Goal: Task Accomplishment & Management: Manage account settings

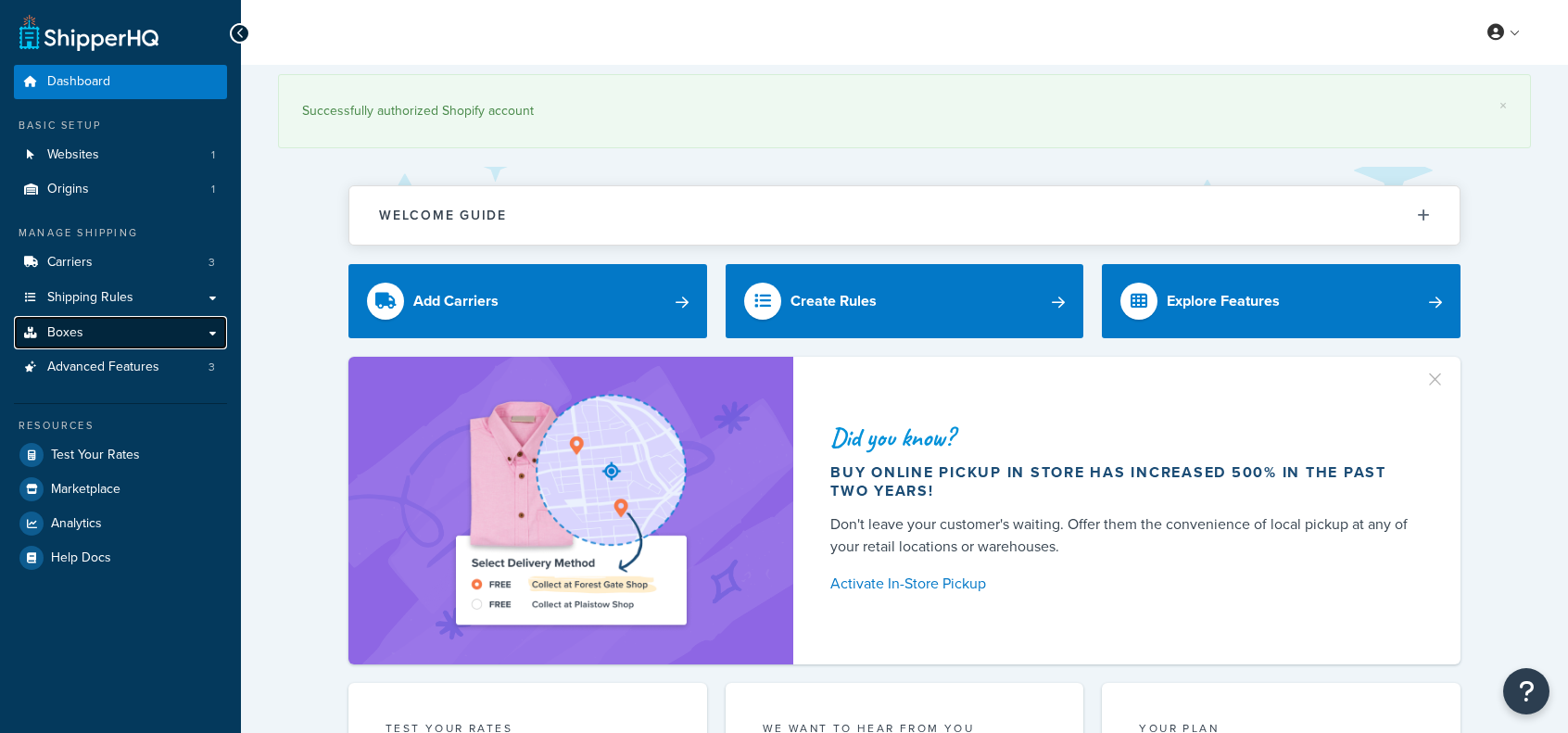
click at [77, 335] on span "Boxes" at bounding box center [65, 334] width 36 height 16
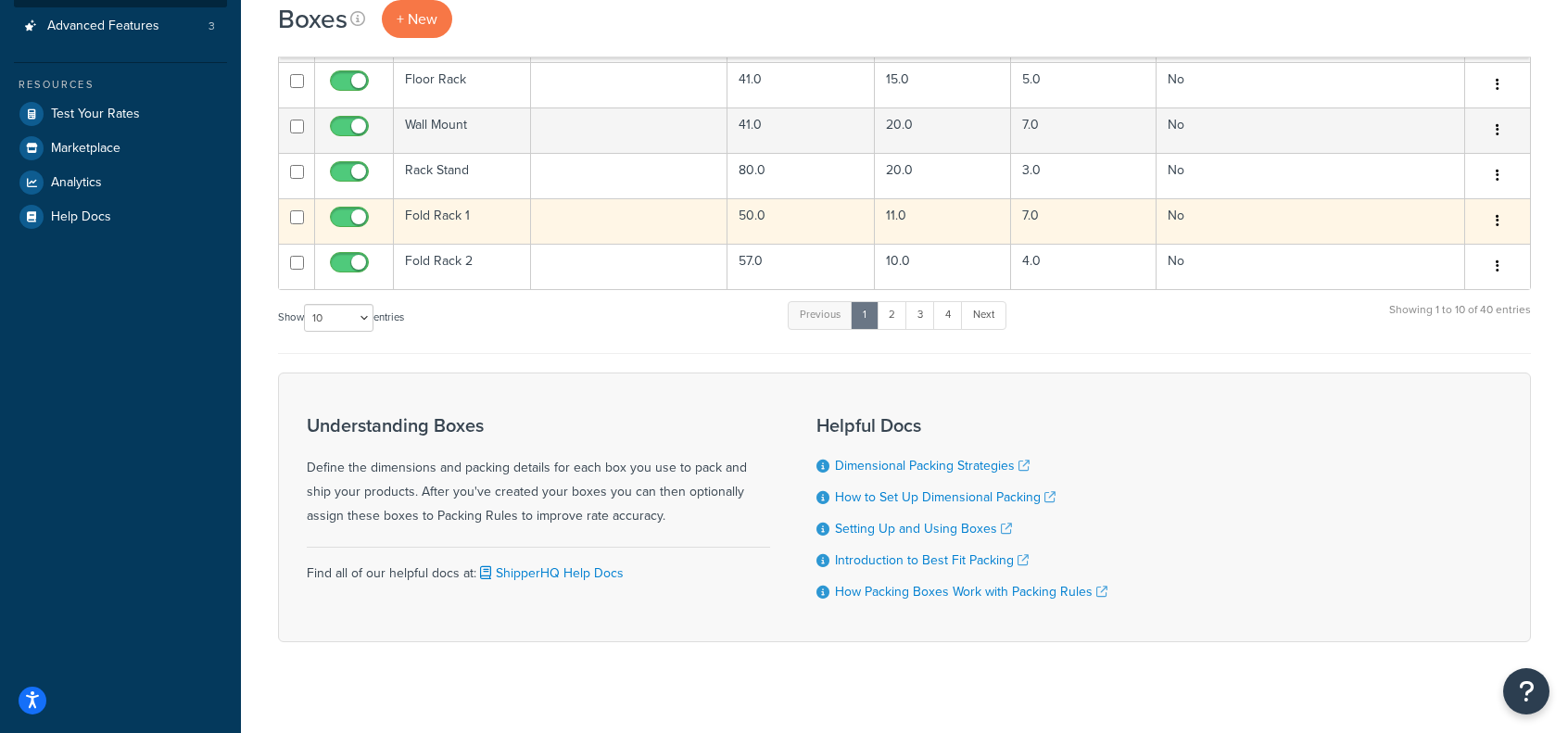
scroll to position [431, 0]
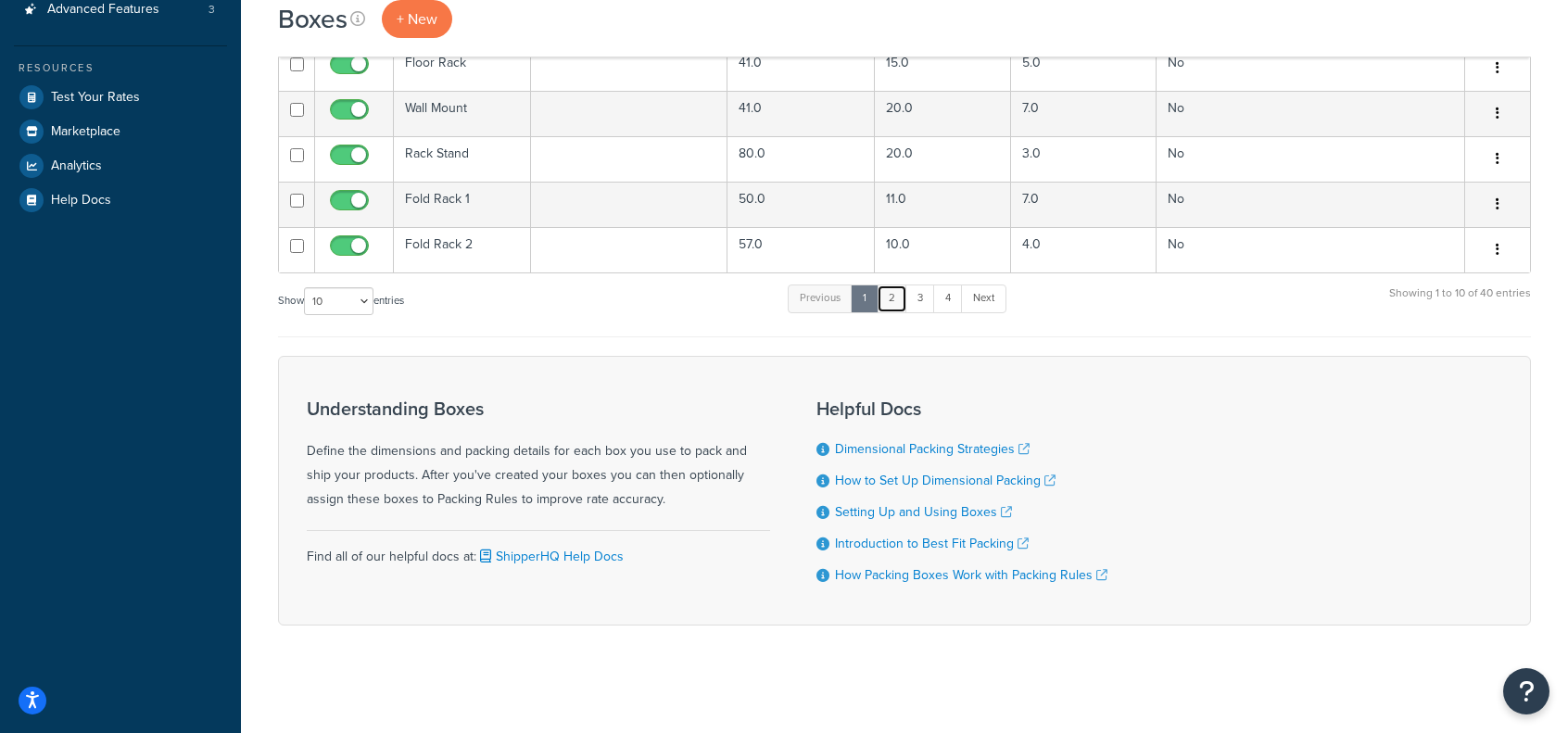
click at [903, 297] on link "2" at bounding box center [891, 298] width 30 height 27
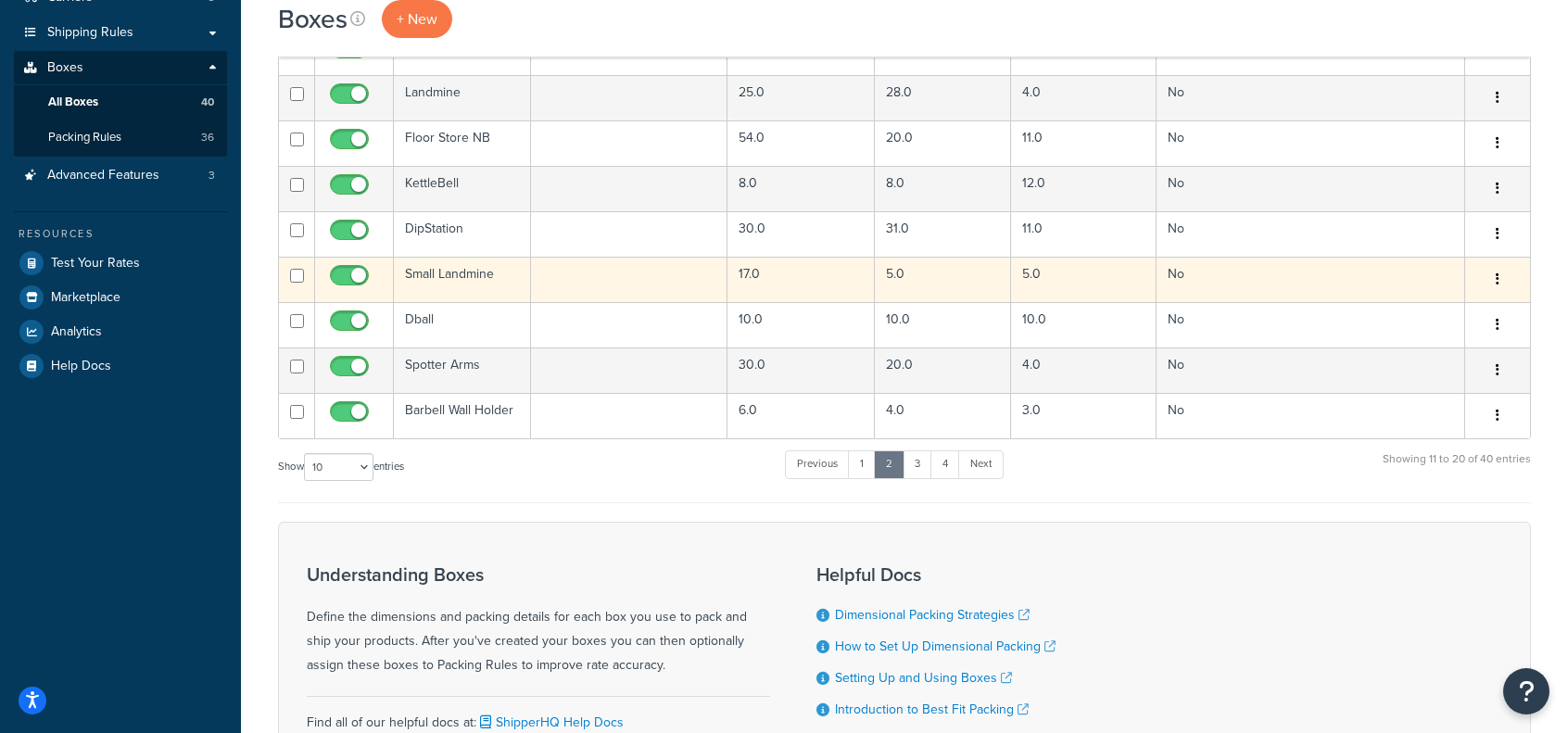
scroll to position [153, 0]
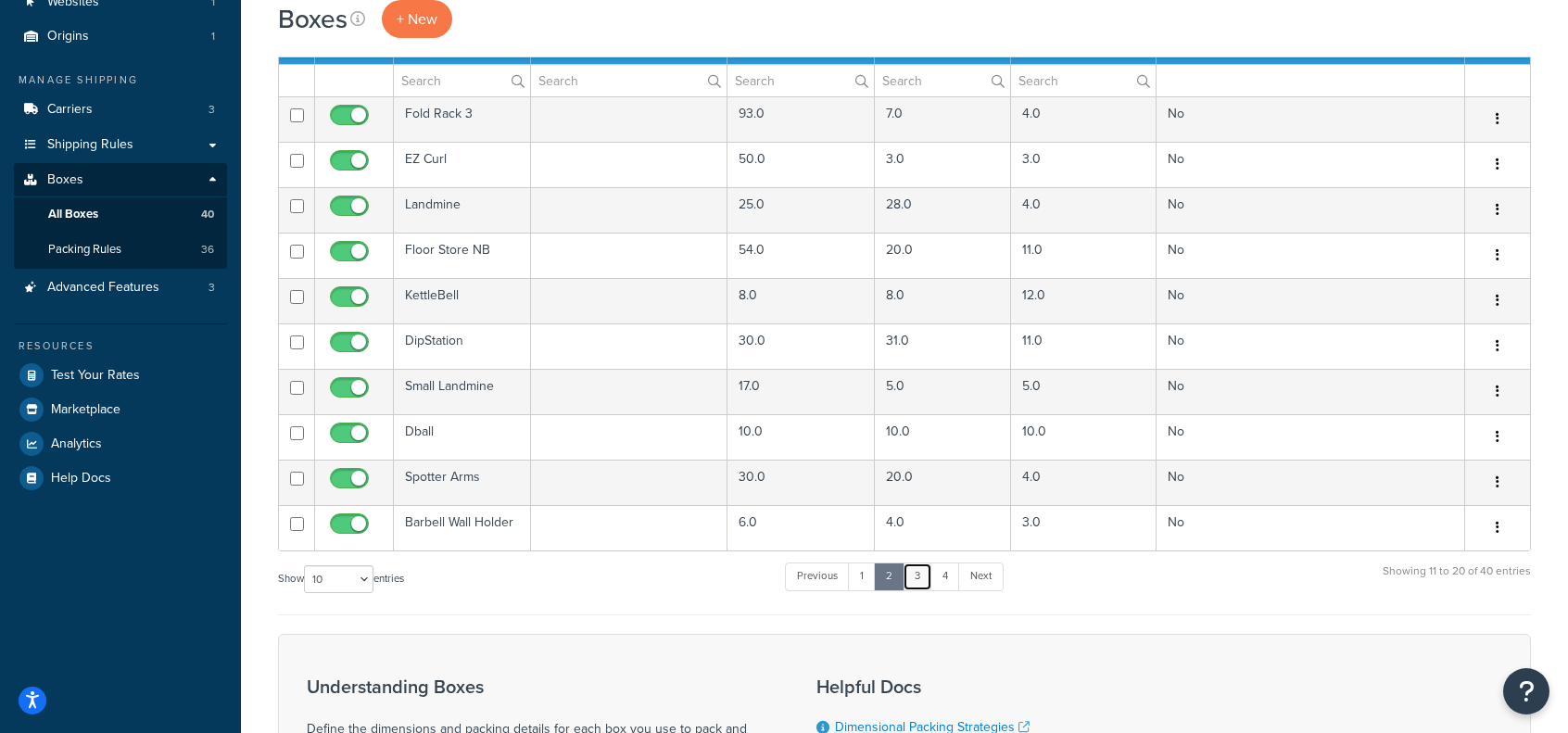
click at [927, 562] on link "3" at bounding box center [917, 576] width 29 height 27
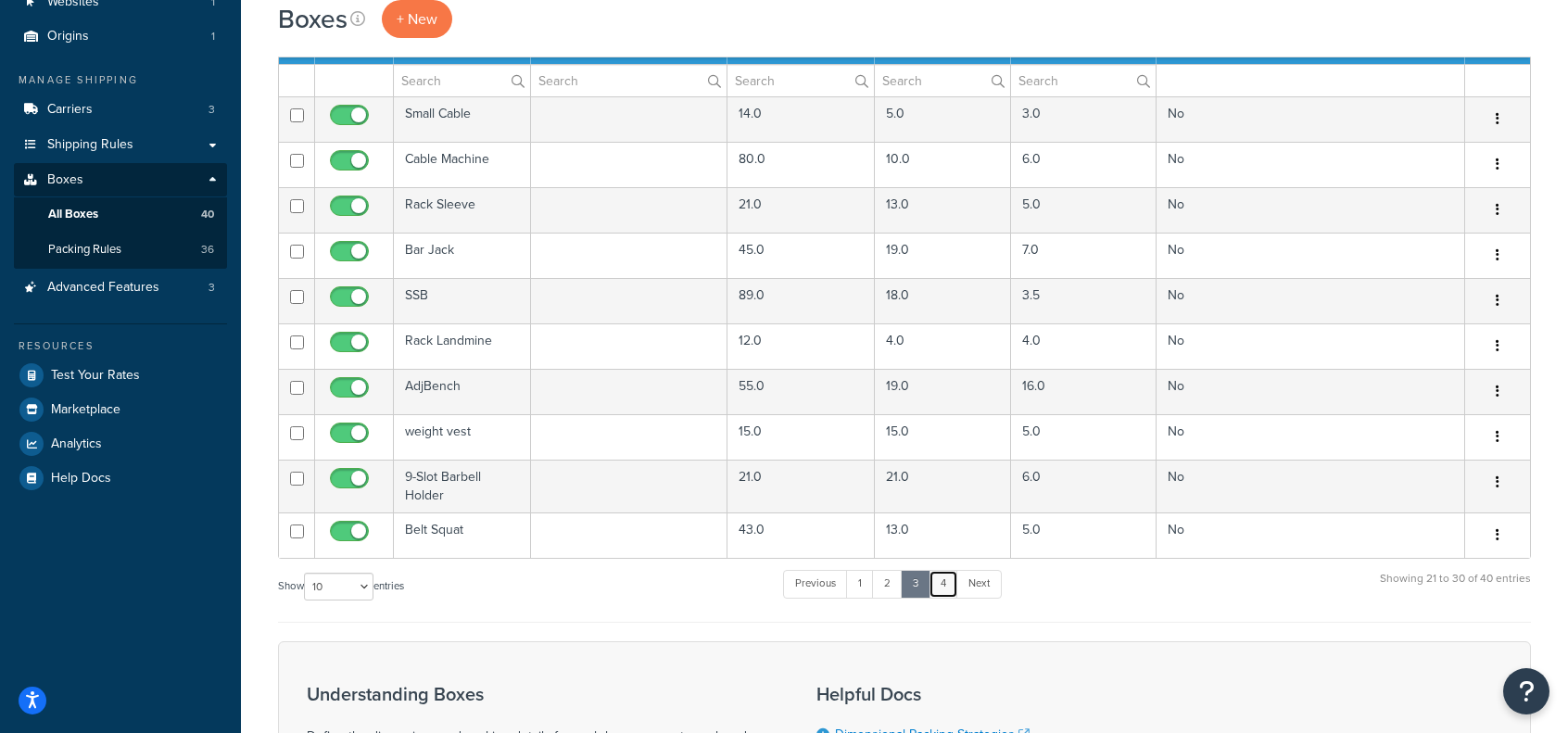
click at [940, 579] on link "4" at bounding box center [943, 584] width 29 height 27
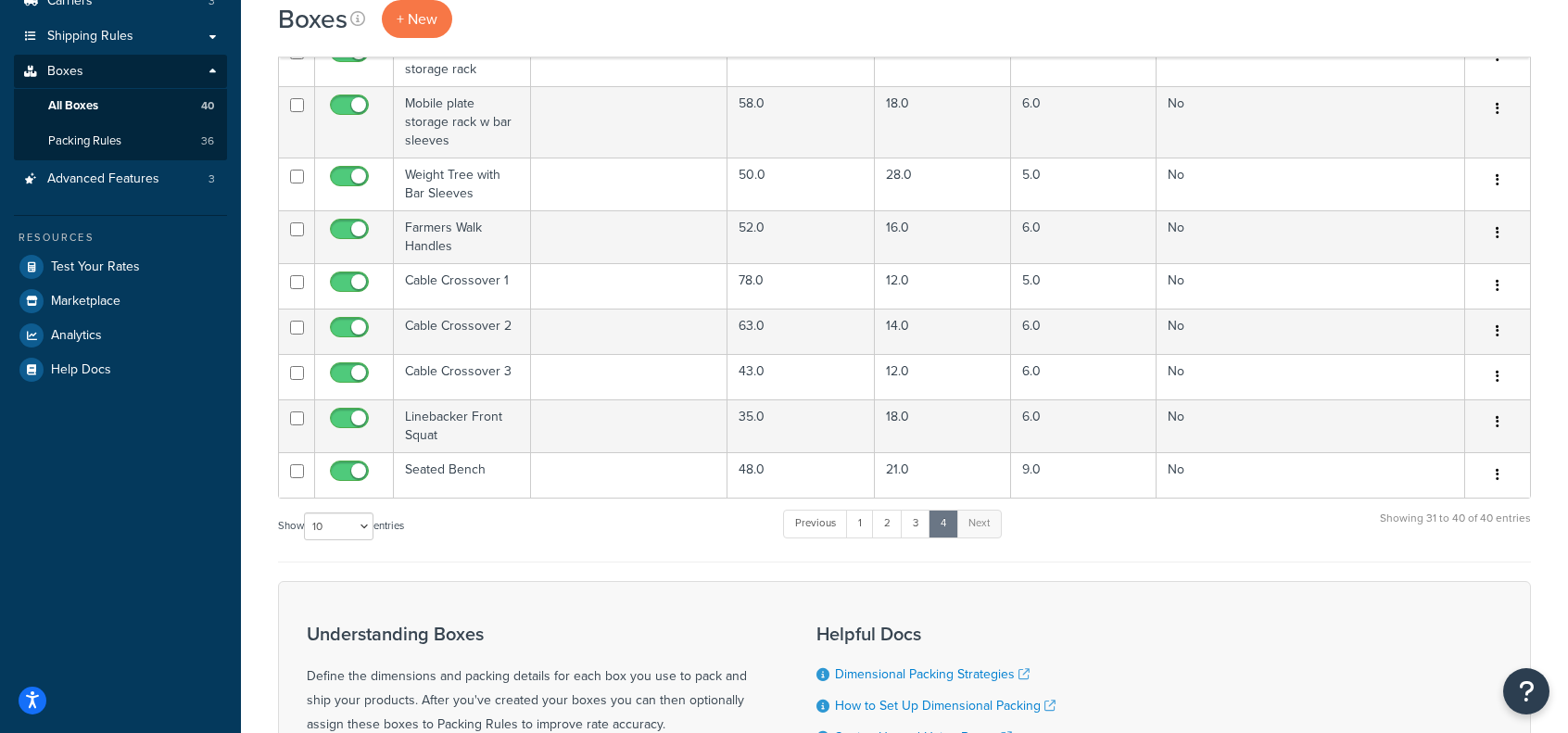
scroll to position [339, 0]
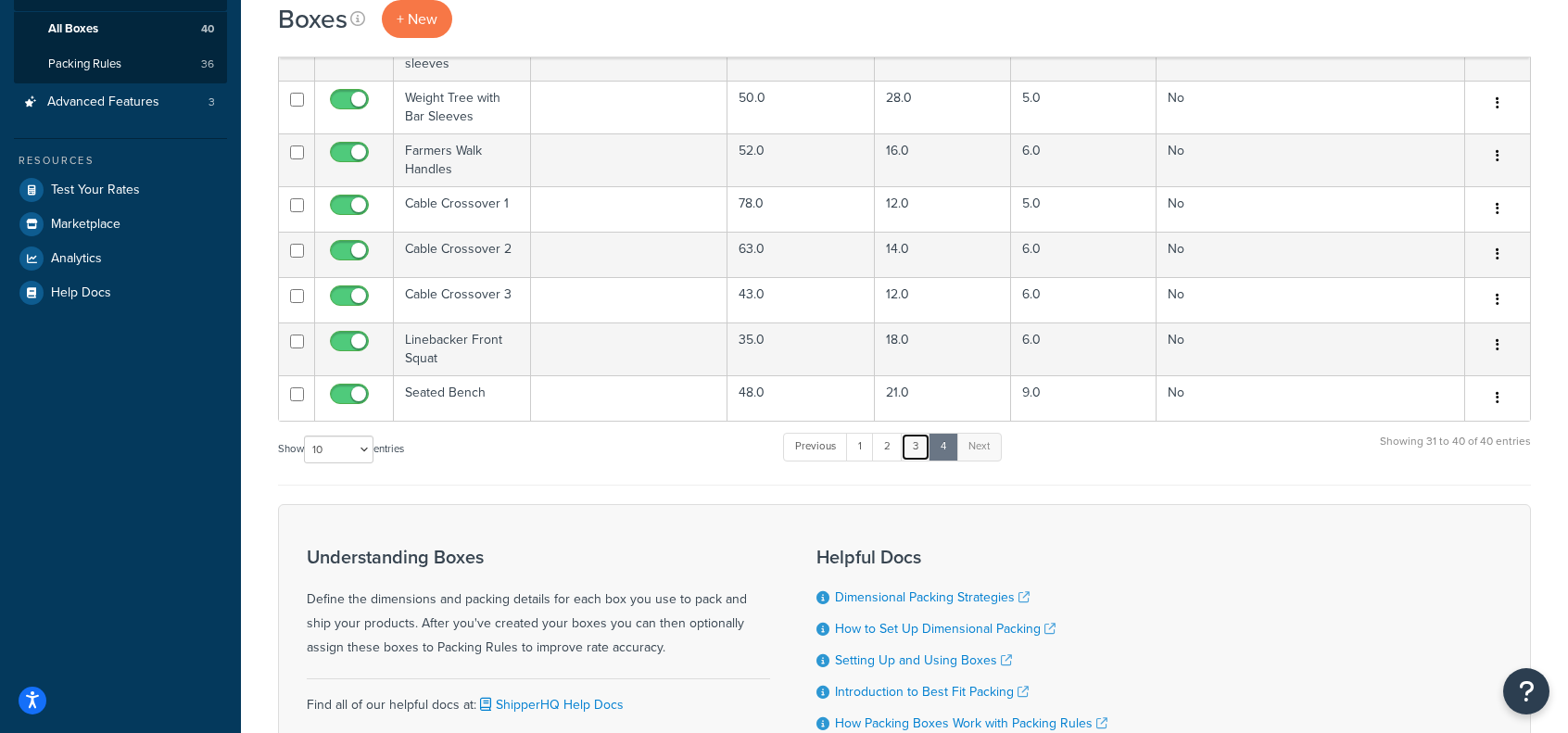
click at [912, 448] on link "3" at bounding box center [915, 446] width 29 height 27
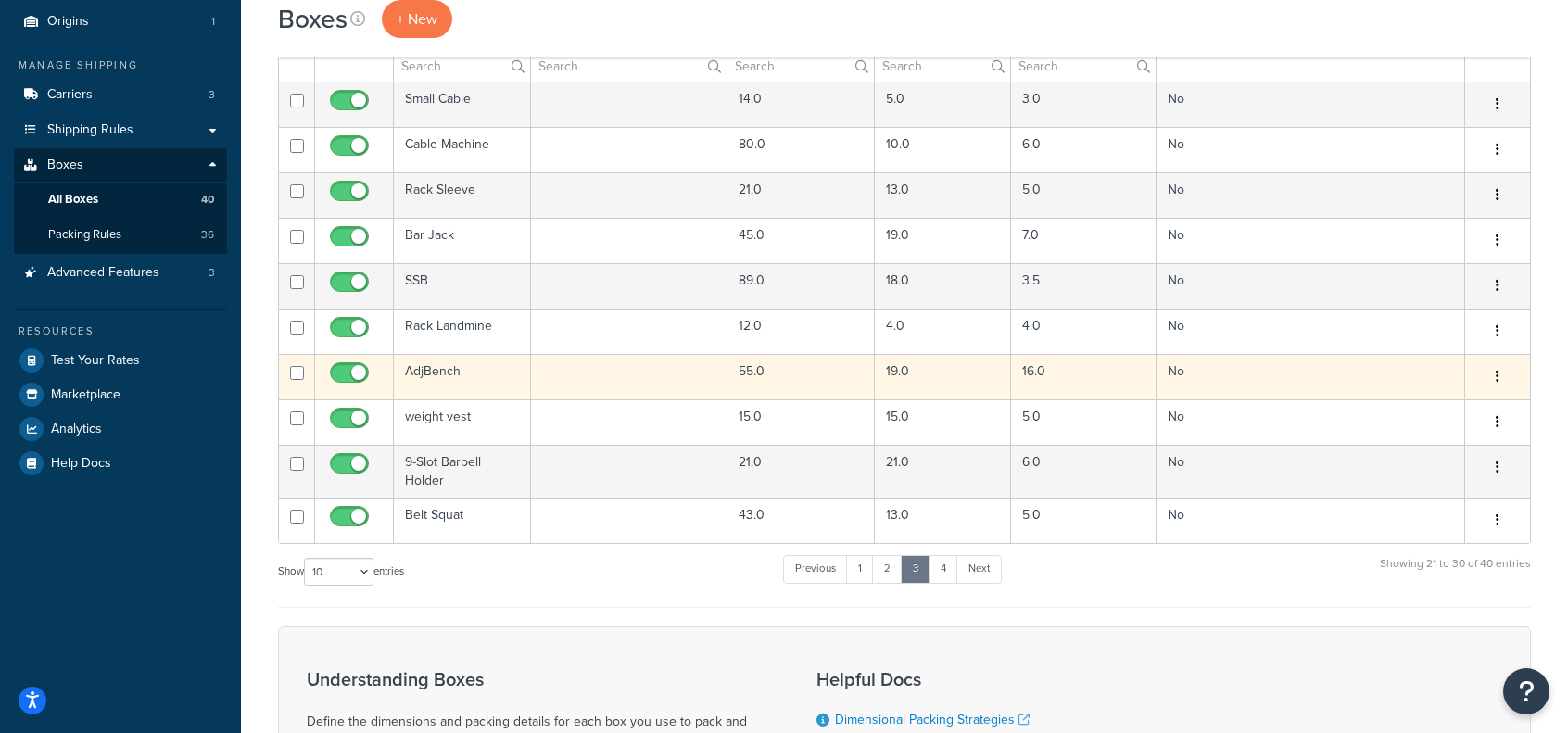
scroll to position [153, 0]
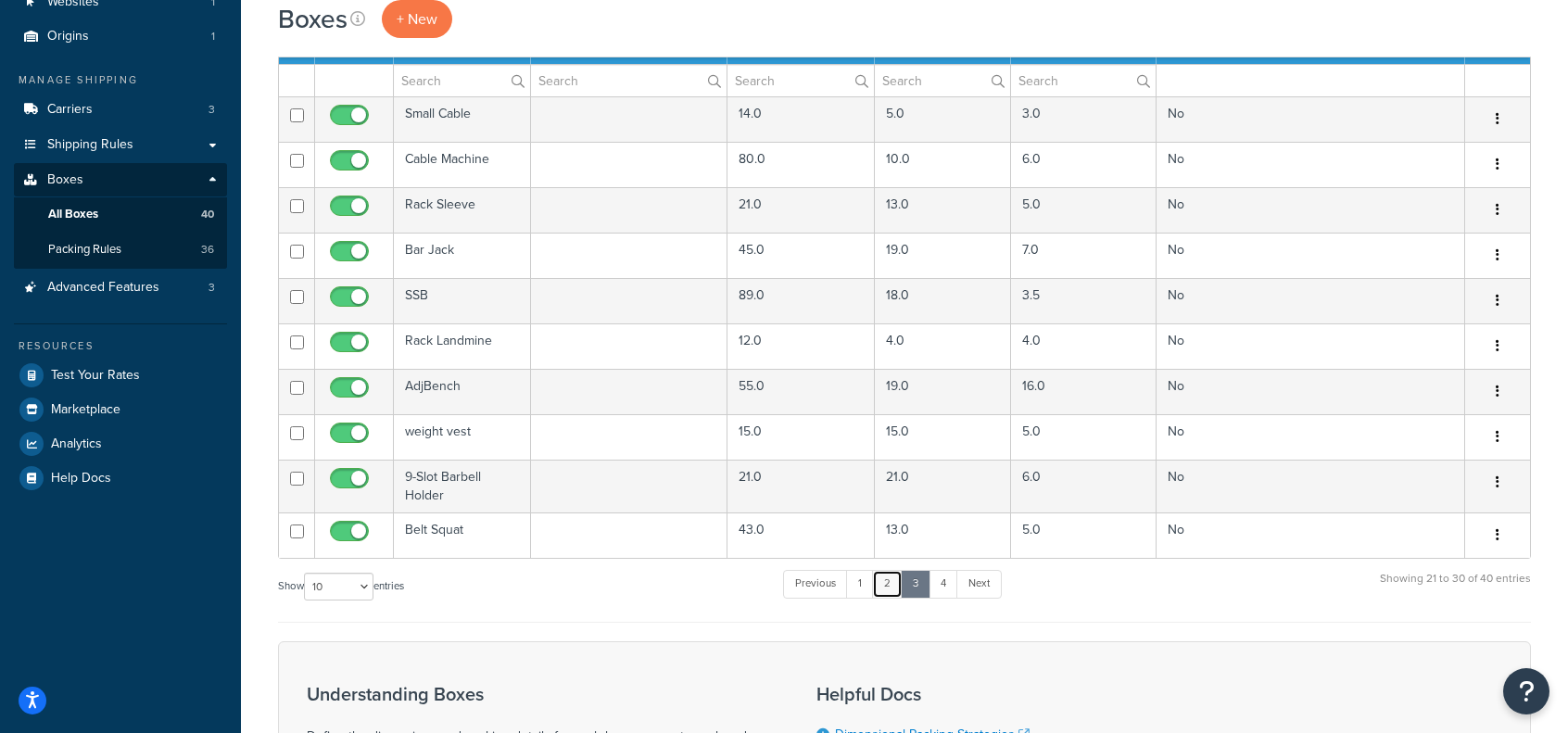
click at [891, 580] on link "2" at bounding box center [886, 584] width 30 height 27
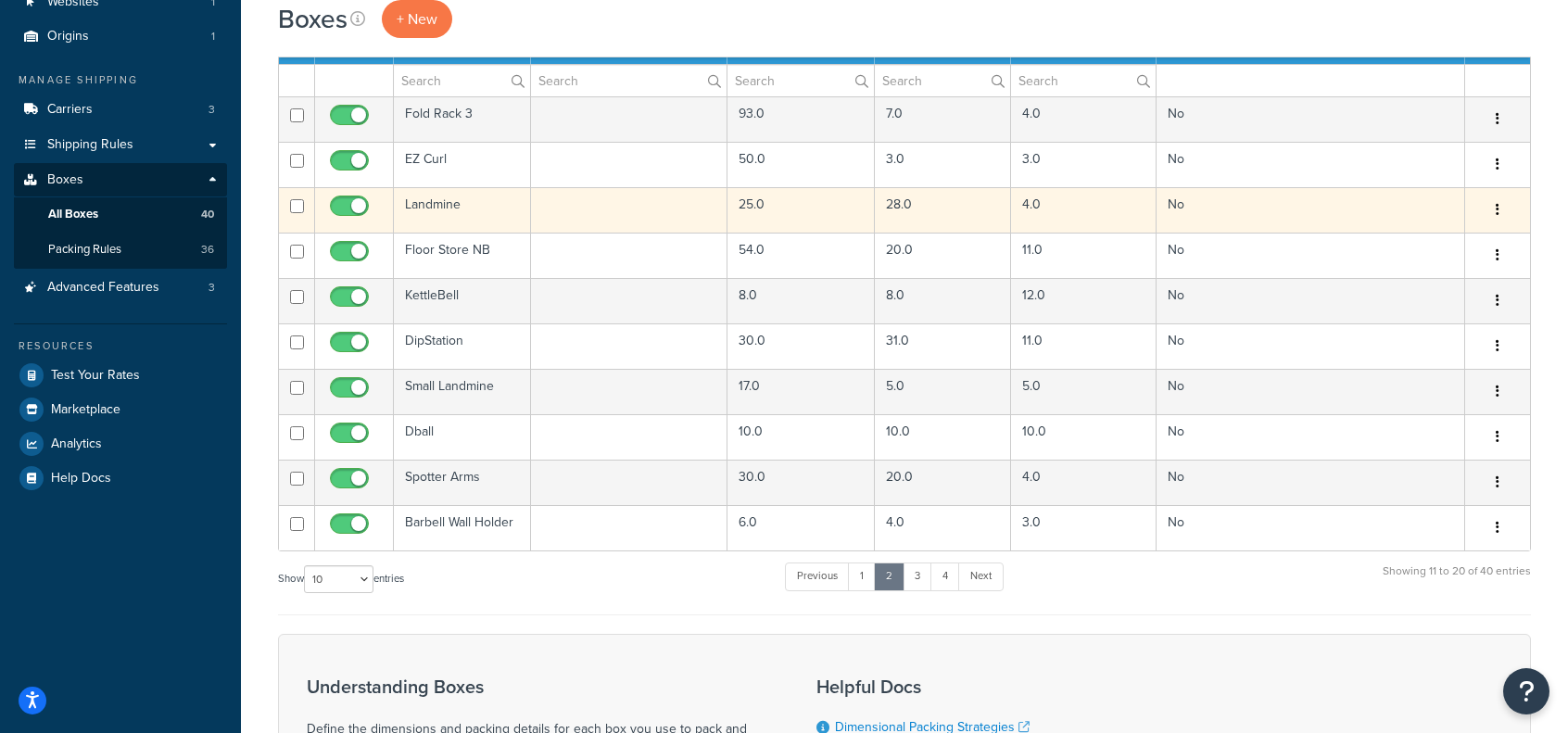
click at [435, 203] on td "Landmine" at bounding box center [463, 210] width 137 height 45
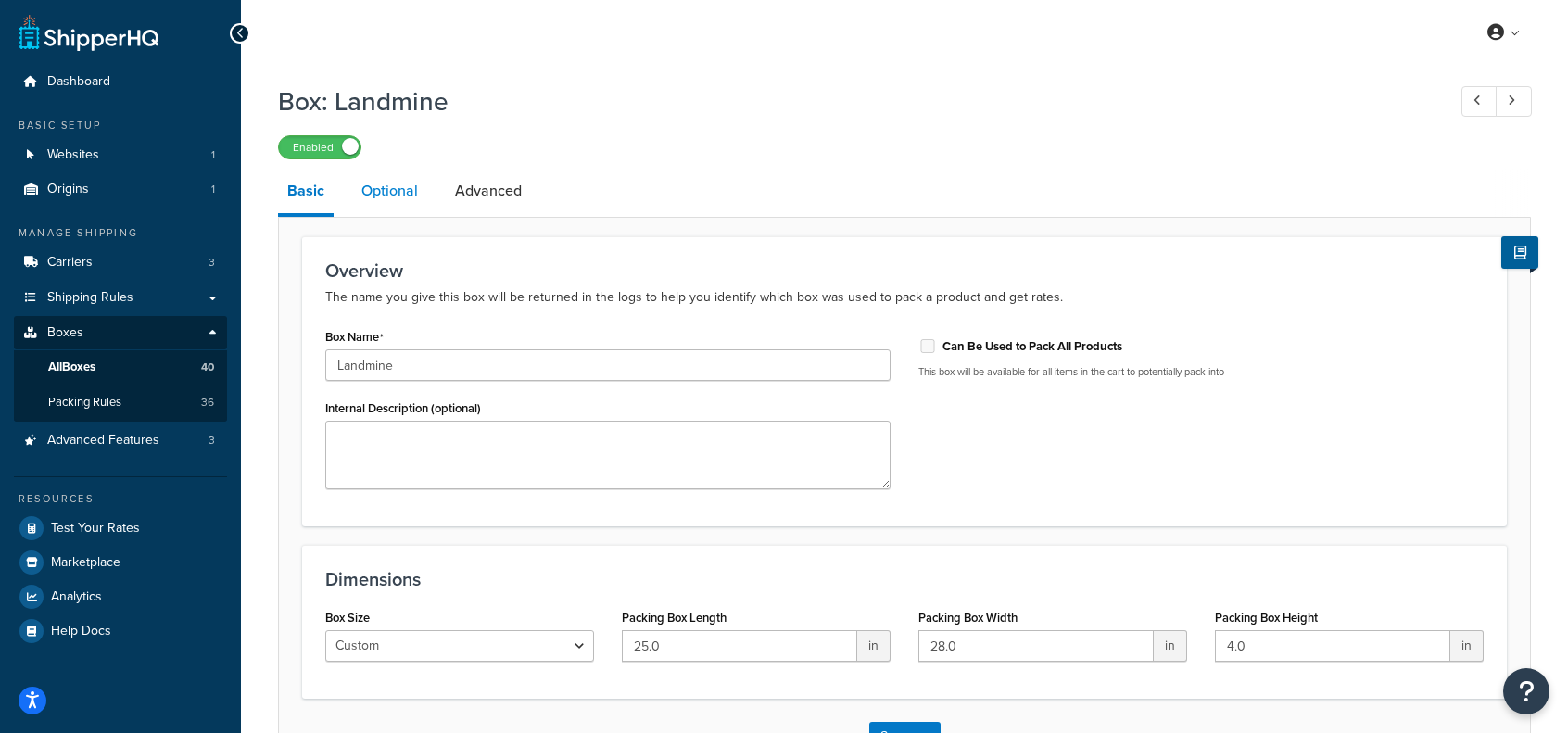
click at [373, 194] on link "Optional" at bounding box center [389, 190] width 76 height 44
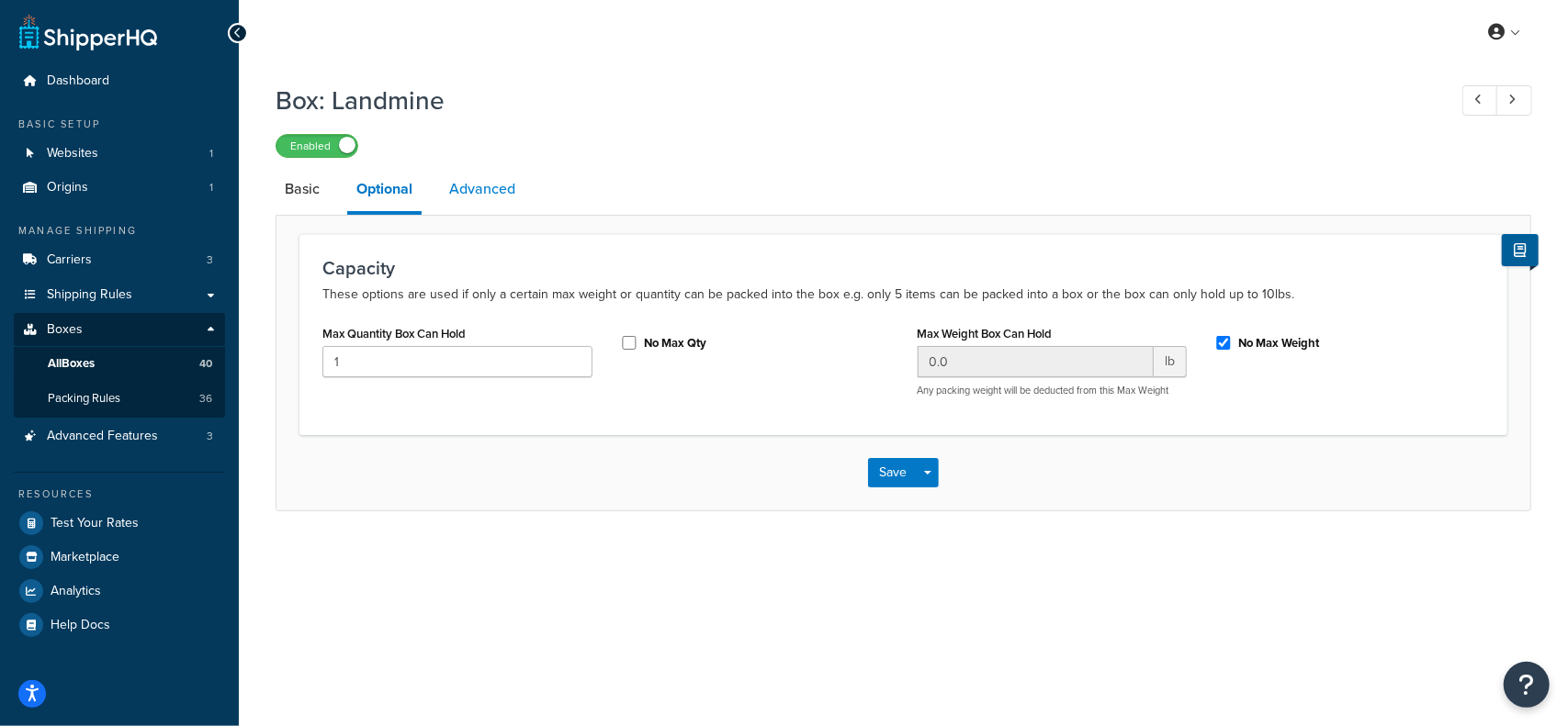
click at [490, 190] on link "Advanced" at bounding box center [482, 189] width 85 height 44
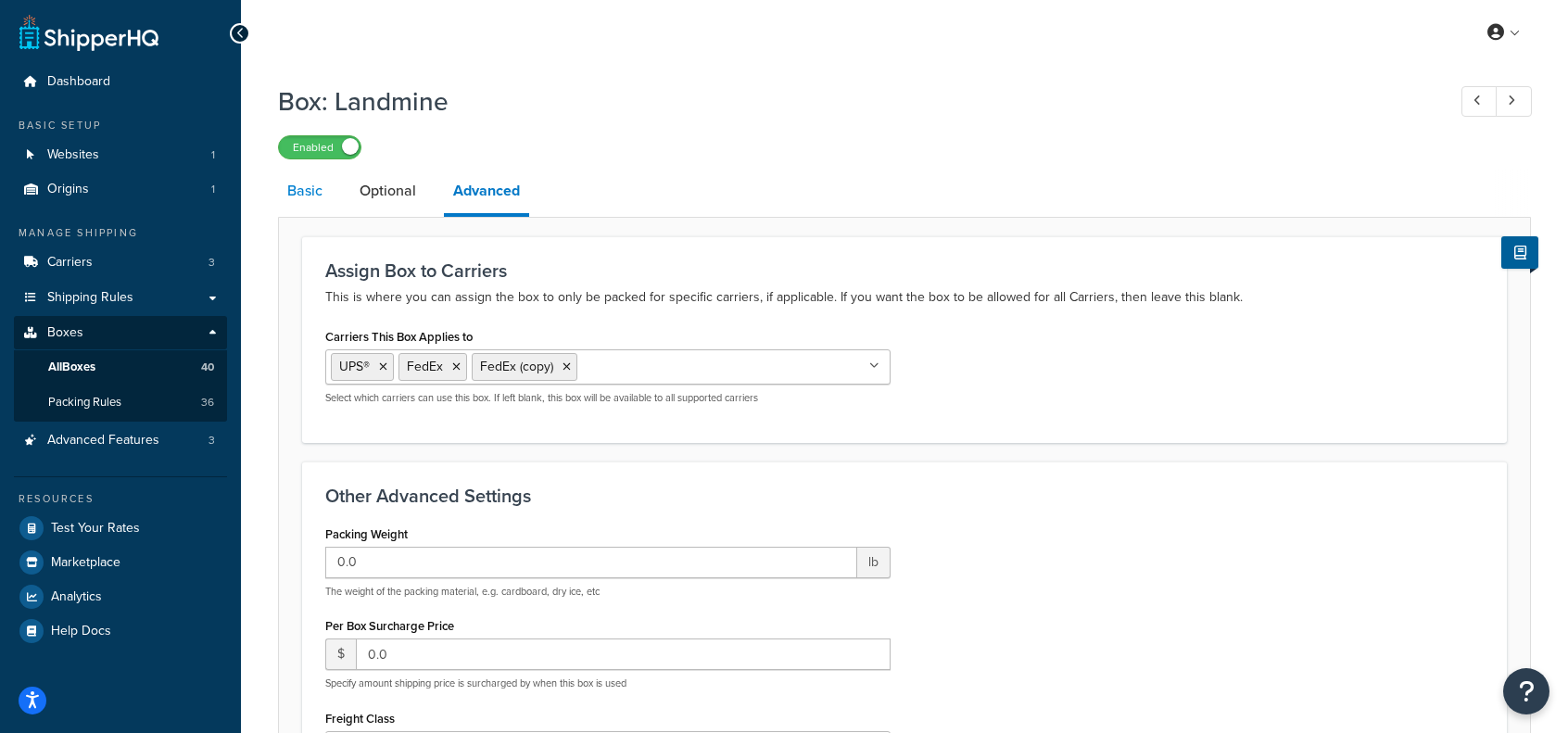
click at [281, 197] on link "Basic" at bounding box center [304, 190] width 54 height 44
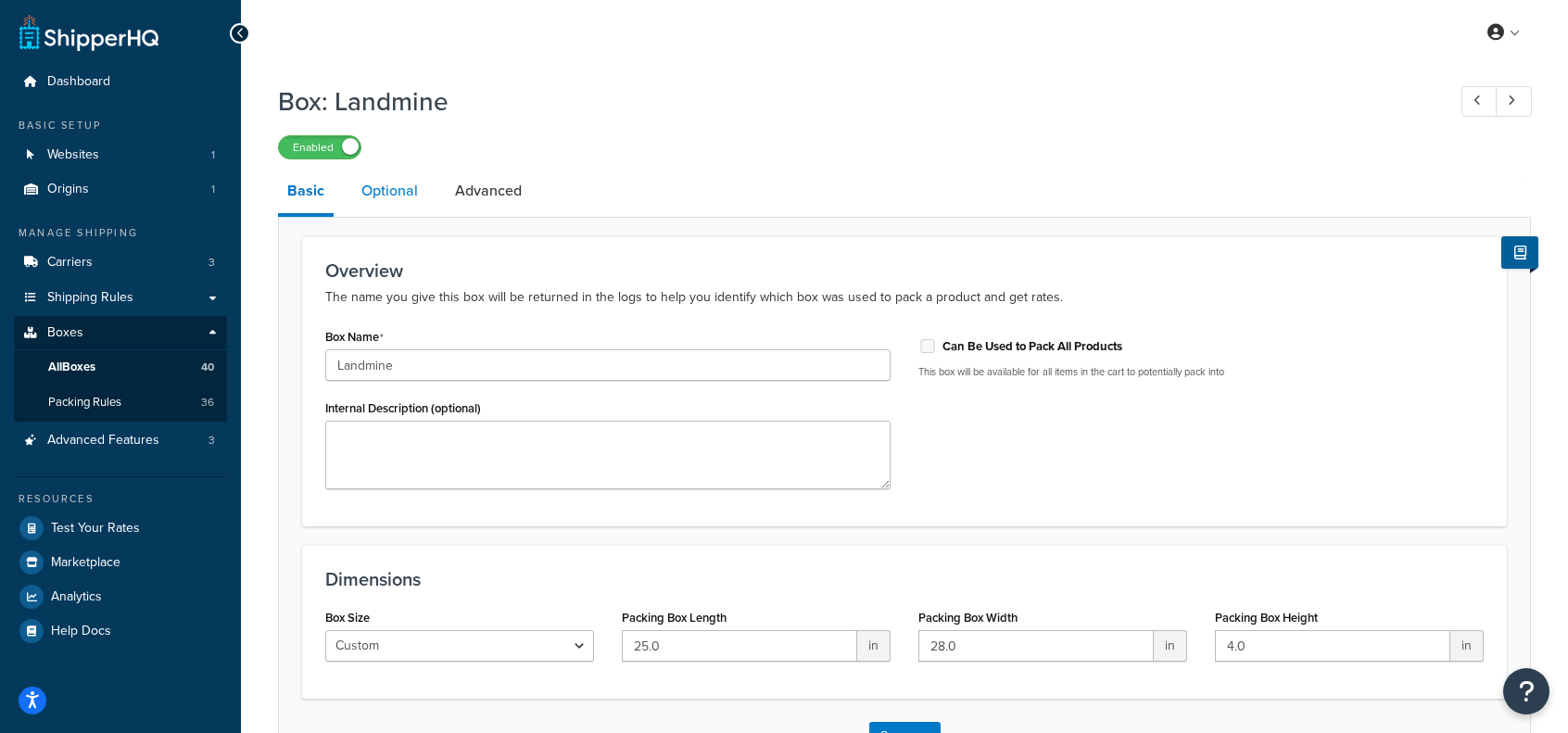
click at [413, 185] on link "Optional" at bounding box center [389, 190] width 76 height 44
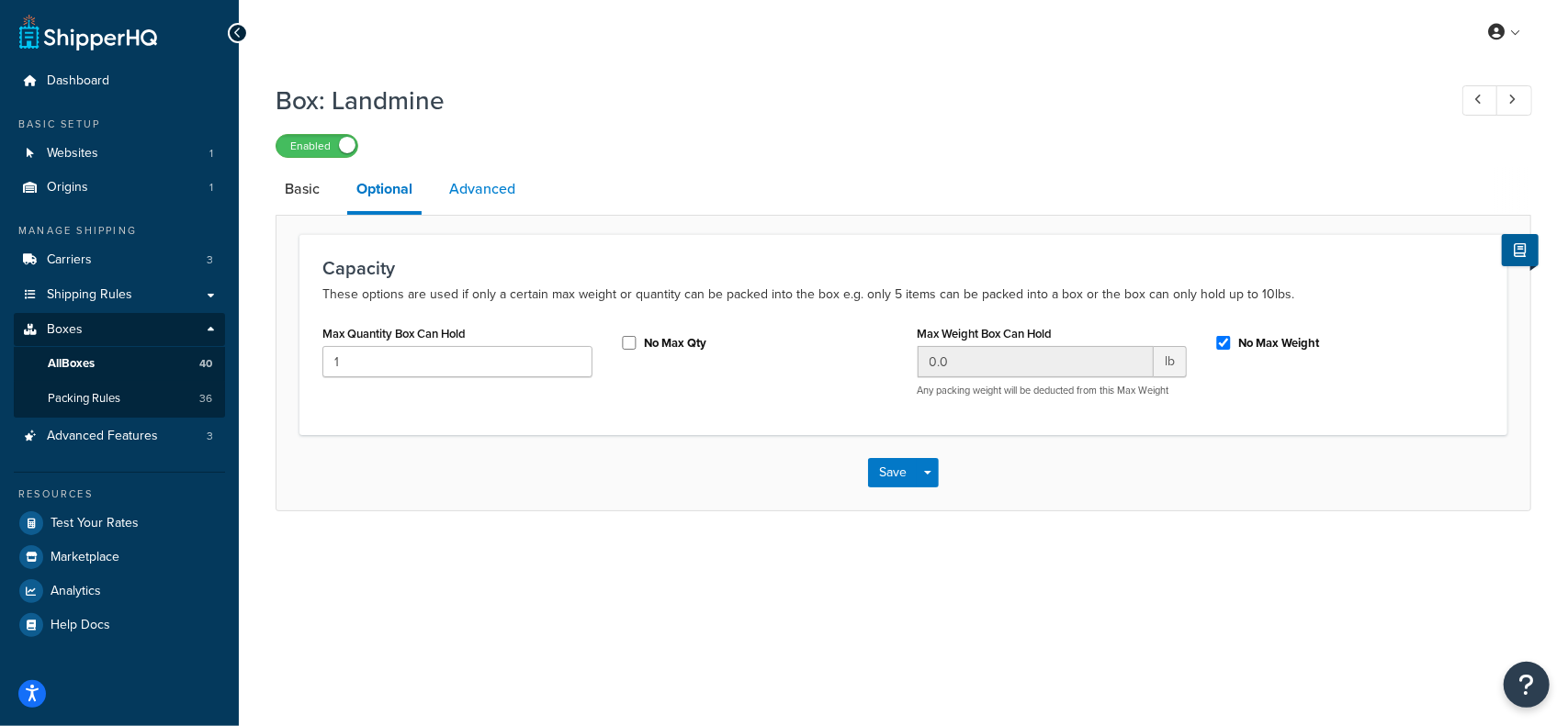
click at [477, 186] on link "Advanced" at bounding box center [482, 189] width 85 height 44
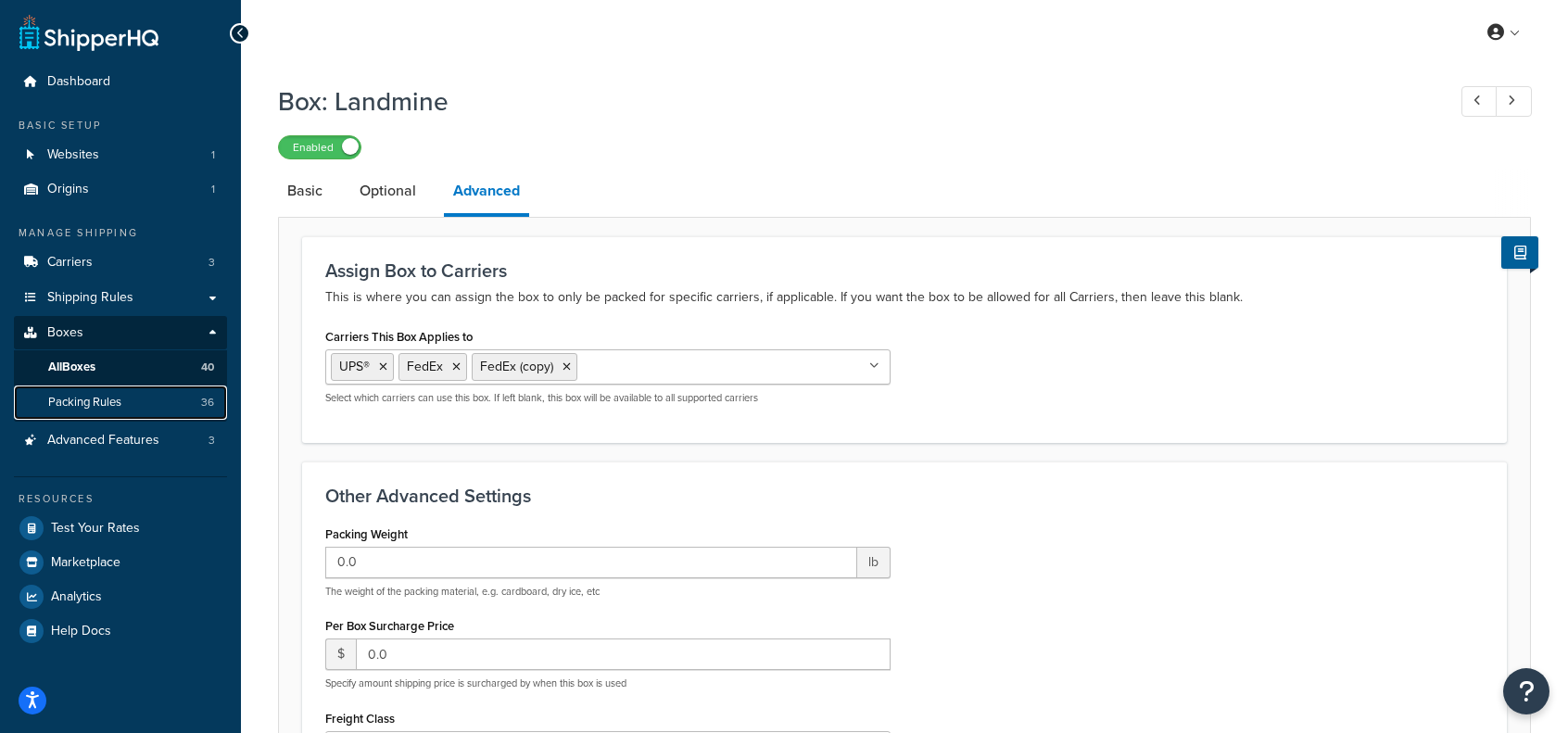
click at [81, 395] on span "Packing Rules" at bounding box center [84, 402] width 74 height 16
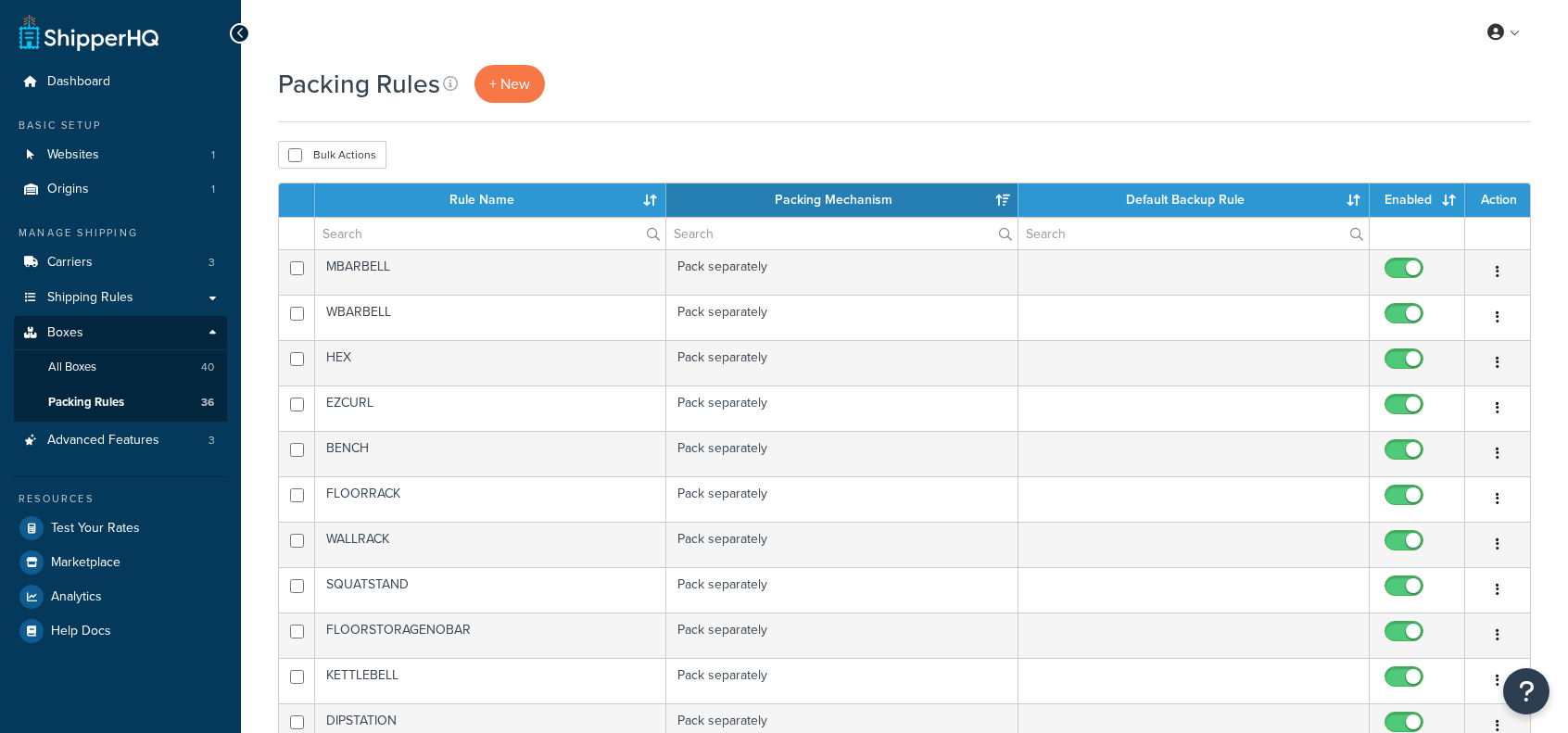
select select "15"
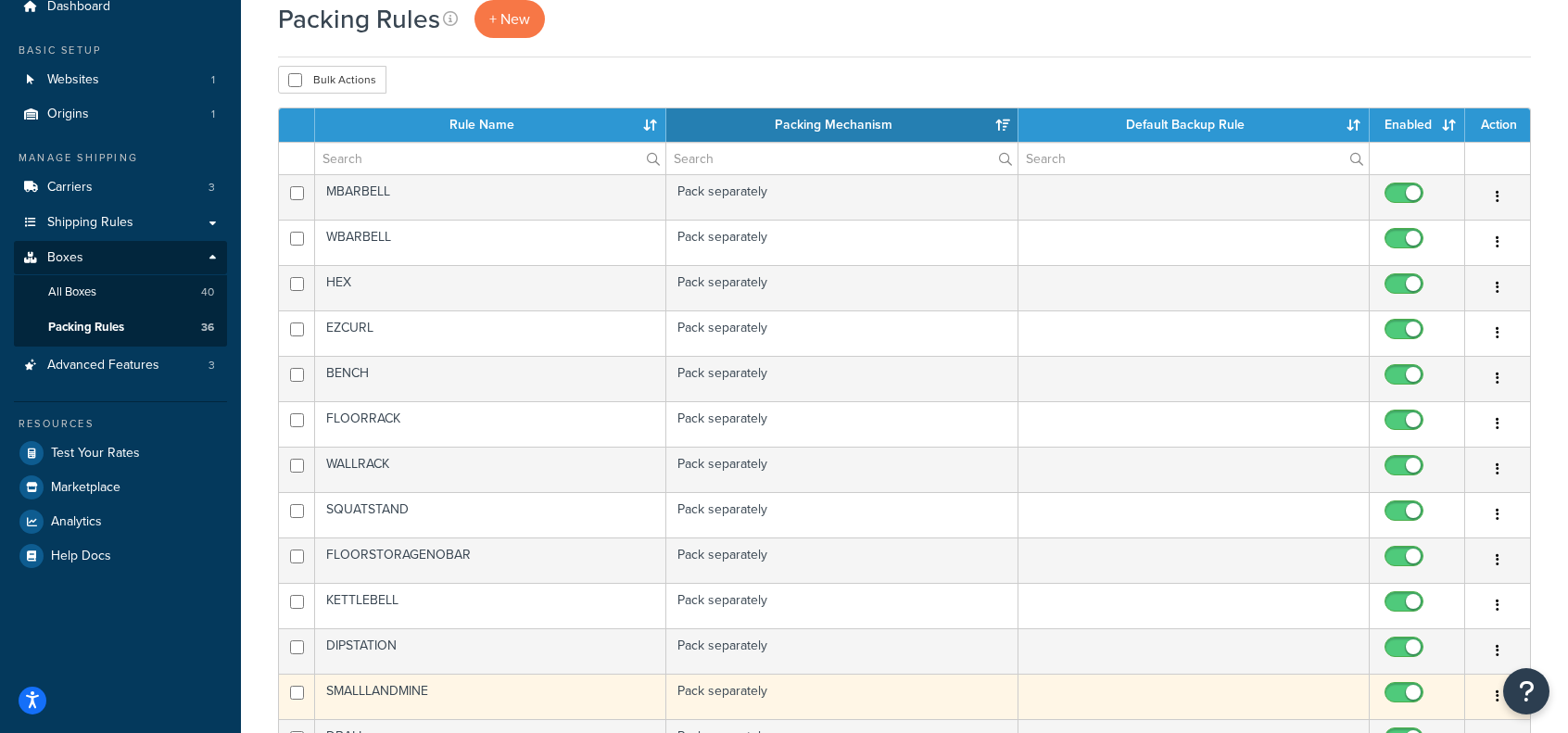
scroll to position [371, 0]
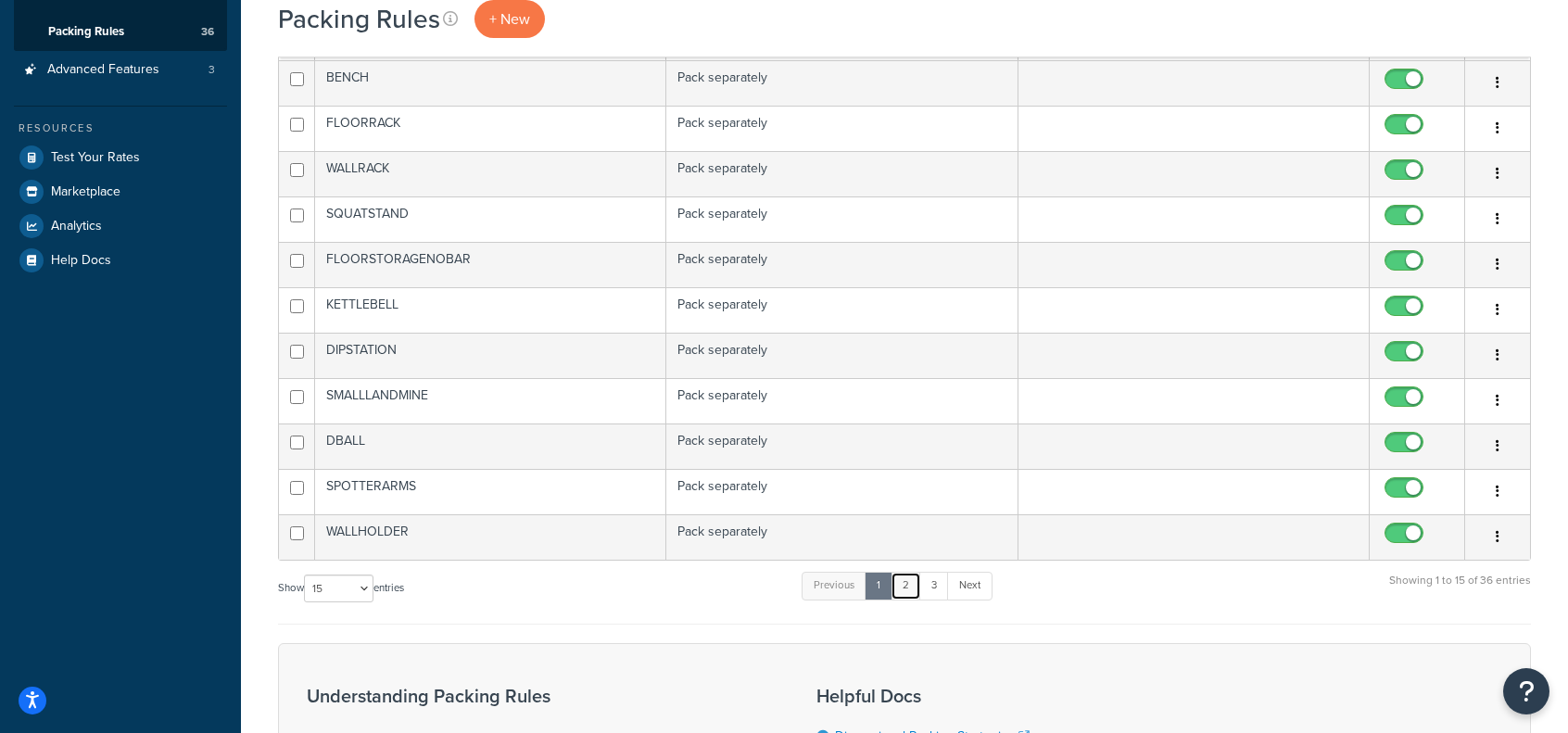
click at [908, 581] on link "2" at bounding box center [905, 586] width 30 height 27
click at [923, 585] on link "3" at bounding box center [930, 586] width 29 height 27
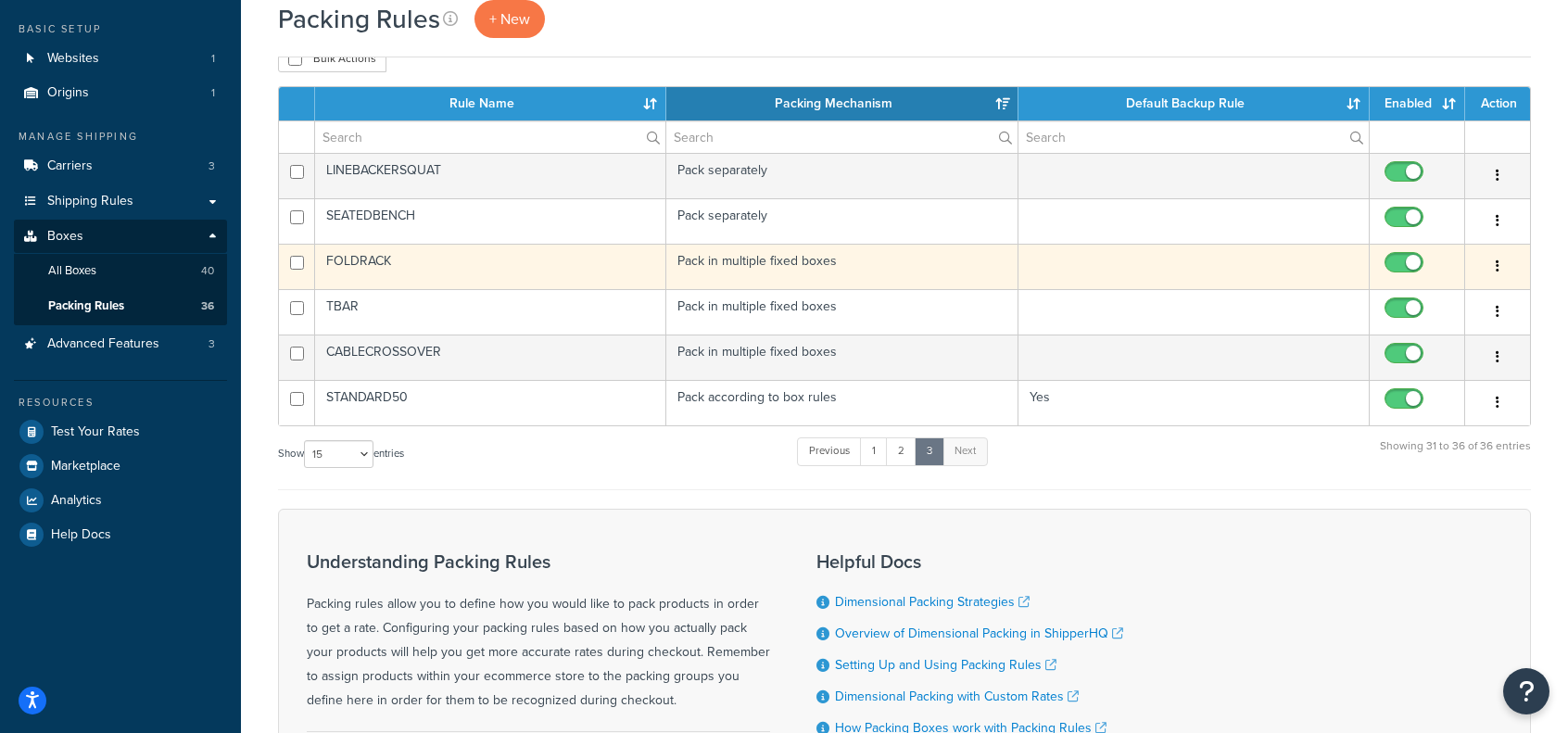
scroll to position [17, 0]
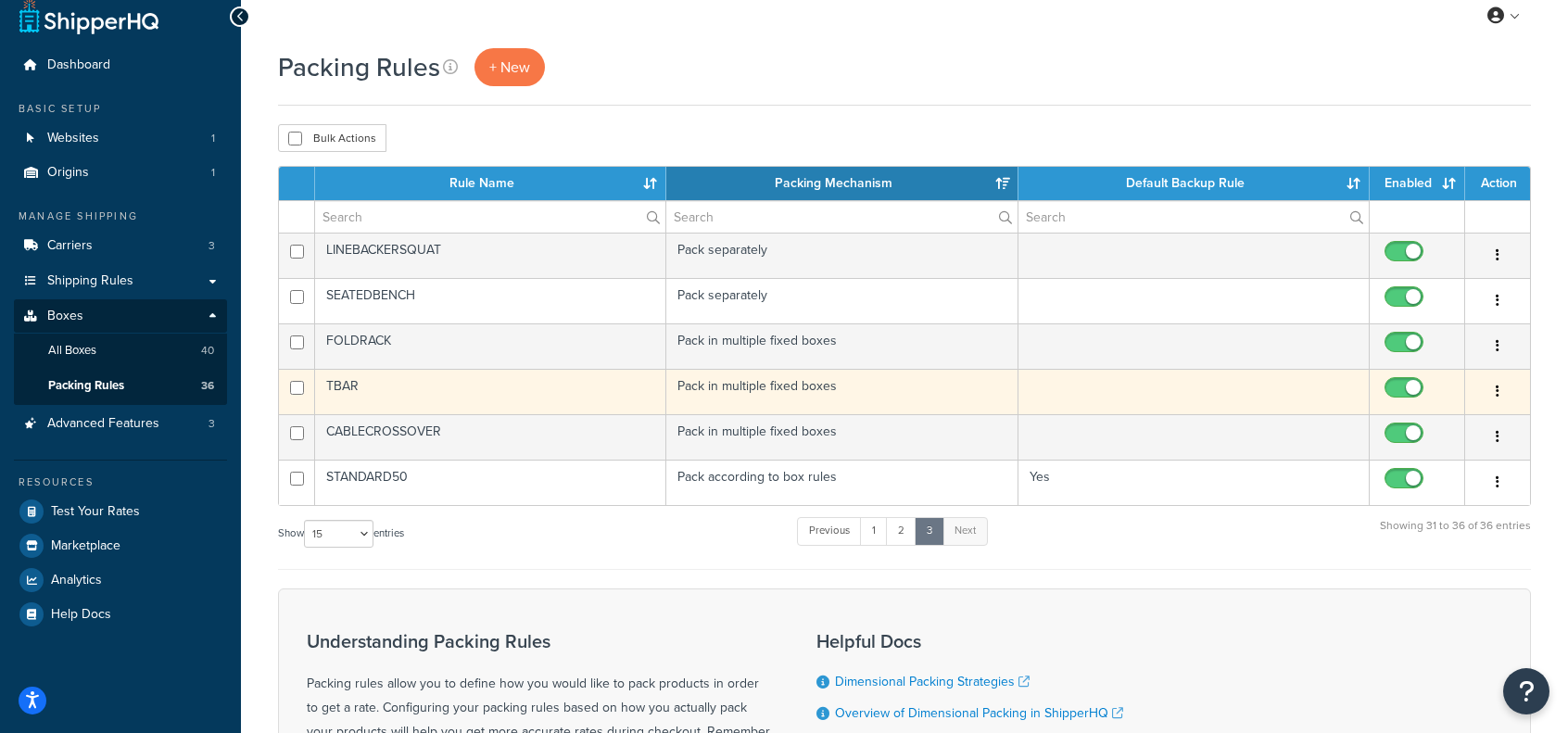
click at [346, 383] on td "TBAR" at bounding box center [490, 392] width 351 height 45
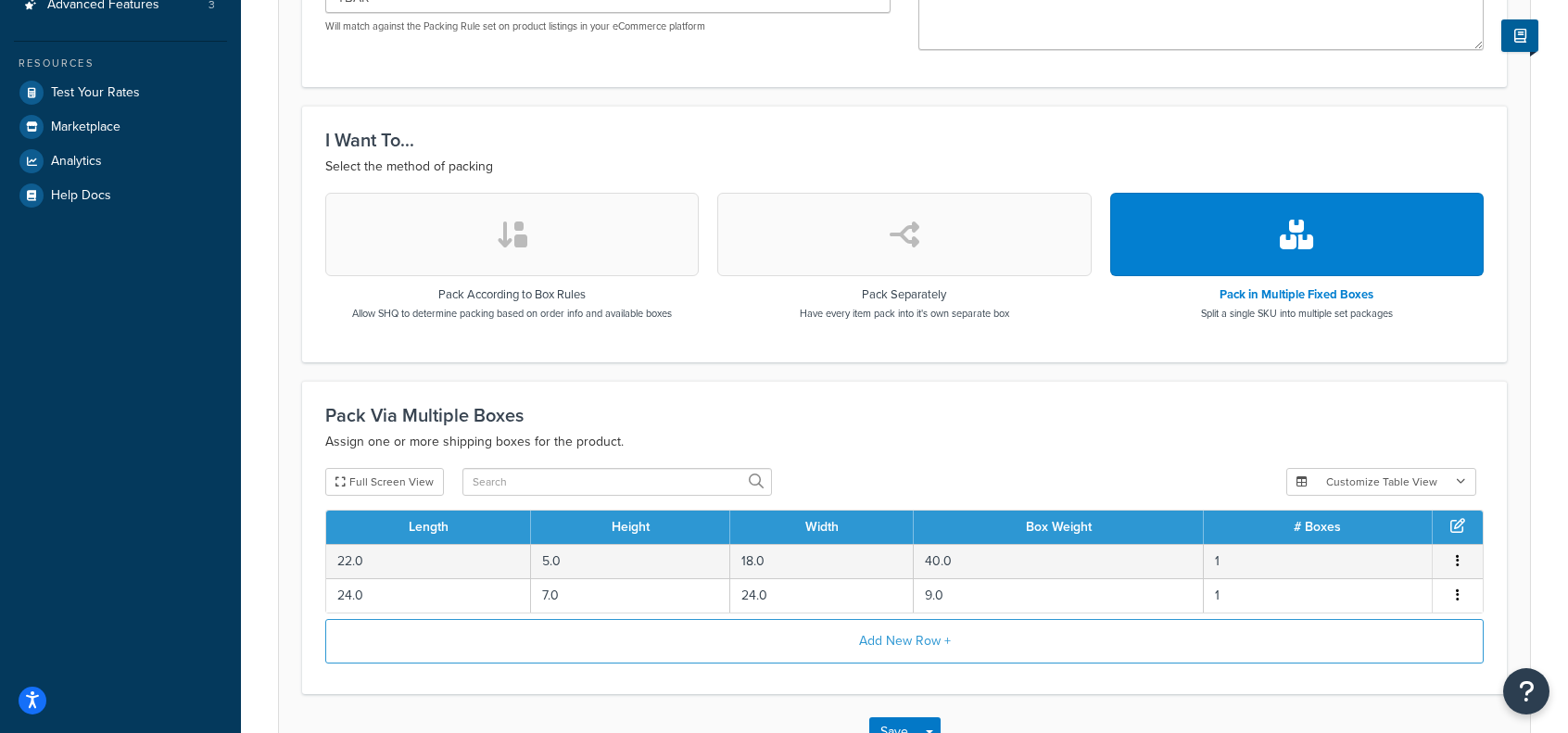
scroll to position [556, 0]
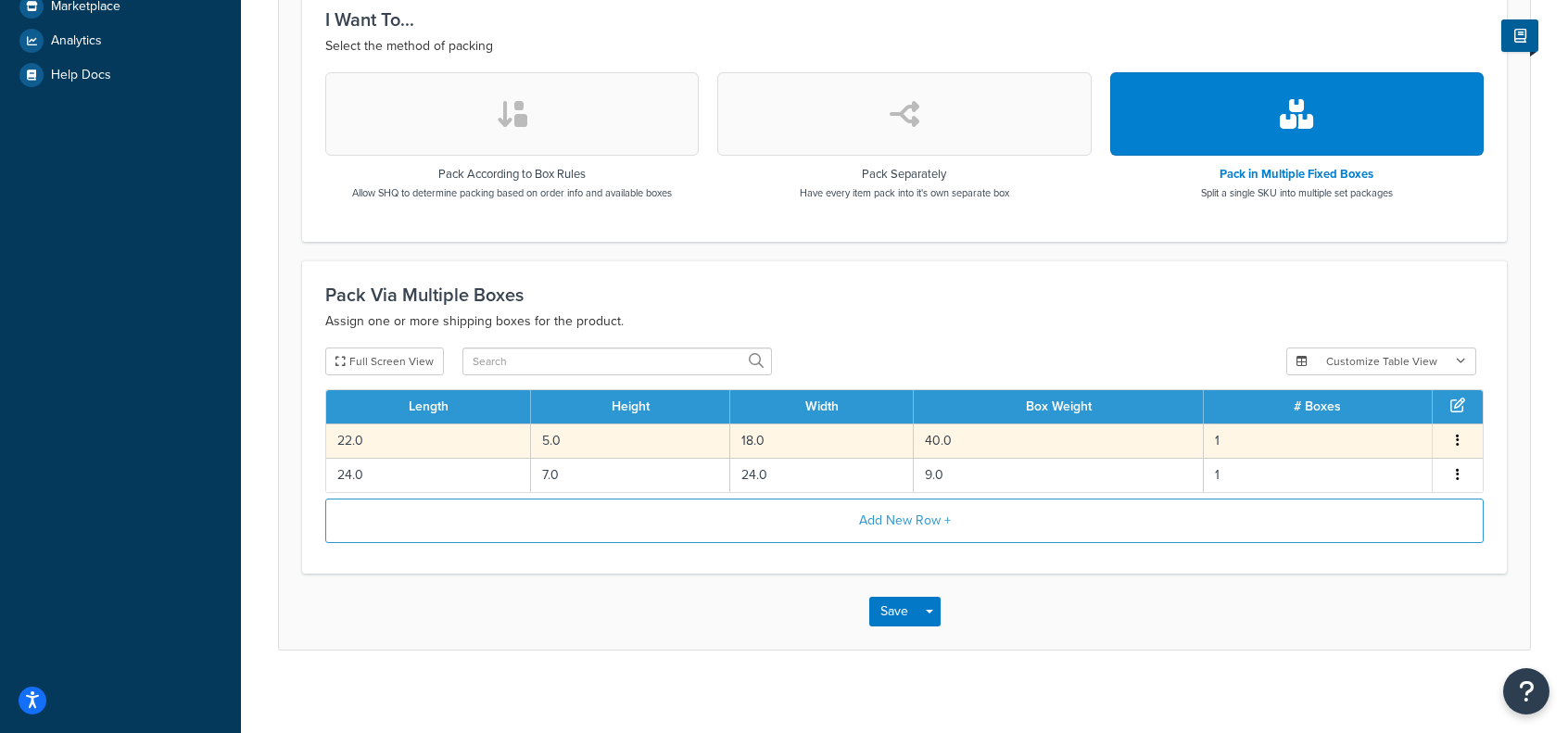
click at [938, 436] on td "40.0" at bounding box center [1058, 441] width 289 height 34
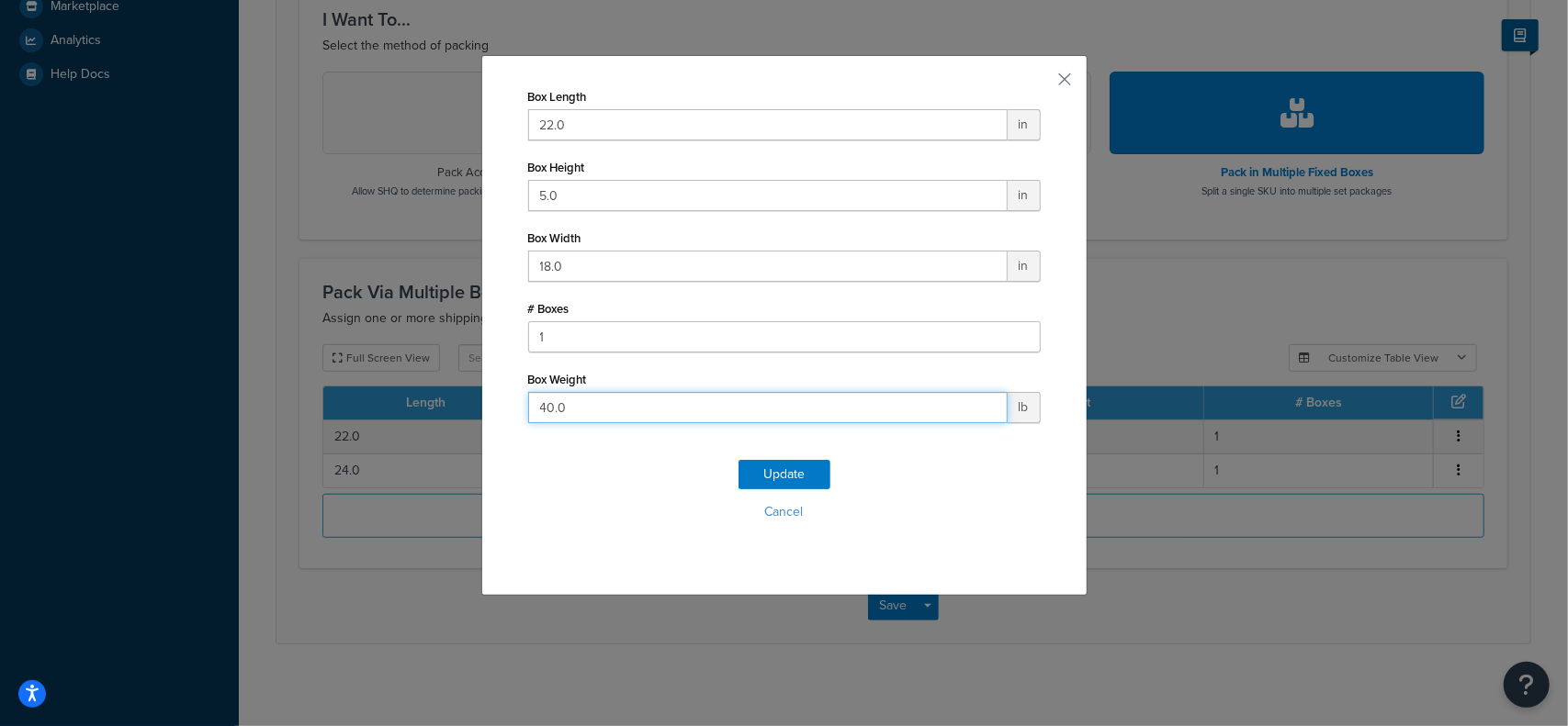
click at [591, 398] on input "40.0" at bounding box center [767, 407] width 479 height 31
type input "50"
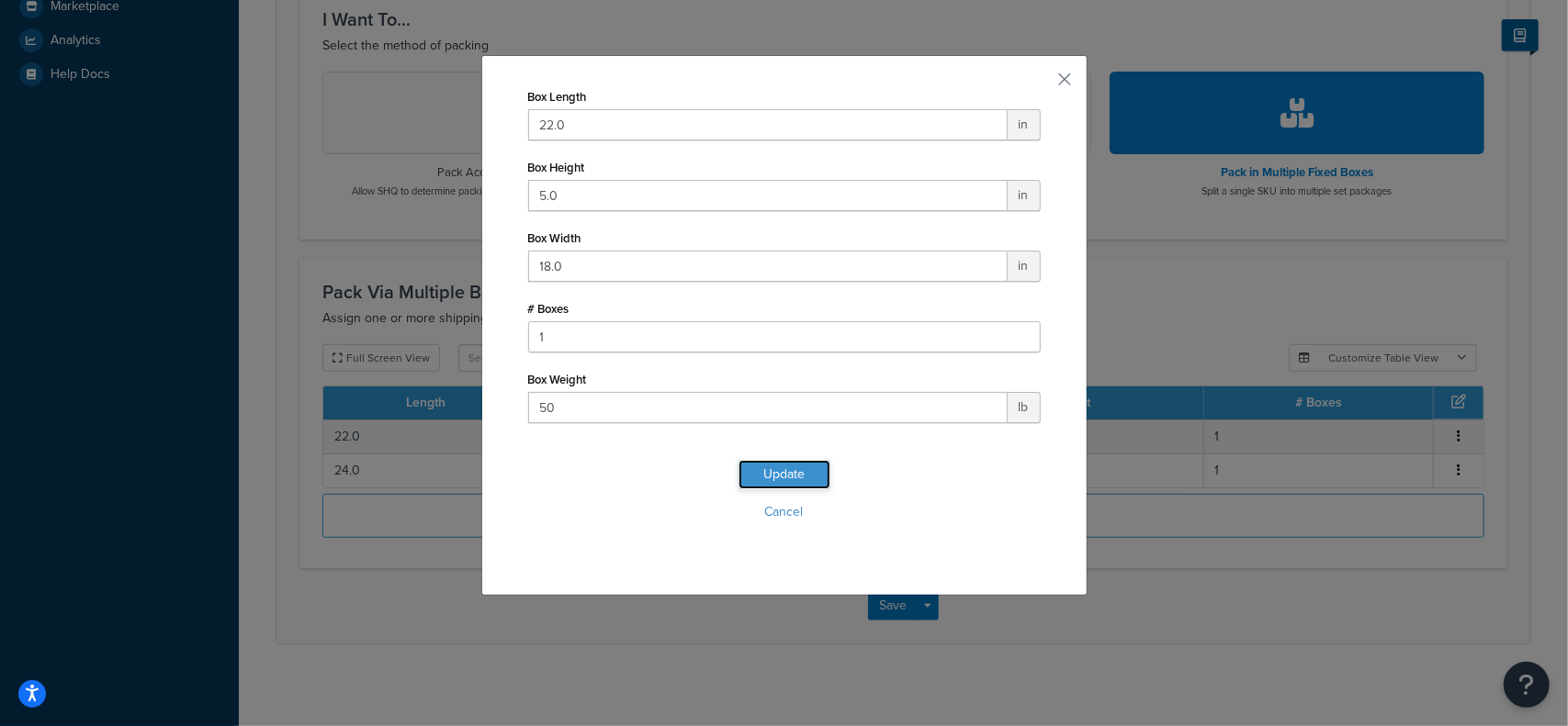
click at [797, 473] on button "Update" at bounding box center [784, 474] width 91 height 29
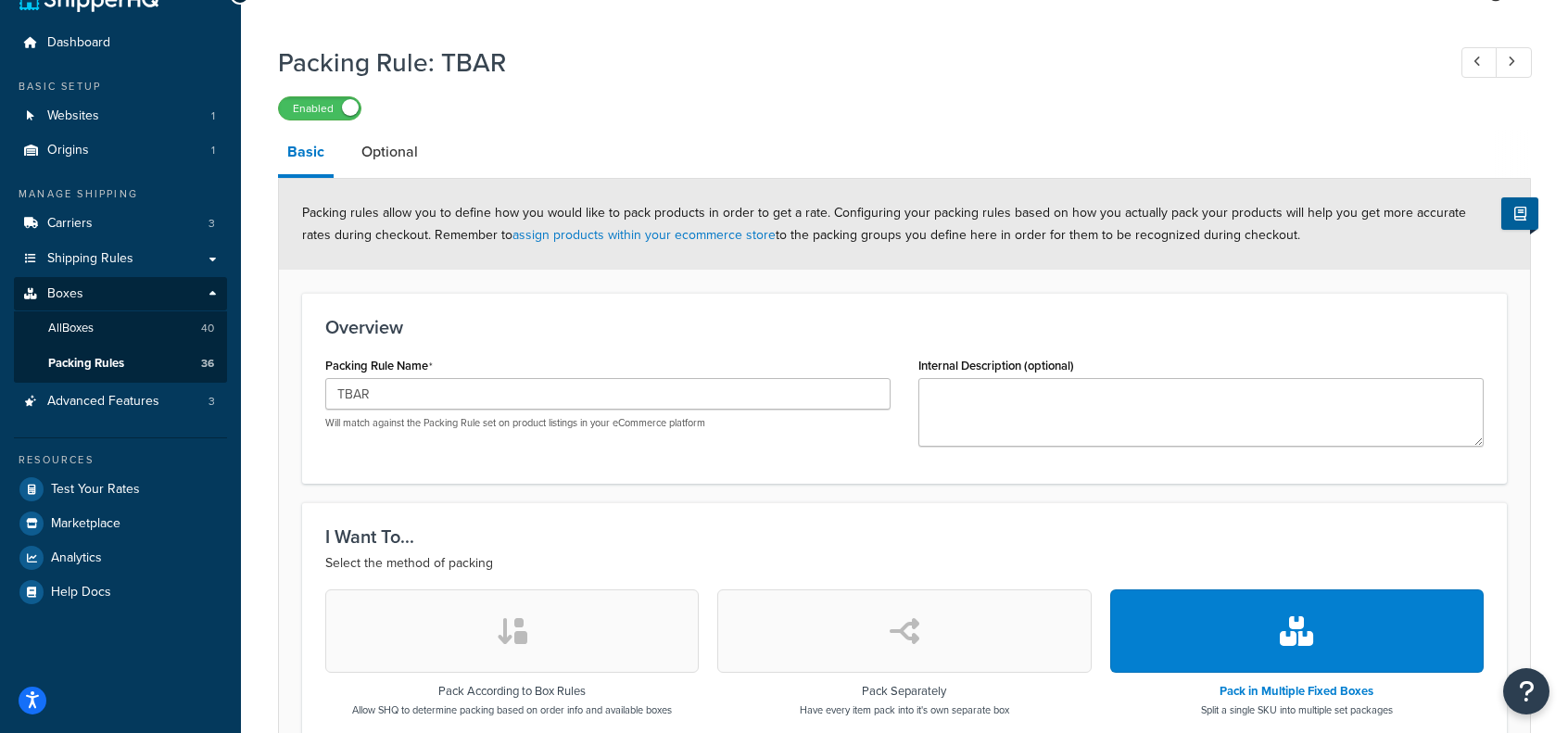
scroll to position [0, 0]
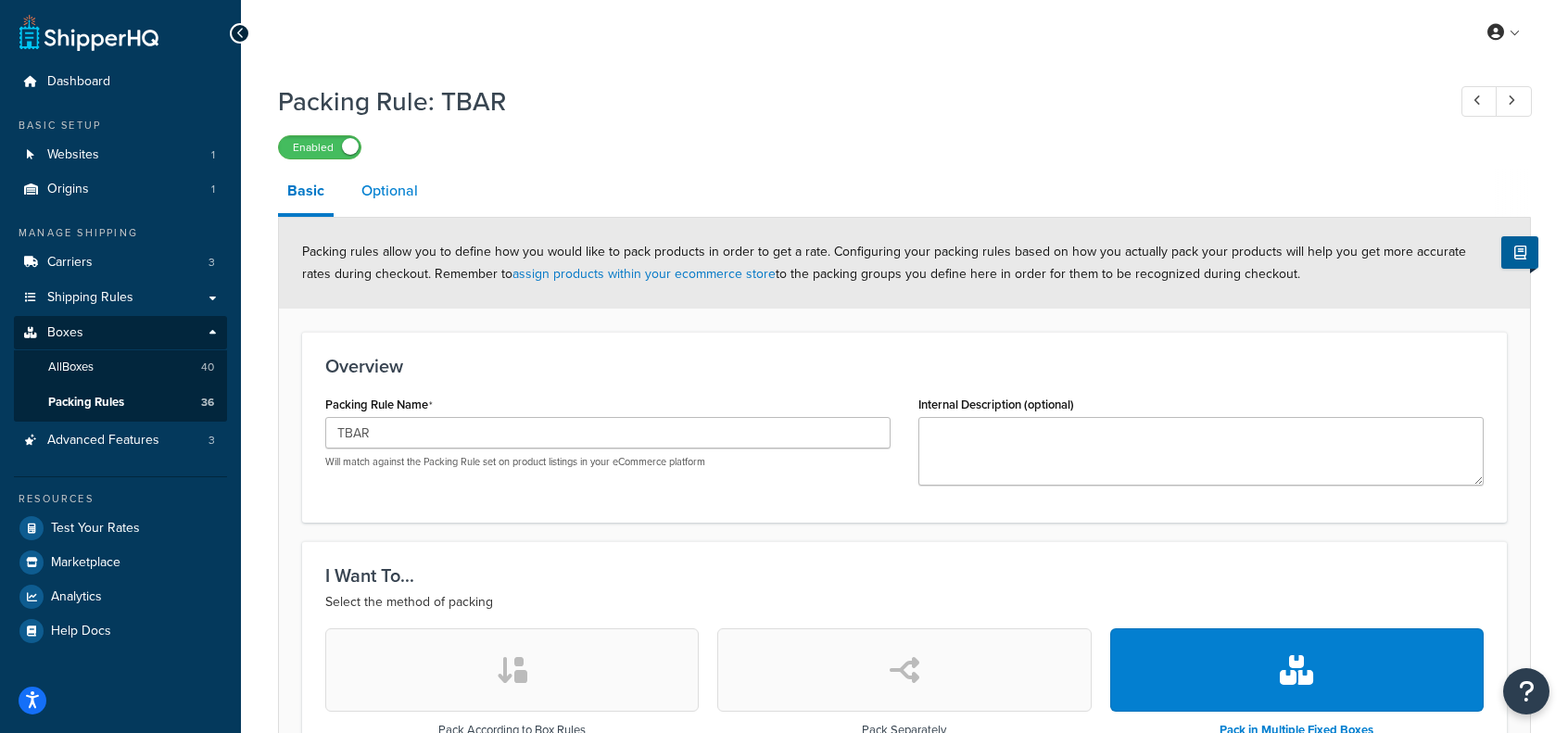
click at [387, 197] on link "Optional" at bounding box center [389, 190] width 76 height 44
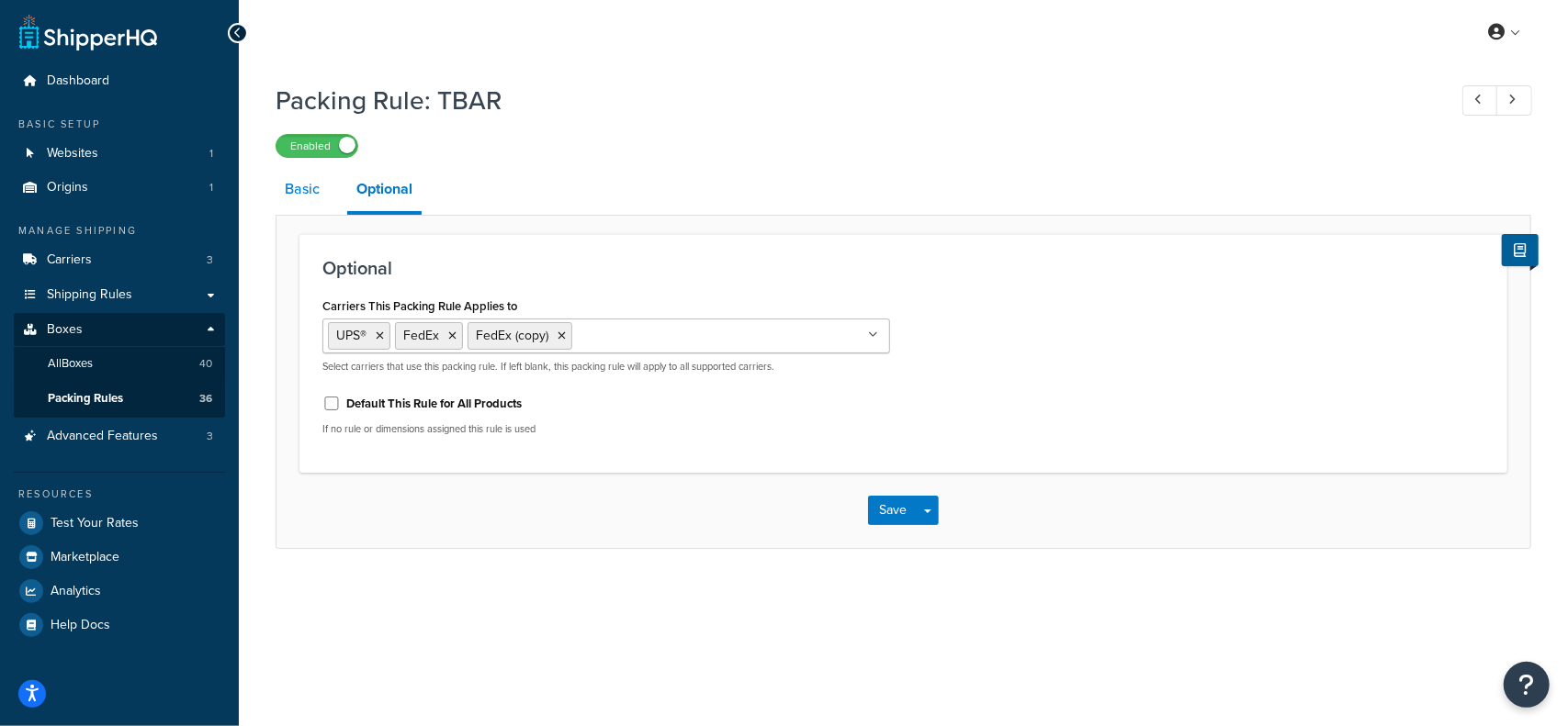
click at [303, 197] on link "Basic" at bounding box center [301, 189] width 53 height 44
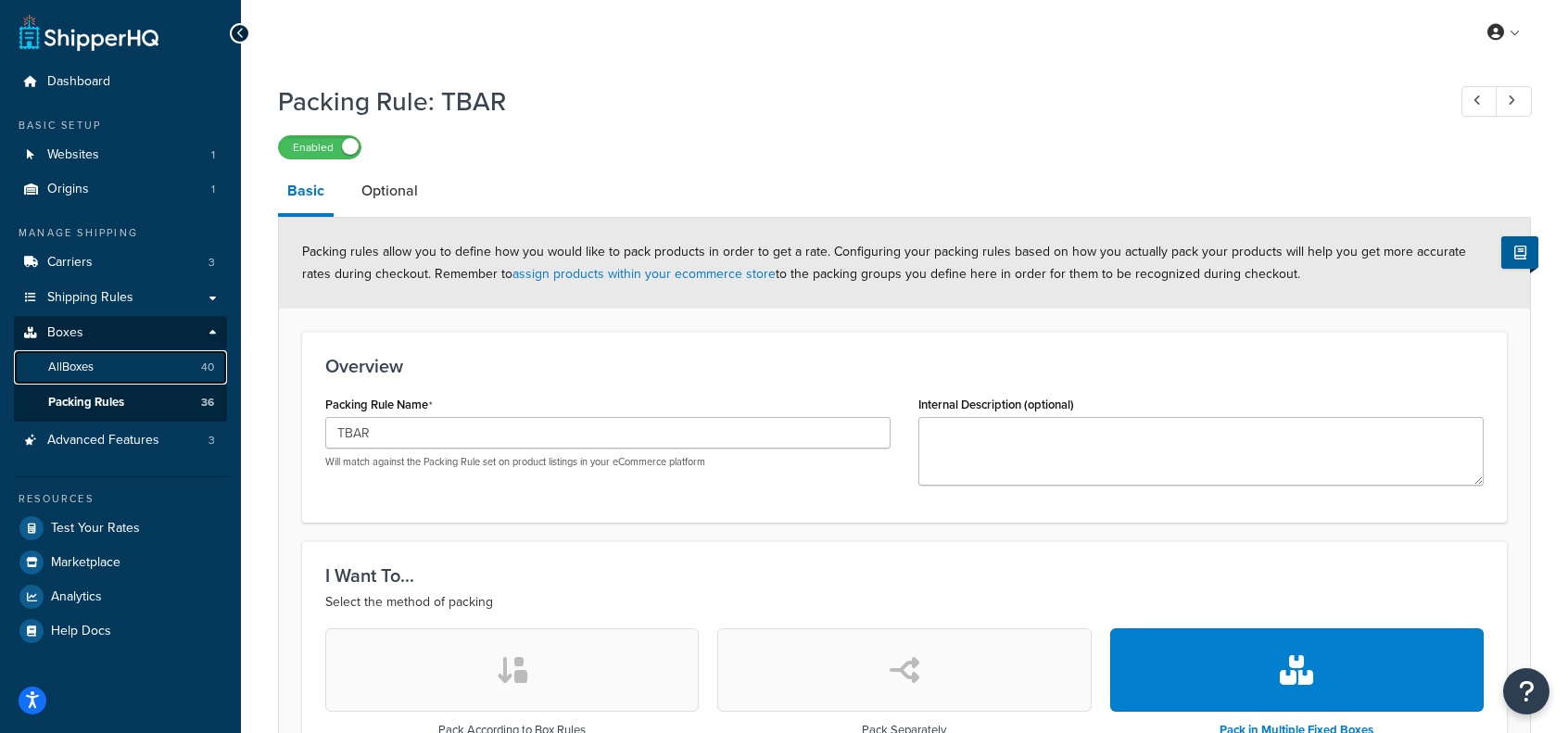
click at [68, 369] on span "All Boxes" at bounding box center [71, 368] width 45 height 16
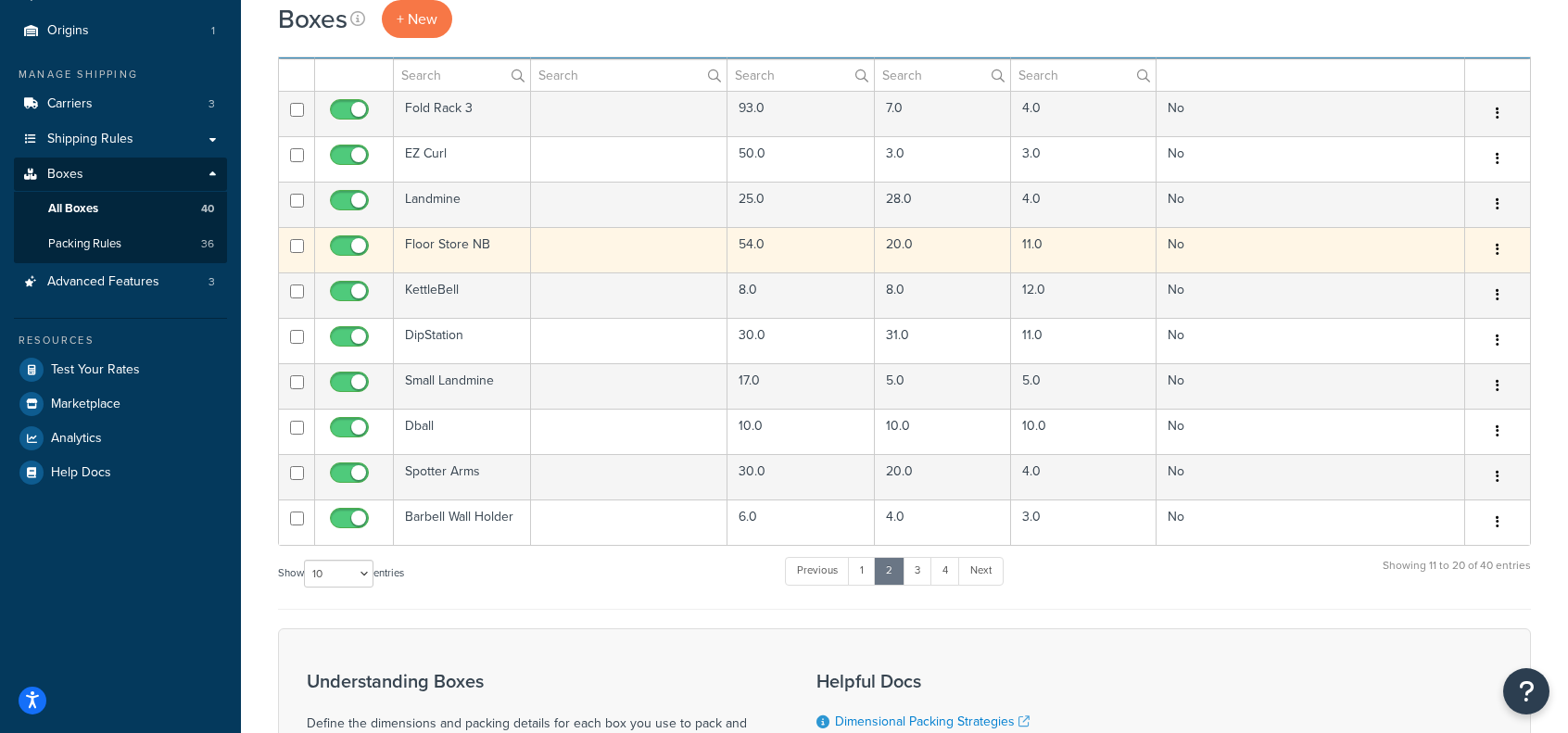
scroll to position [185, 0]
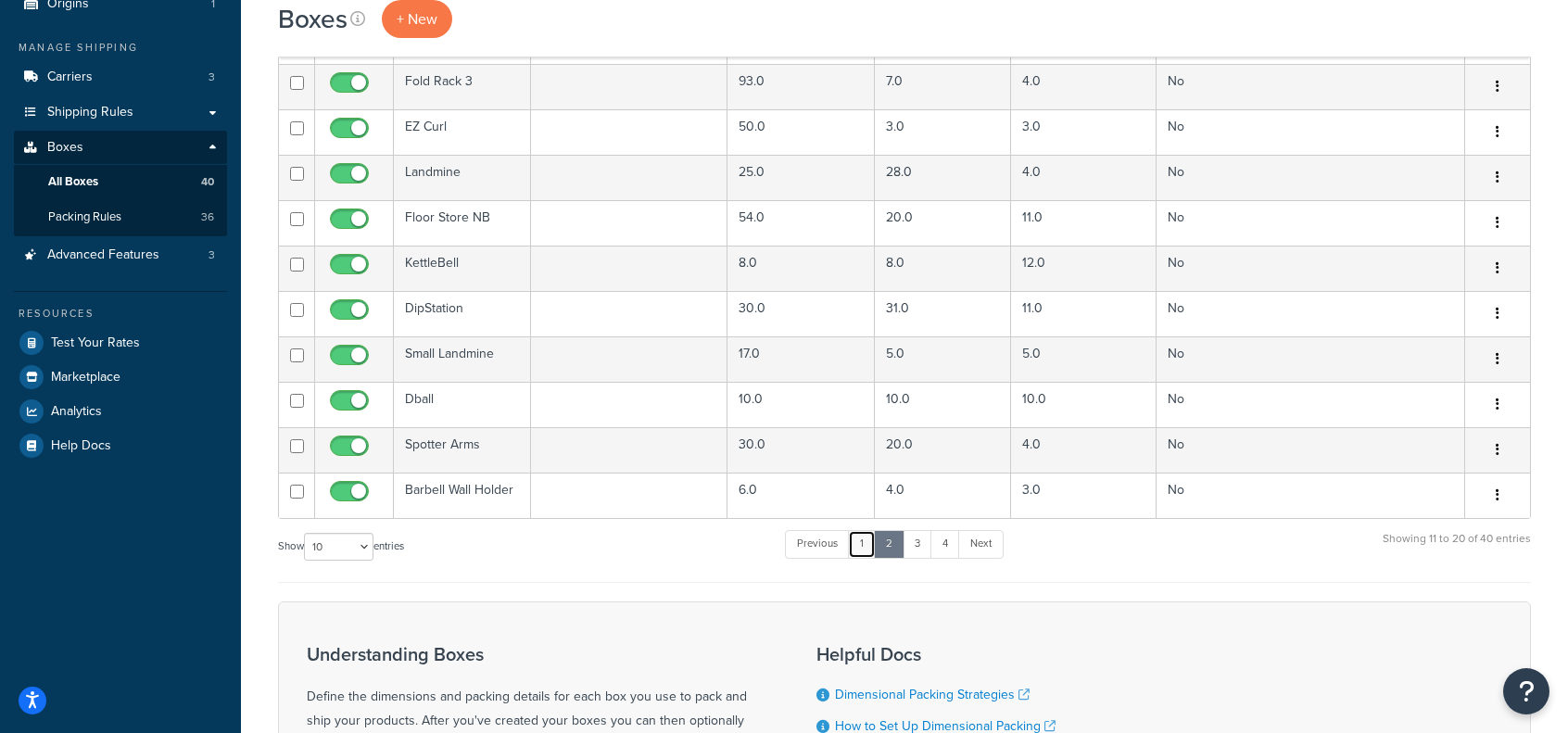
click at [865, 546] on link "1" at bounding box center [861, 544] width 27 height 27
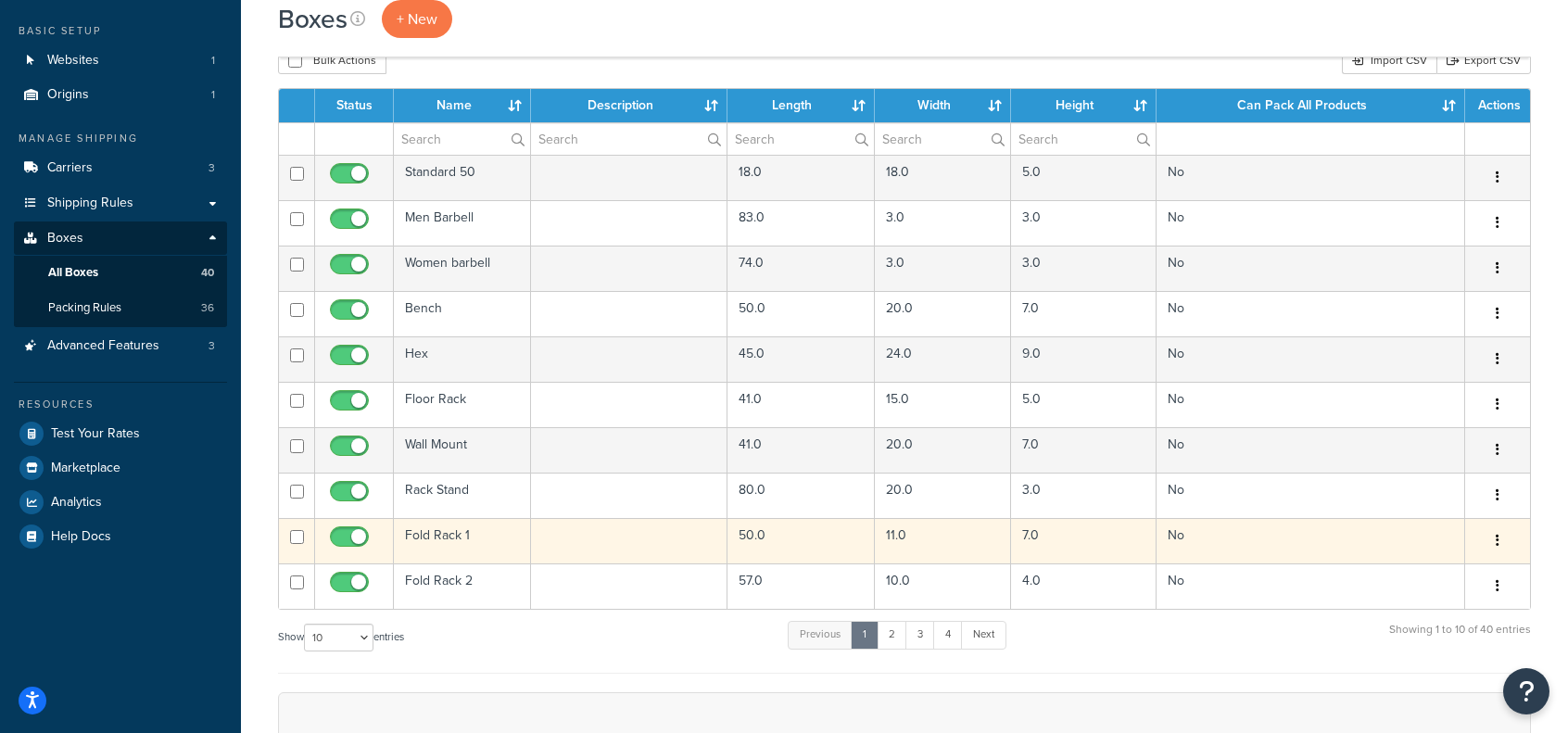
scroll to position [92, 0]
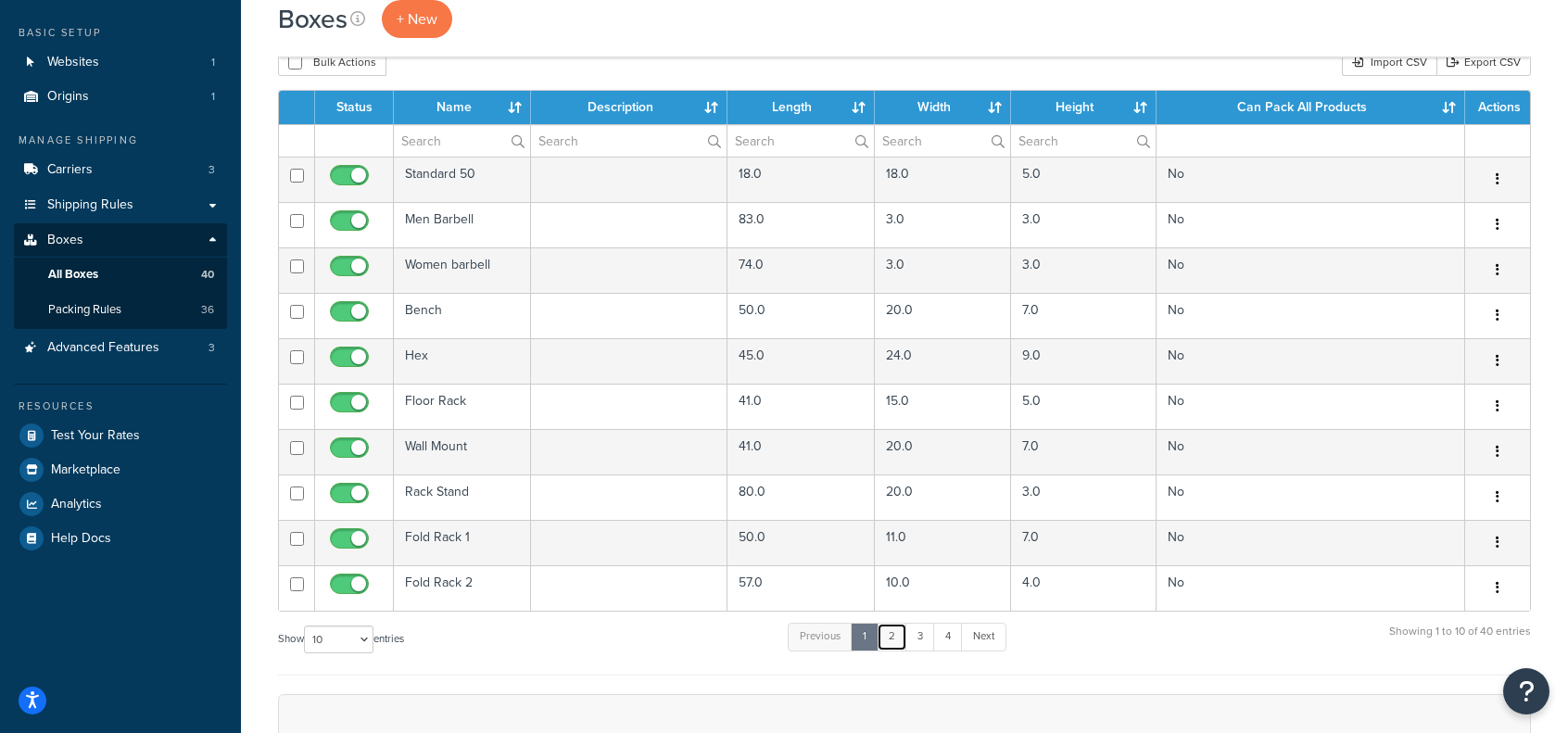
click at [894, 632] on link "2" at bounding box center [891, 637] width 30 height 27
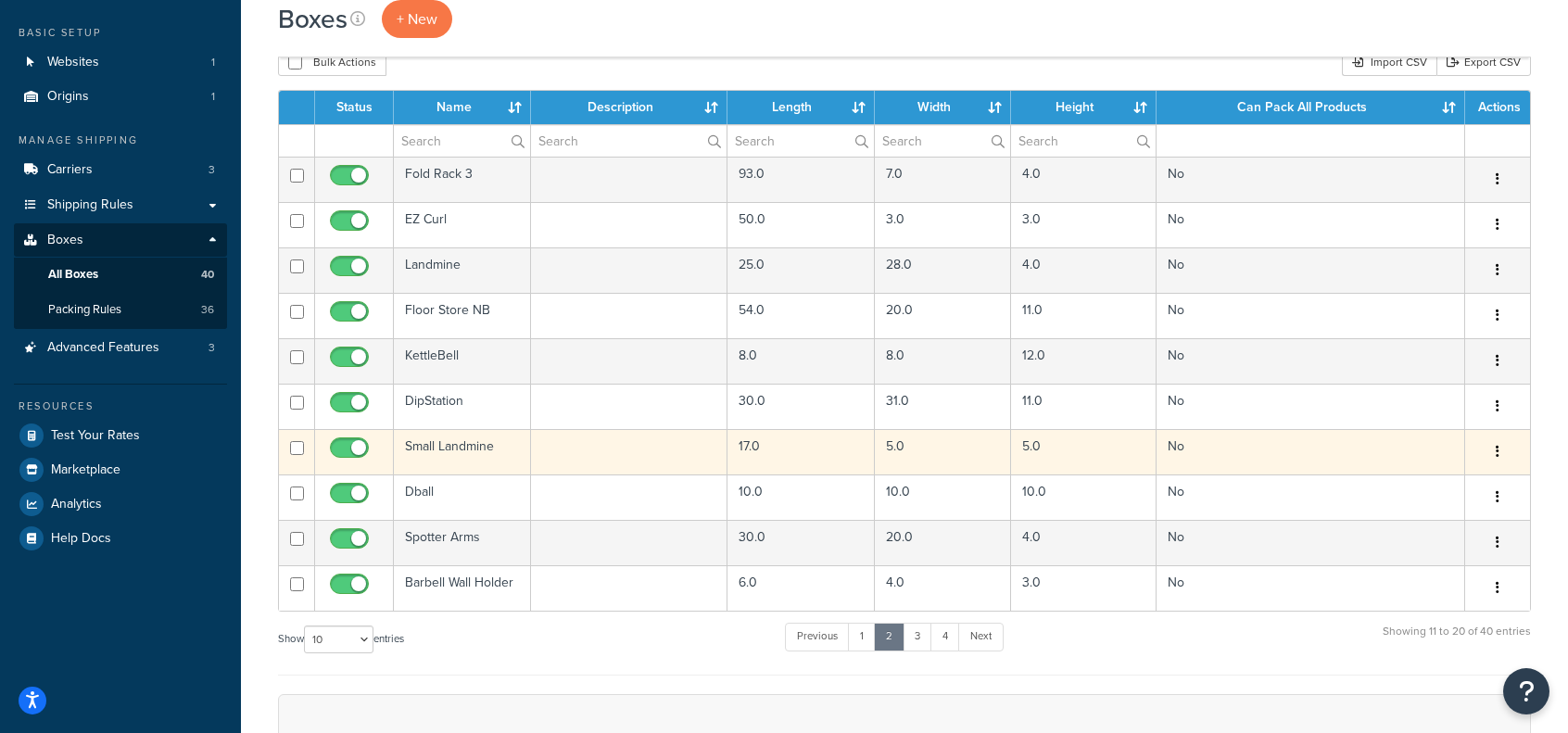
click at [445, 447] on td "Small Landmine" at bounding box center [463, 451] width 137 height 45
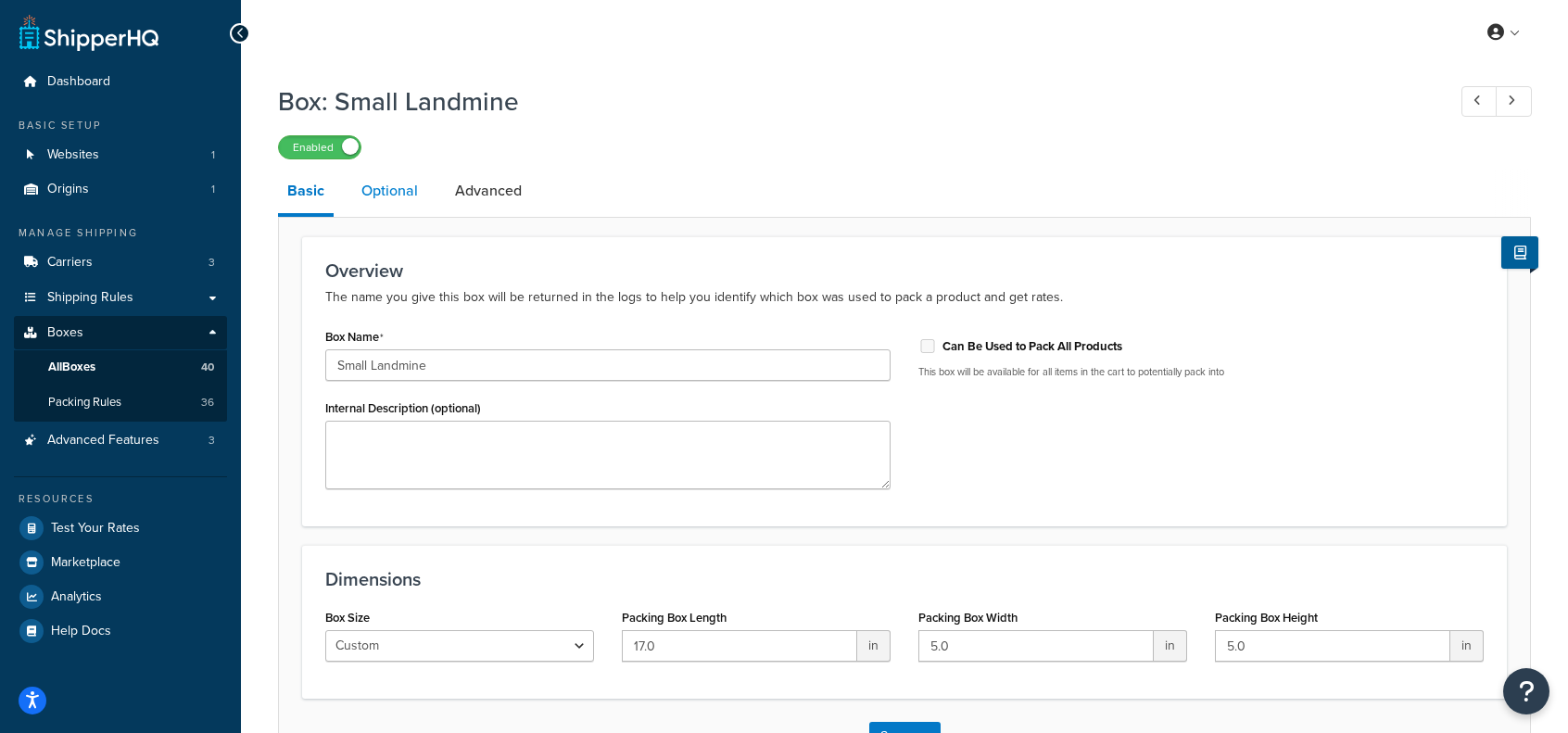
click at [359, 212] on link "Optional" at bounding box center [389, 190] width 76 height 44
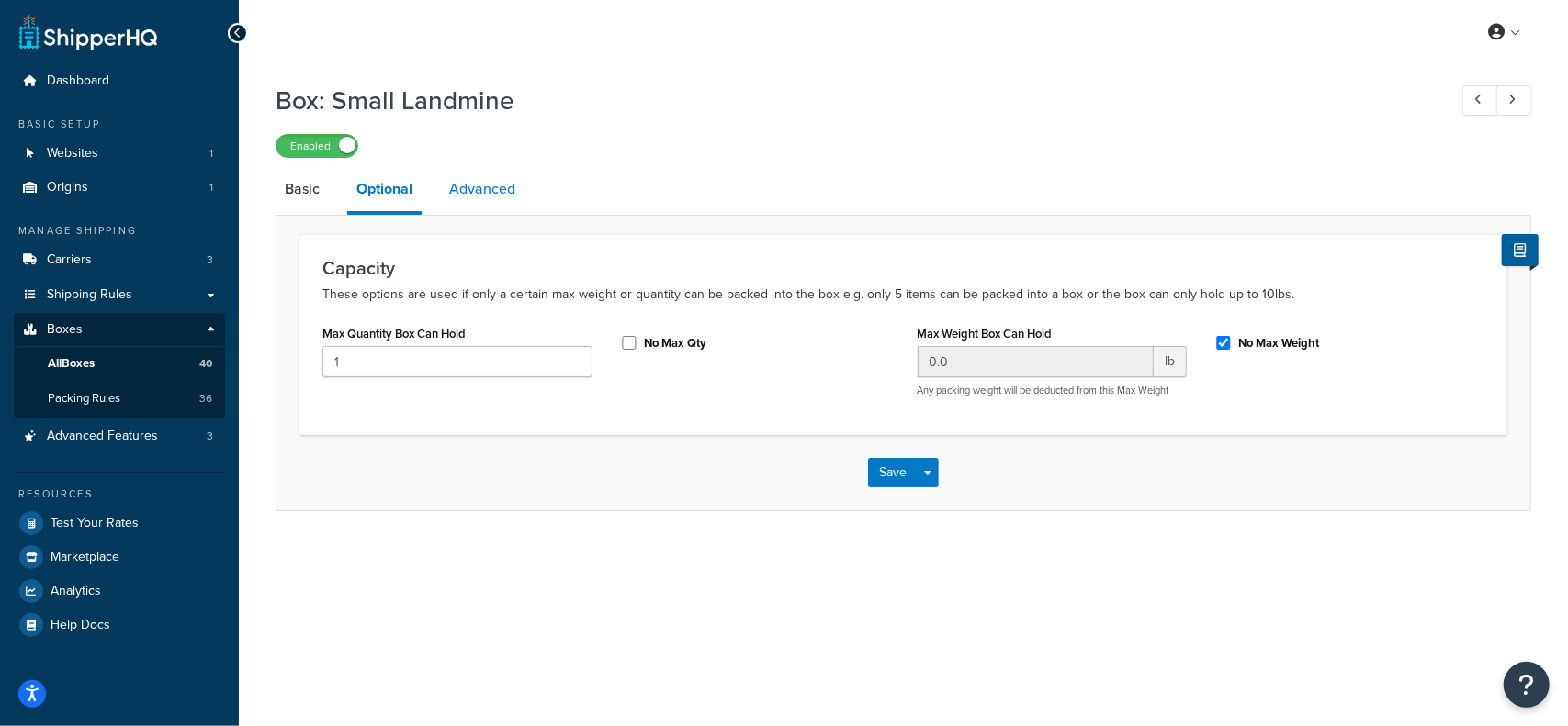
click at [505, 189] on link "Advanced" at bounding box center [482, 189] width 85 height 44
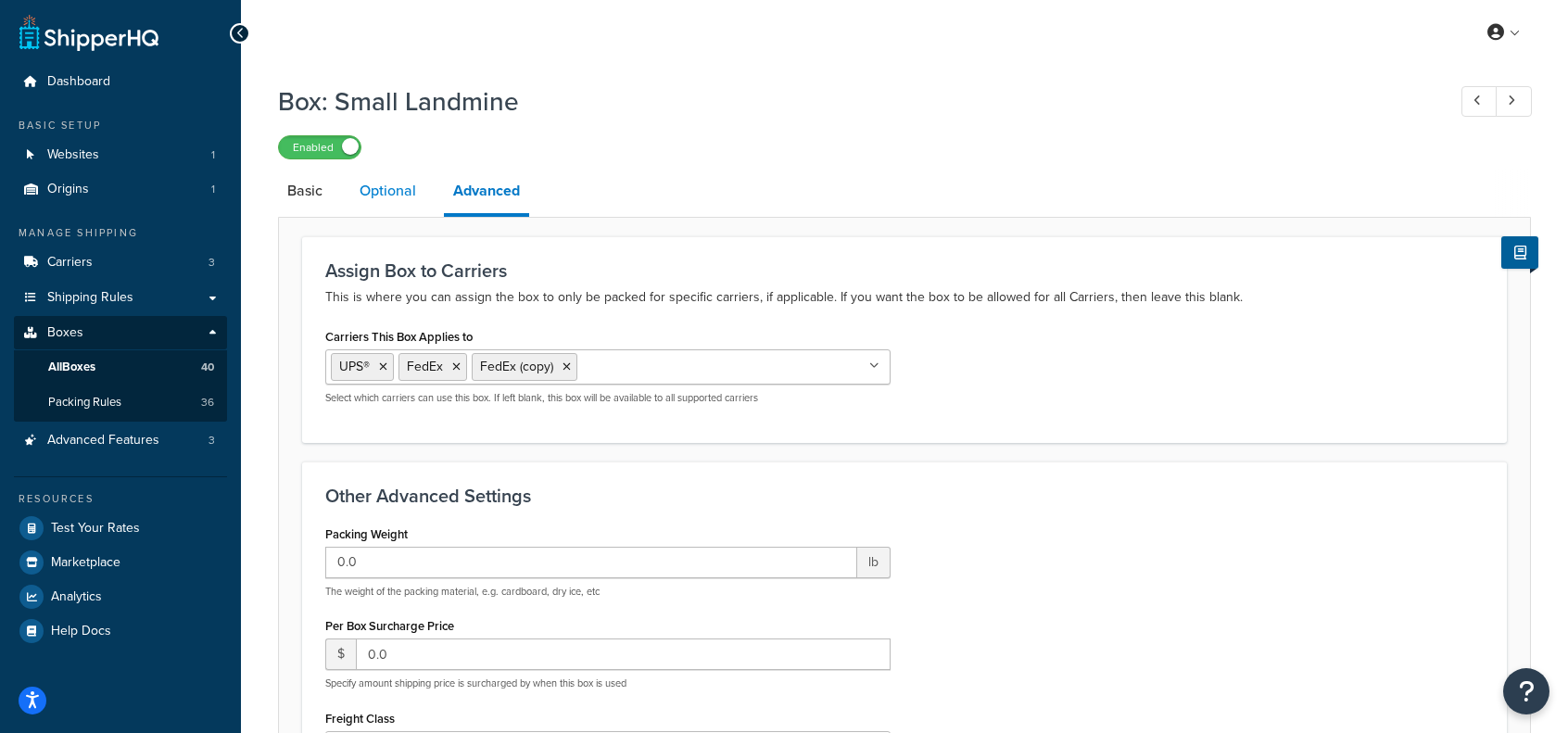
click at [382, 193] on link "Optional" at bounding box center [387, 190] width 76 height 44
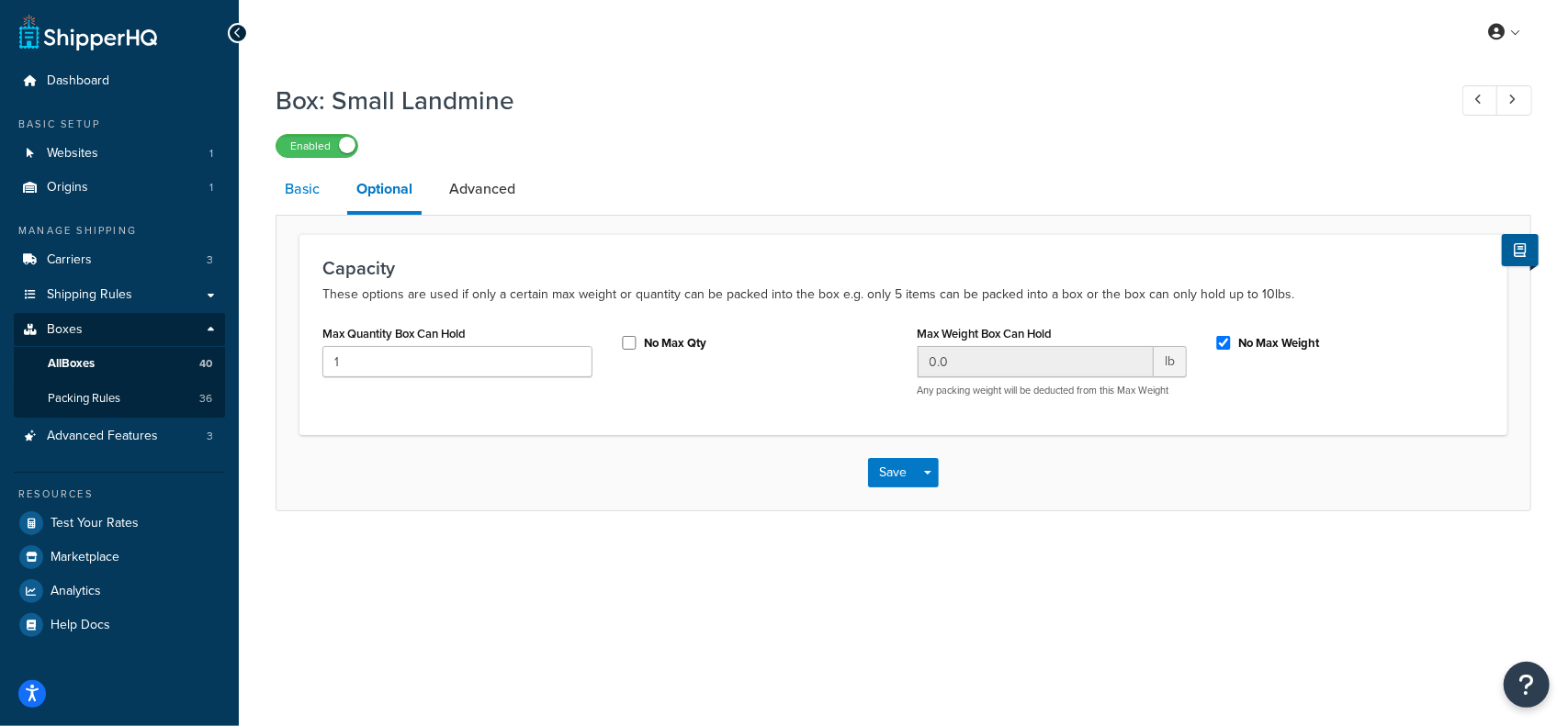
click at [296, 196] on link "Basic" at bounding box center [301, 189] width 53 height 44
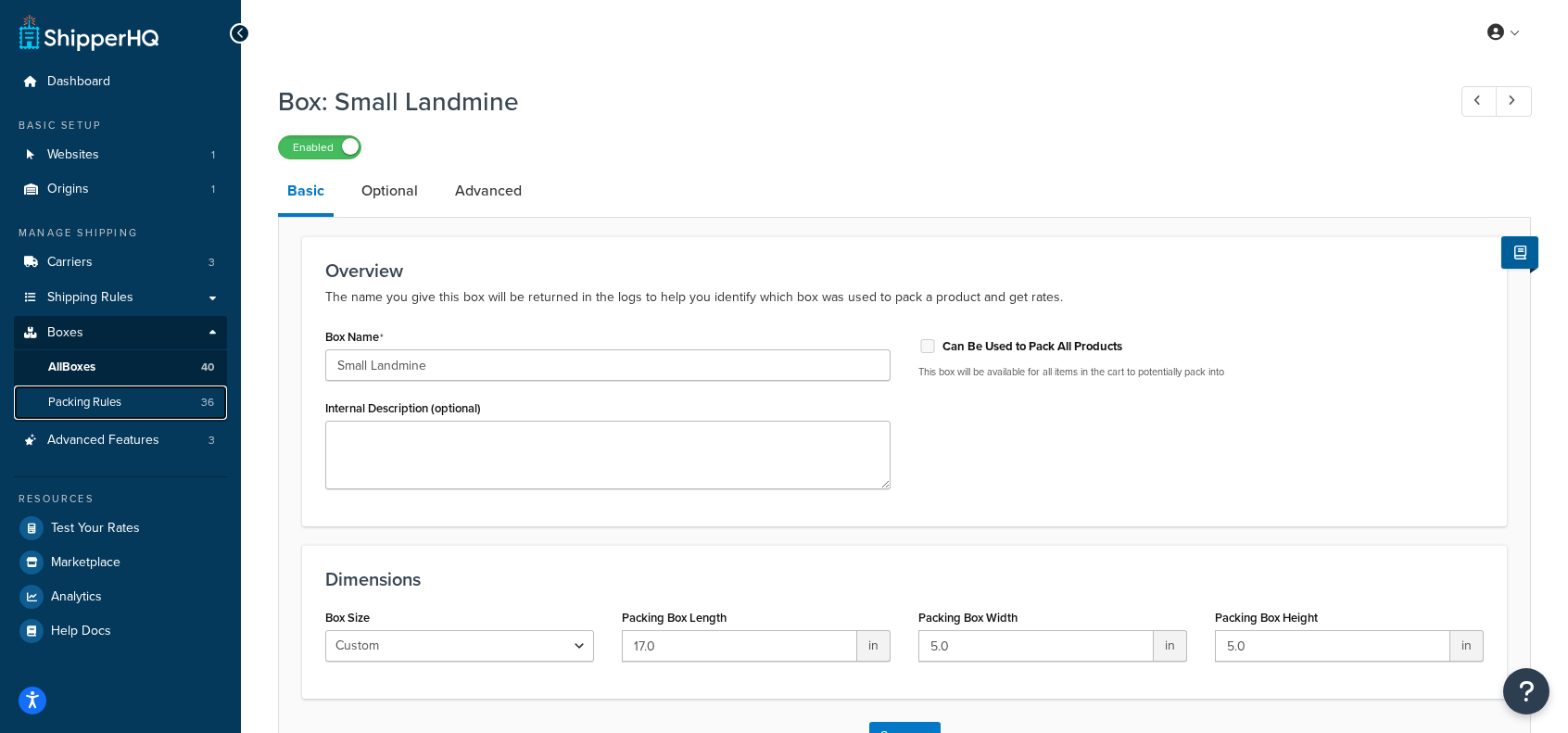
click at [86, 400] on span "Packing Rules" at bounding box center [84, 402] width 74 height 16
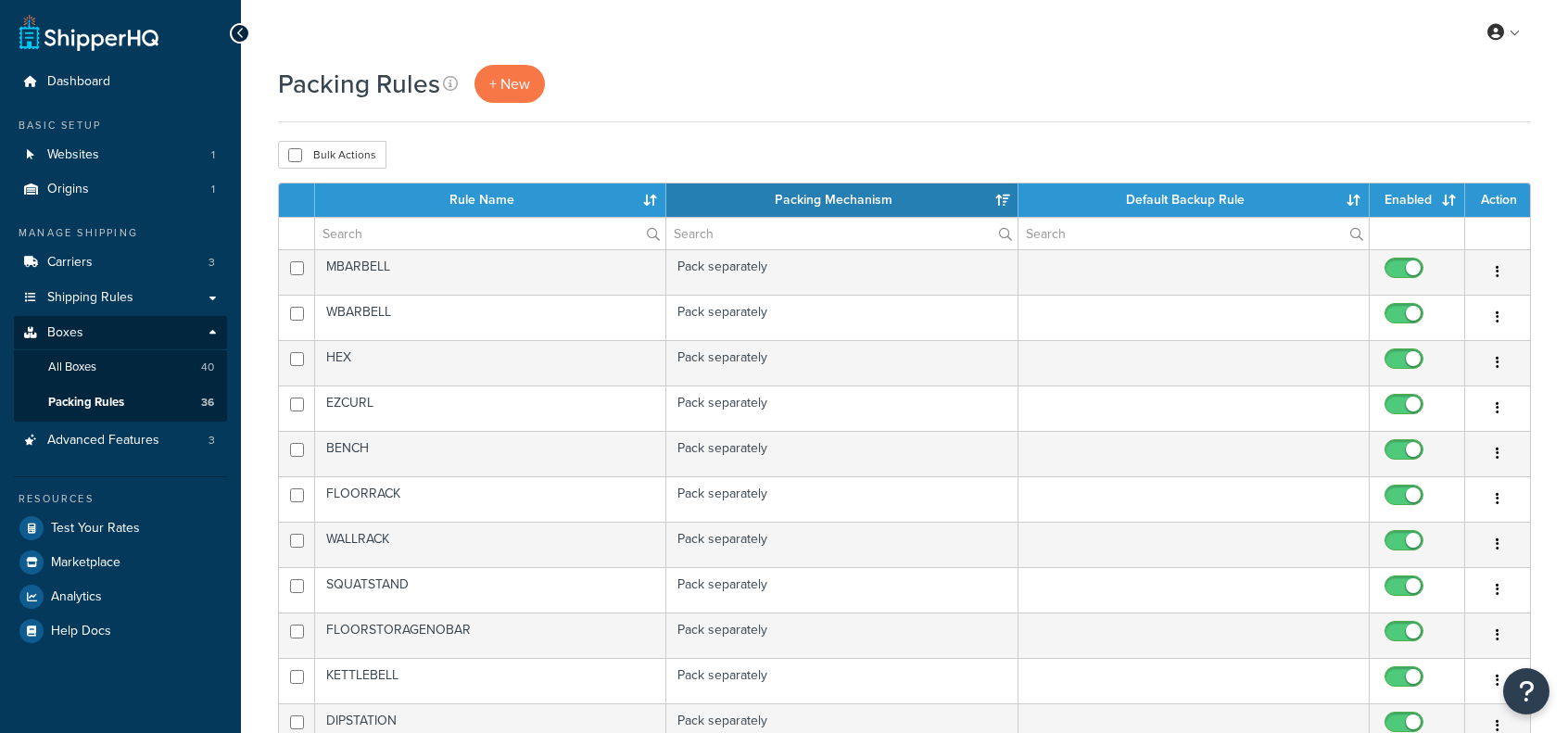
select select "15"
click at [94, 369] on span "All Boxes" at bounding box center [72, 368] width 48 height 16
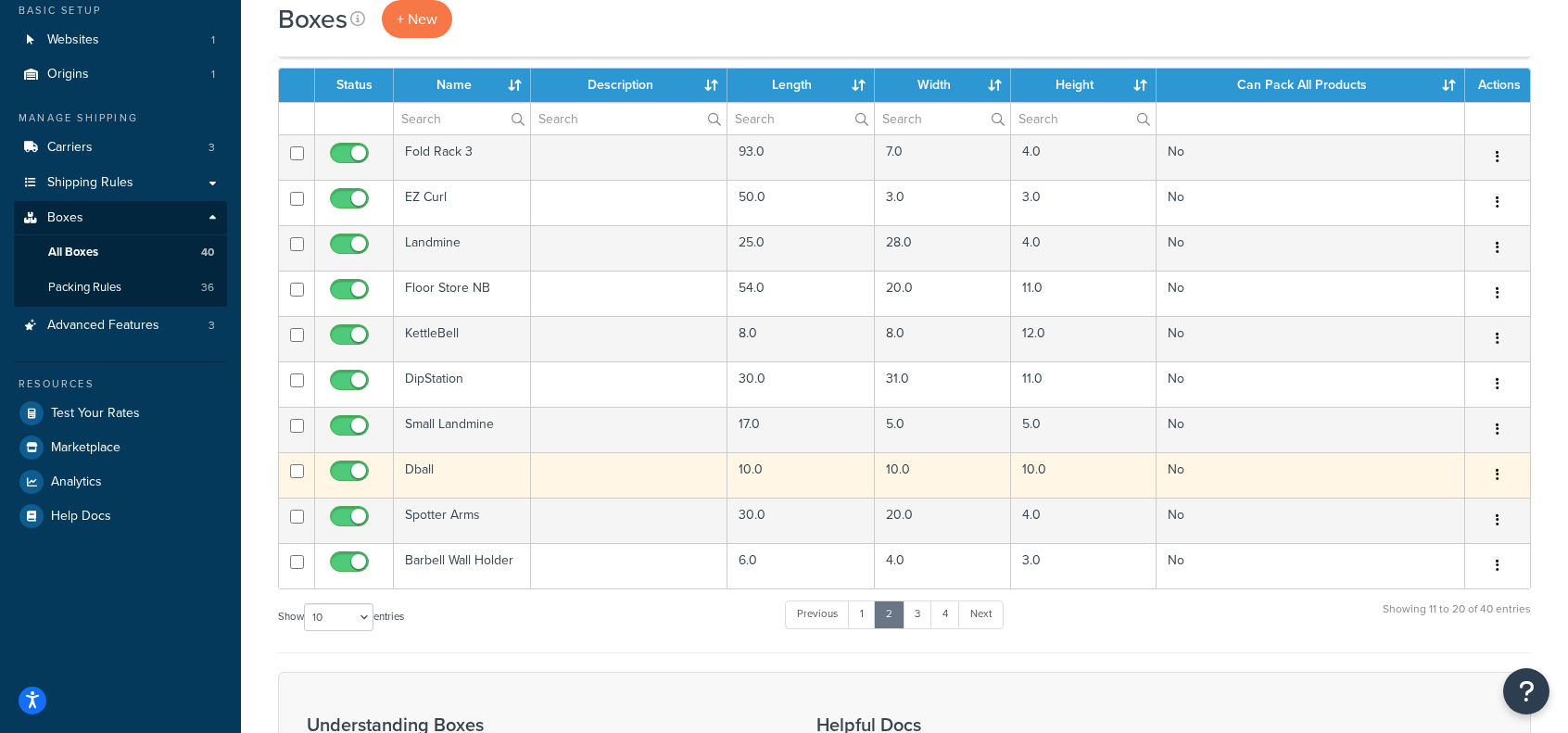
scroll to position [92, 0]
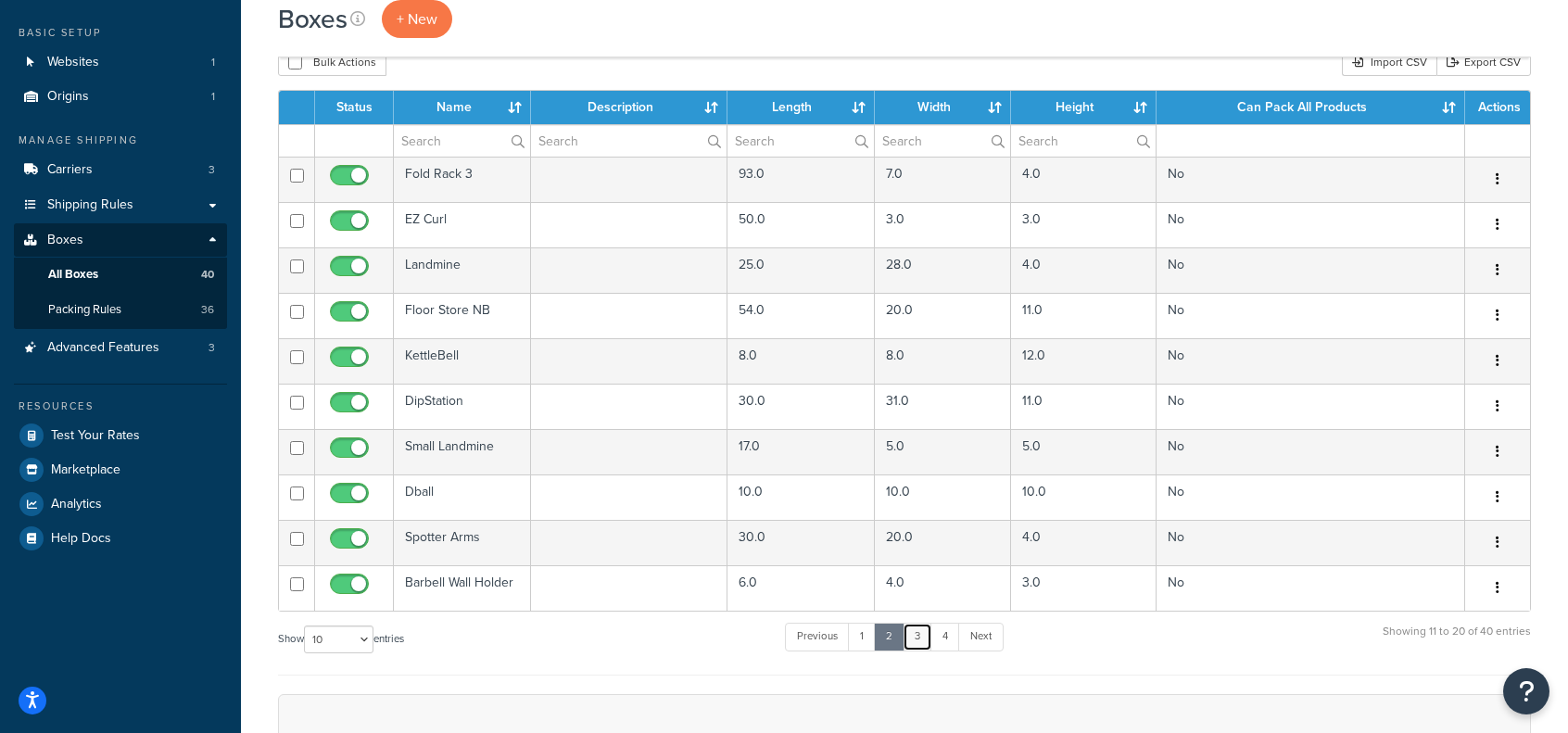
click at [922, 637] on link "3" at bounding box center [917, 637] width 29 height 27
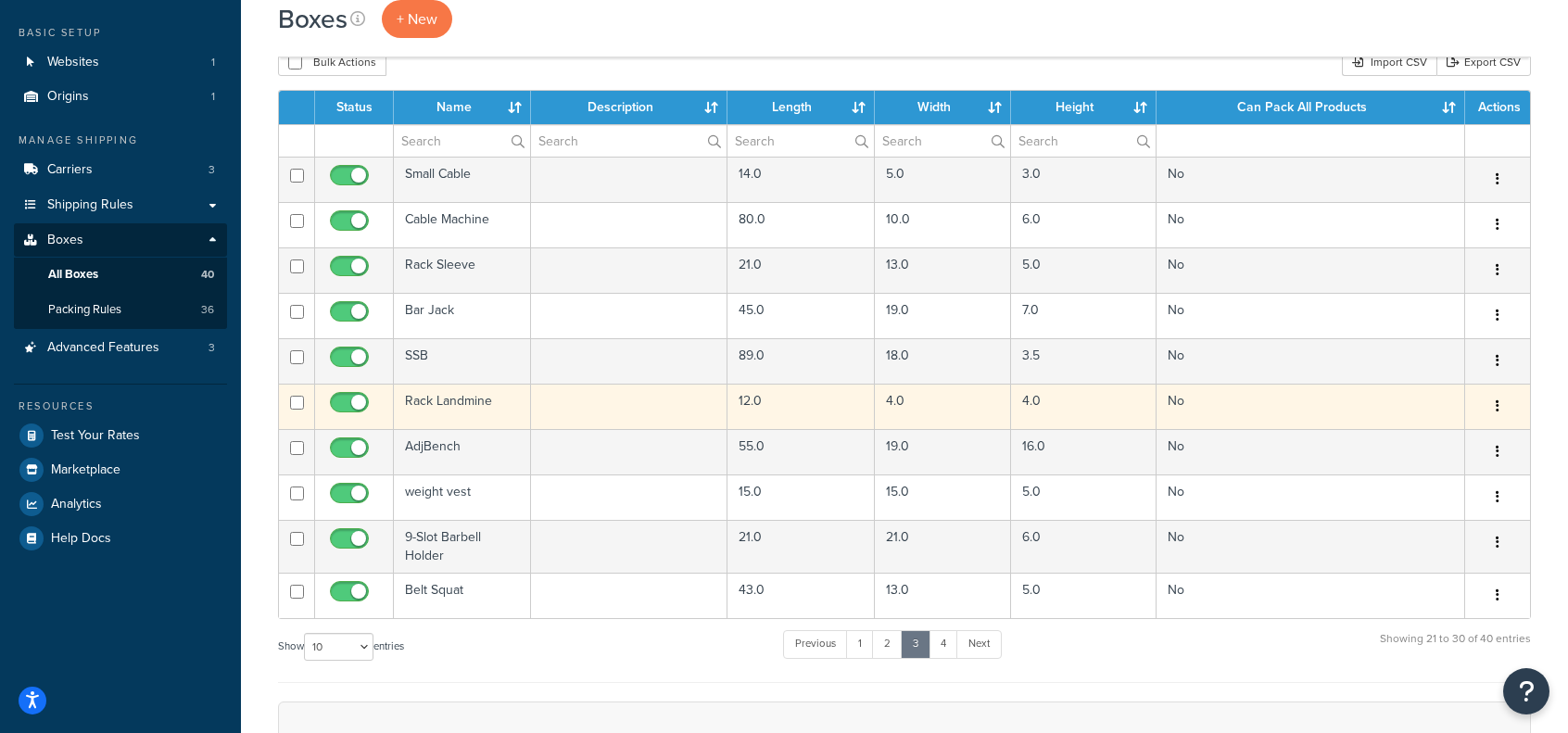
click at [433, 399] on td "Rack Landmine" at bounding box center [463, 406] width 137 height 45
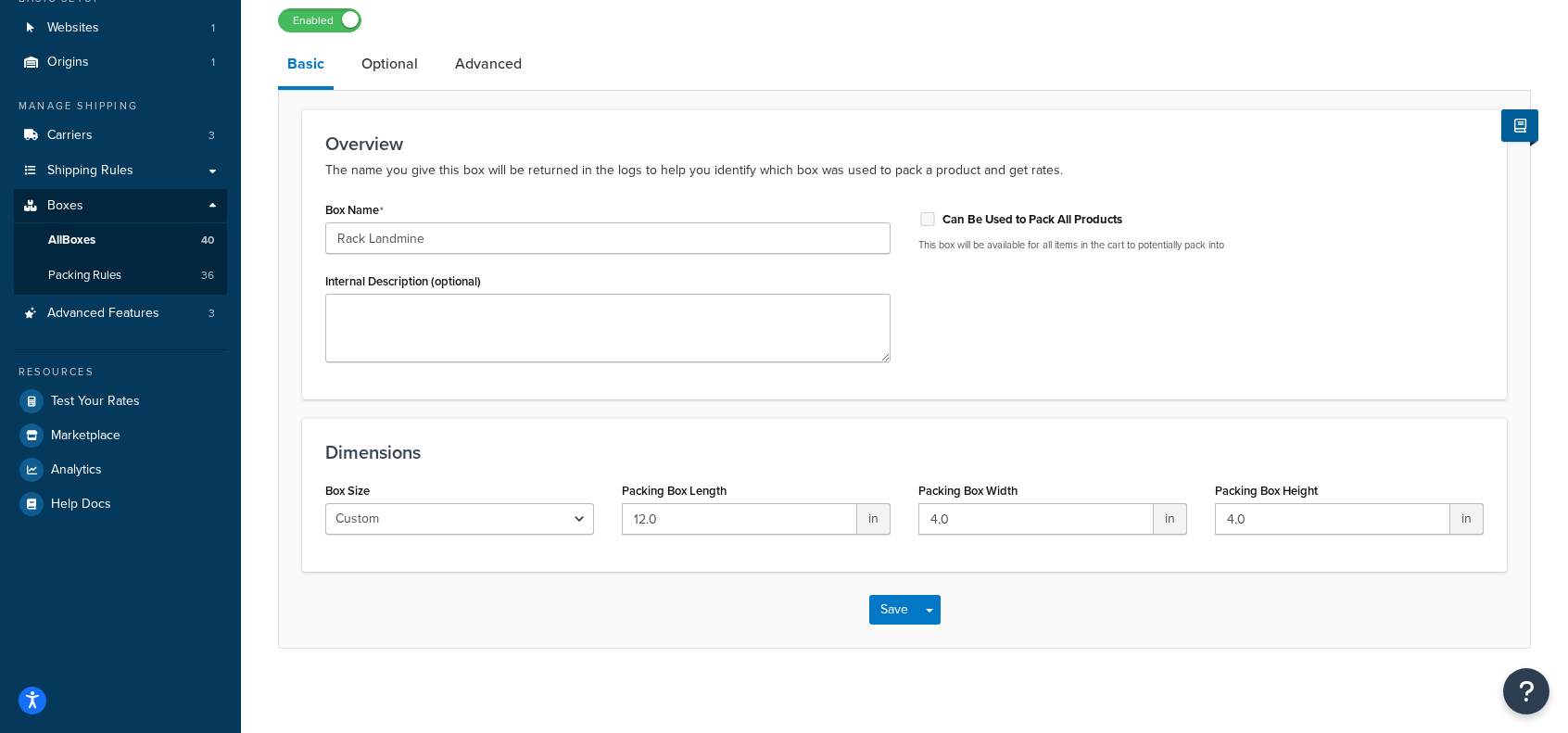
scroll to position [133, 0]
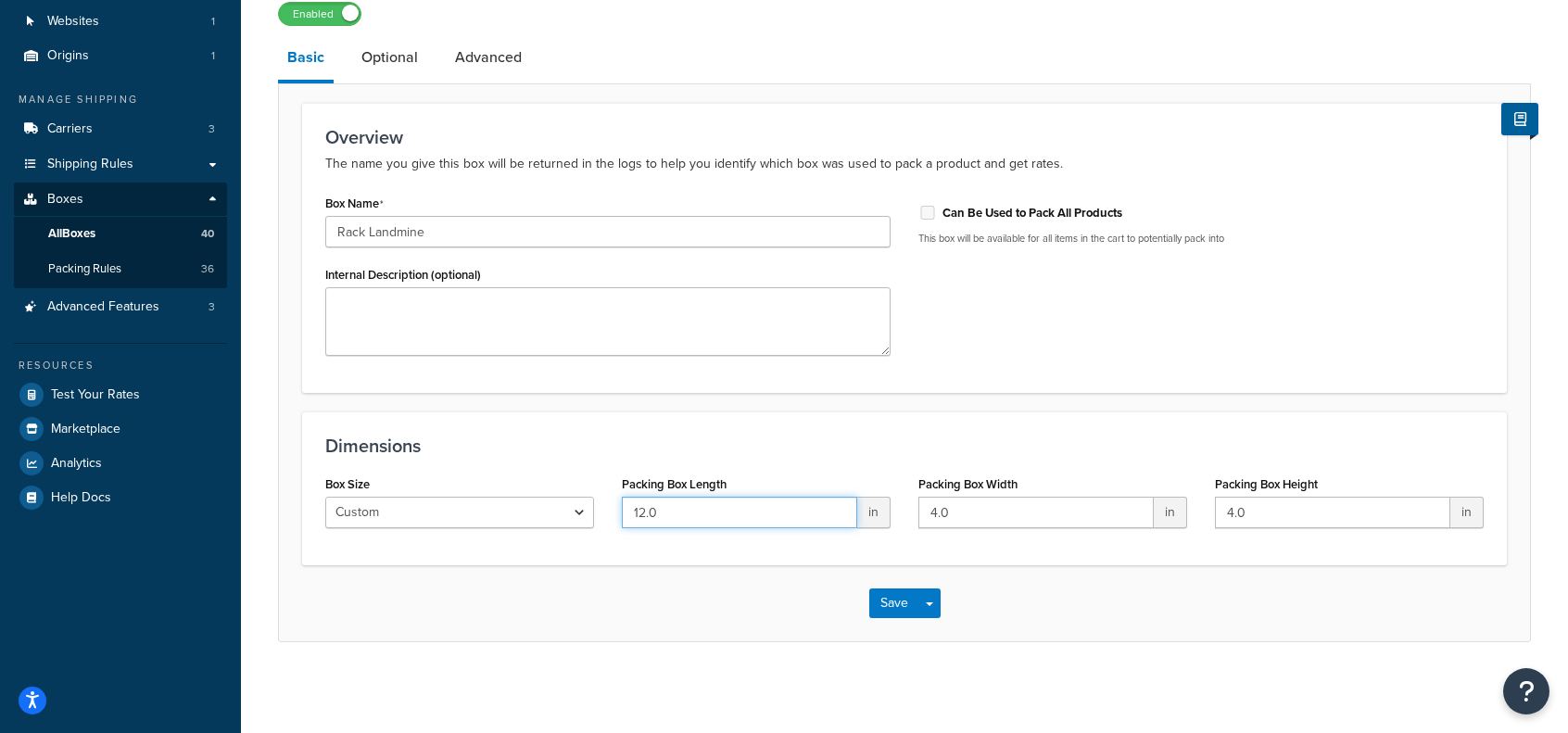
click at [774, 520] on input "12.0" at bounding box center [739, 512] width 235 height 31
type input "20"
click at [902, 594] on button "Save" at bounding box center [893, 603] width 50 height 29
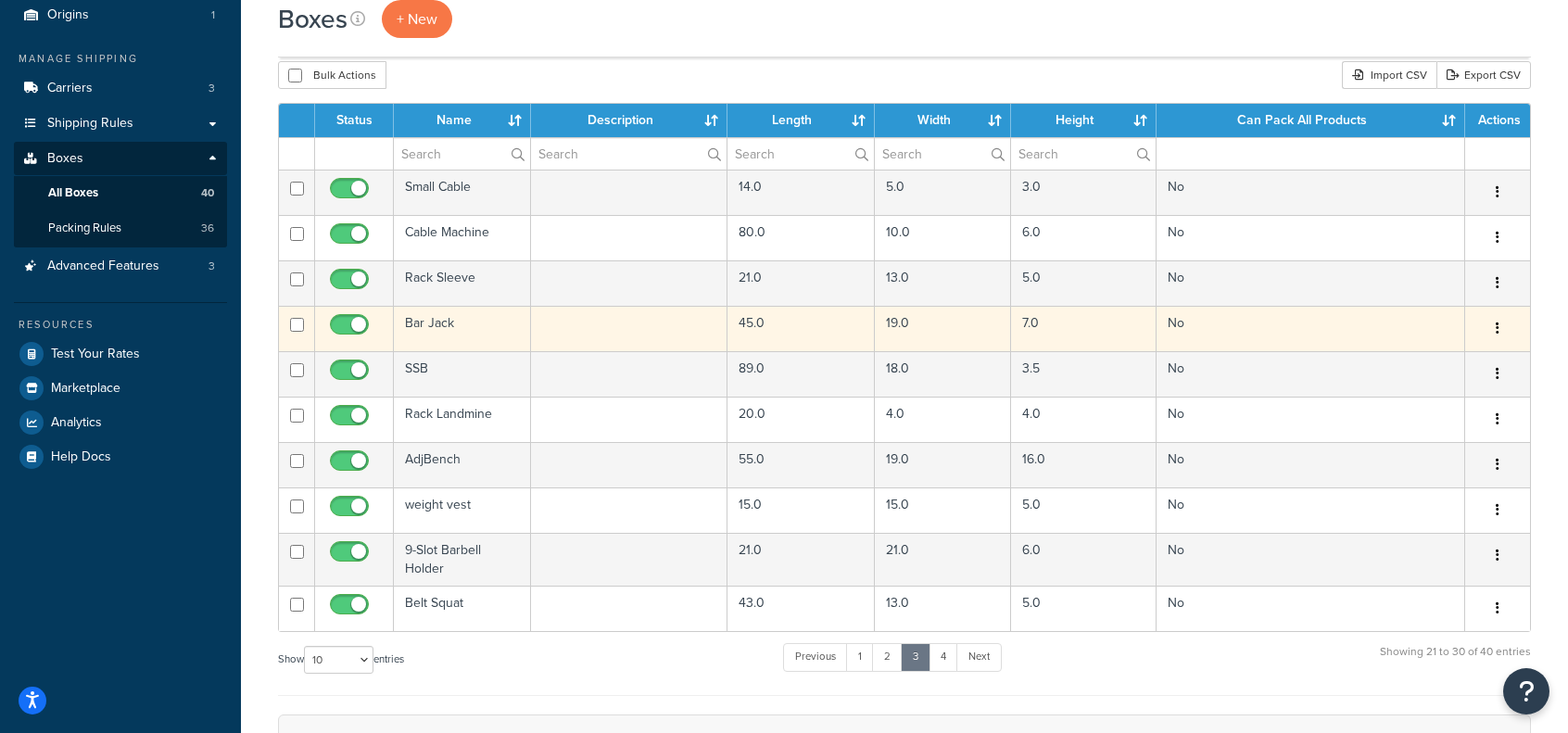
scroll to position [185, 0]
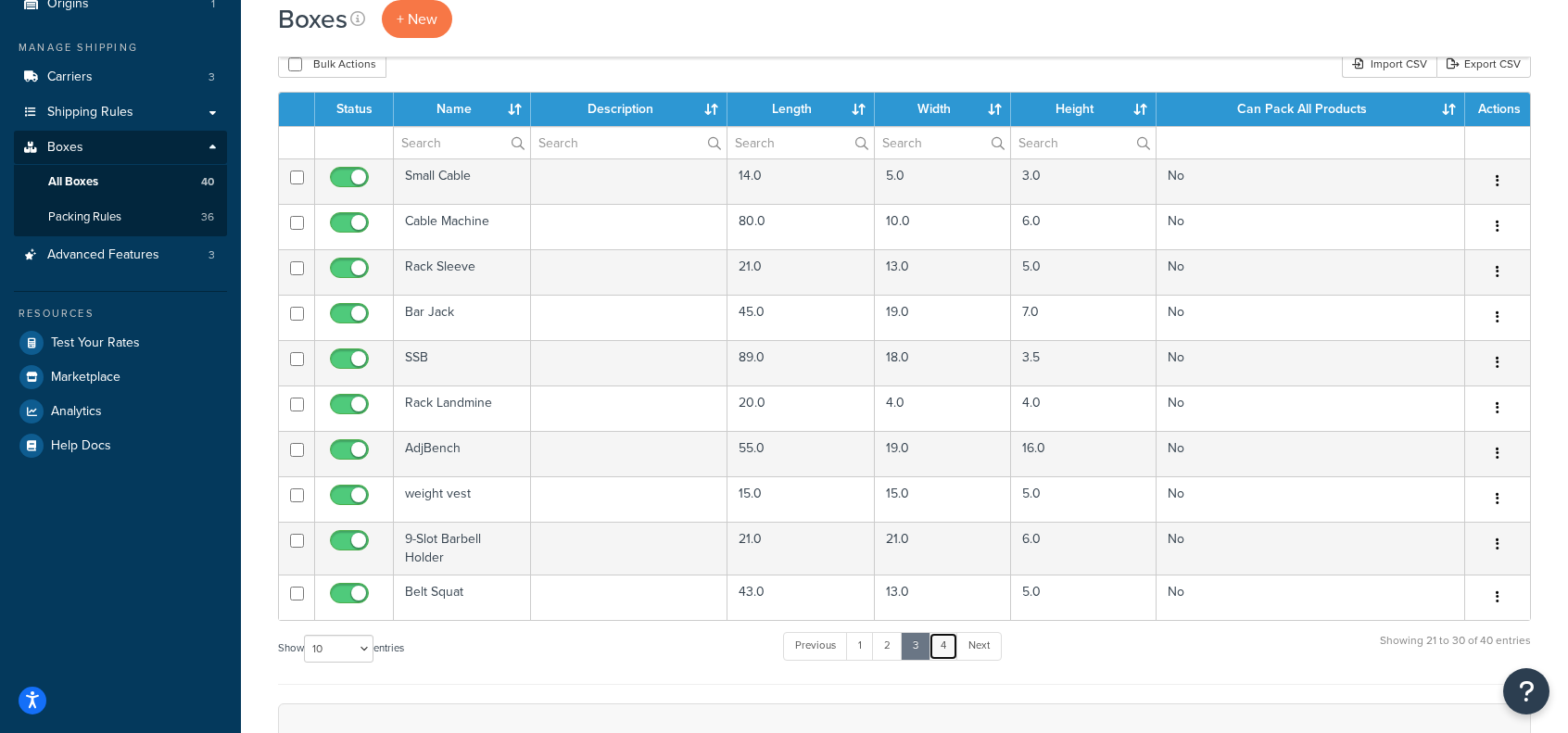
click at [938, 641] on link "4" at bounding box center [943, 646] width 29 height 27
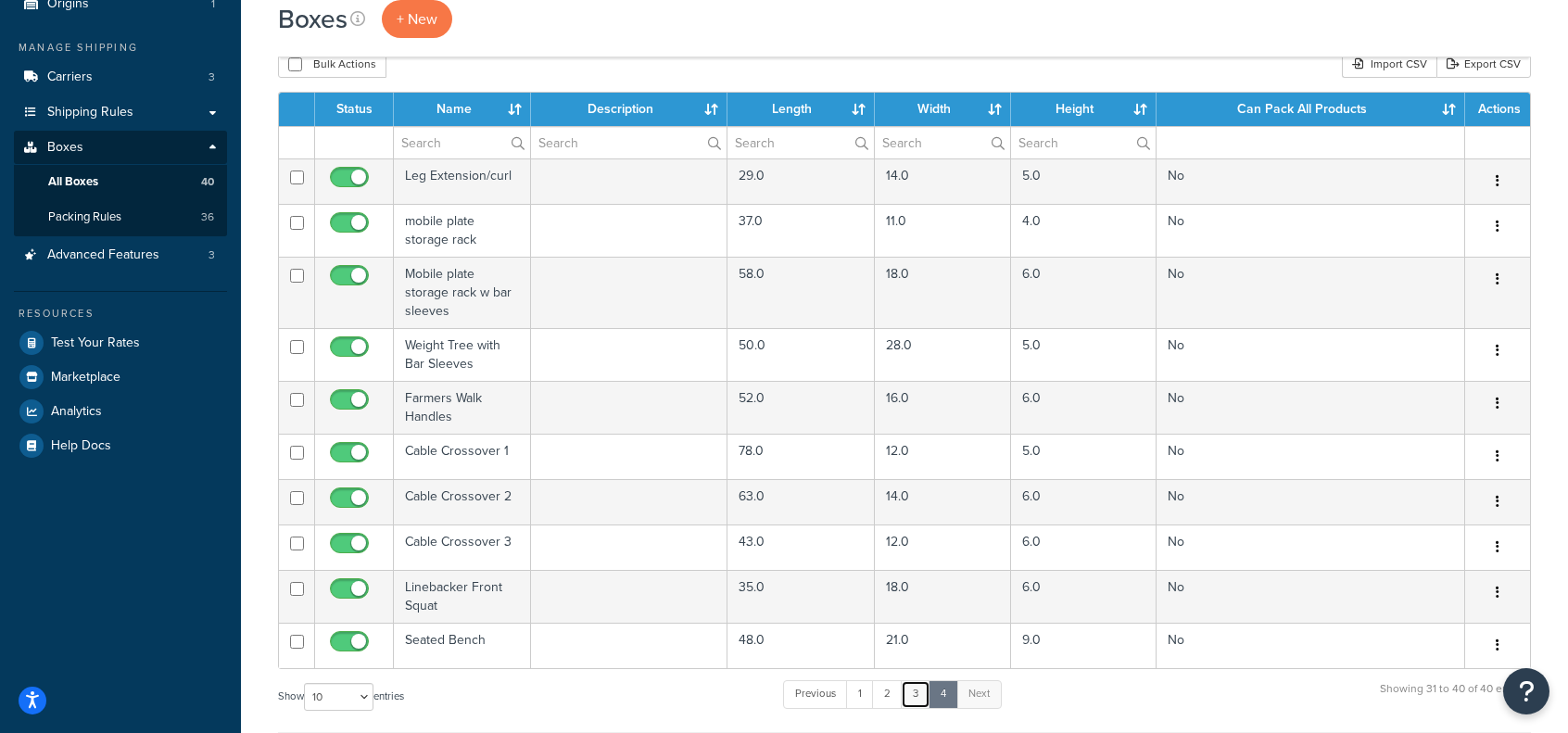
click at [915, 685] on link "3" at bounding box center [915, 694] width 29 height 27
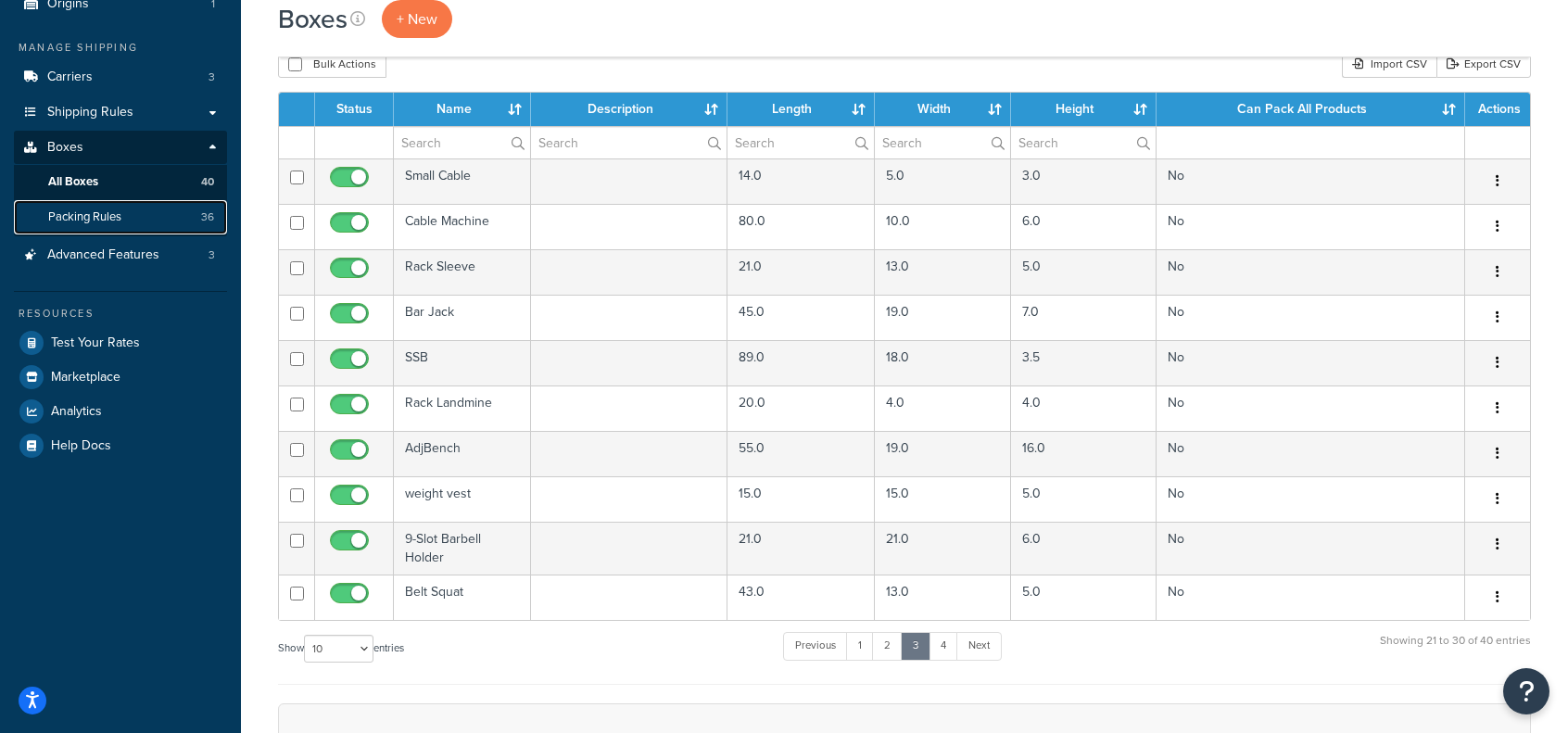
click at [106, 214] on span "Packing Rules" at bounding box center [84, 218] width 74 height 16
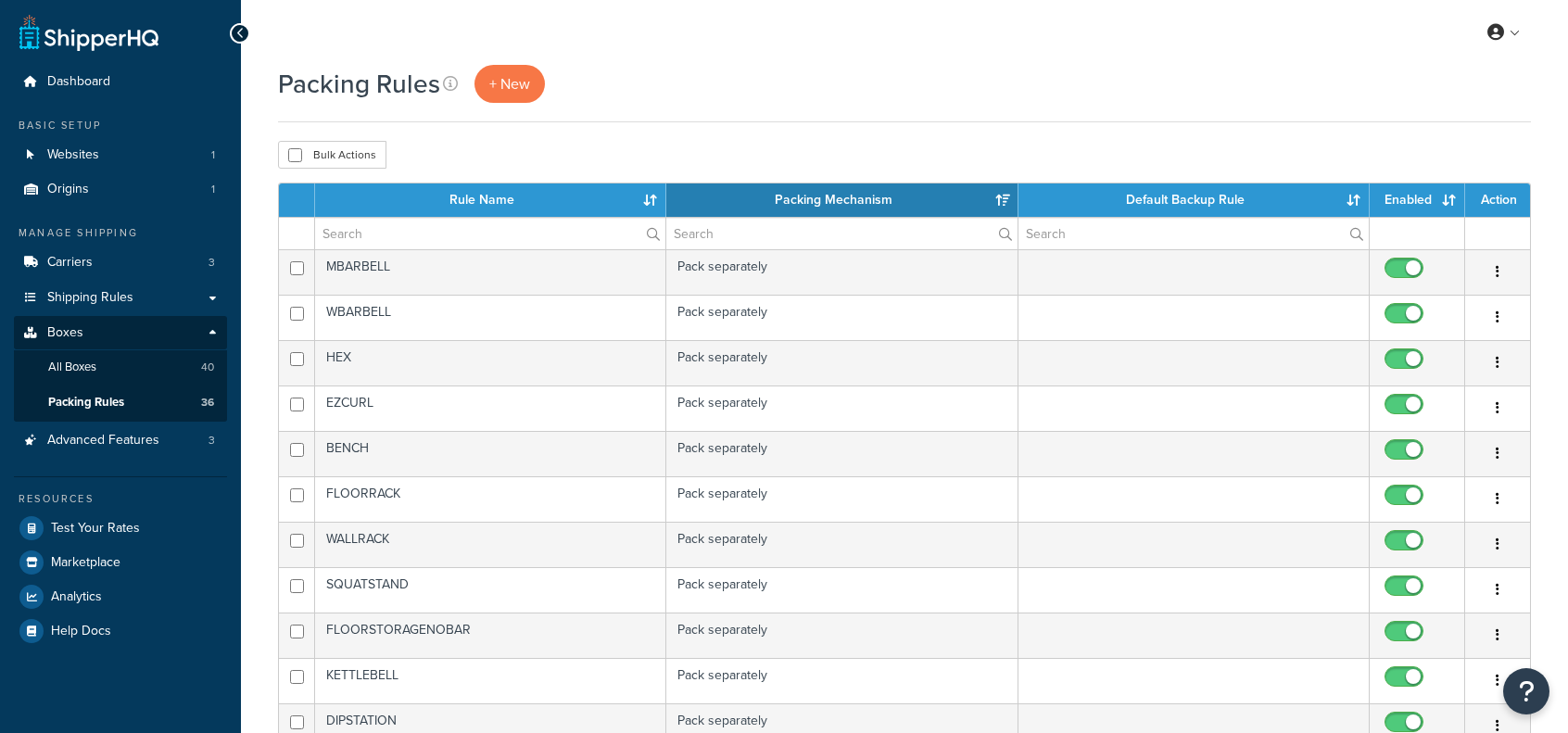
select select "15"
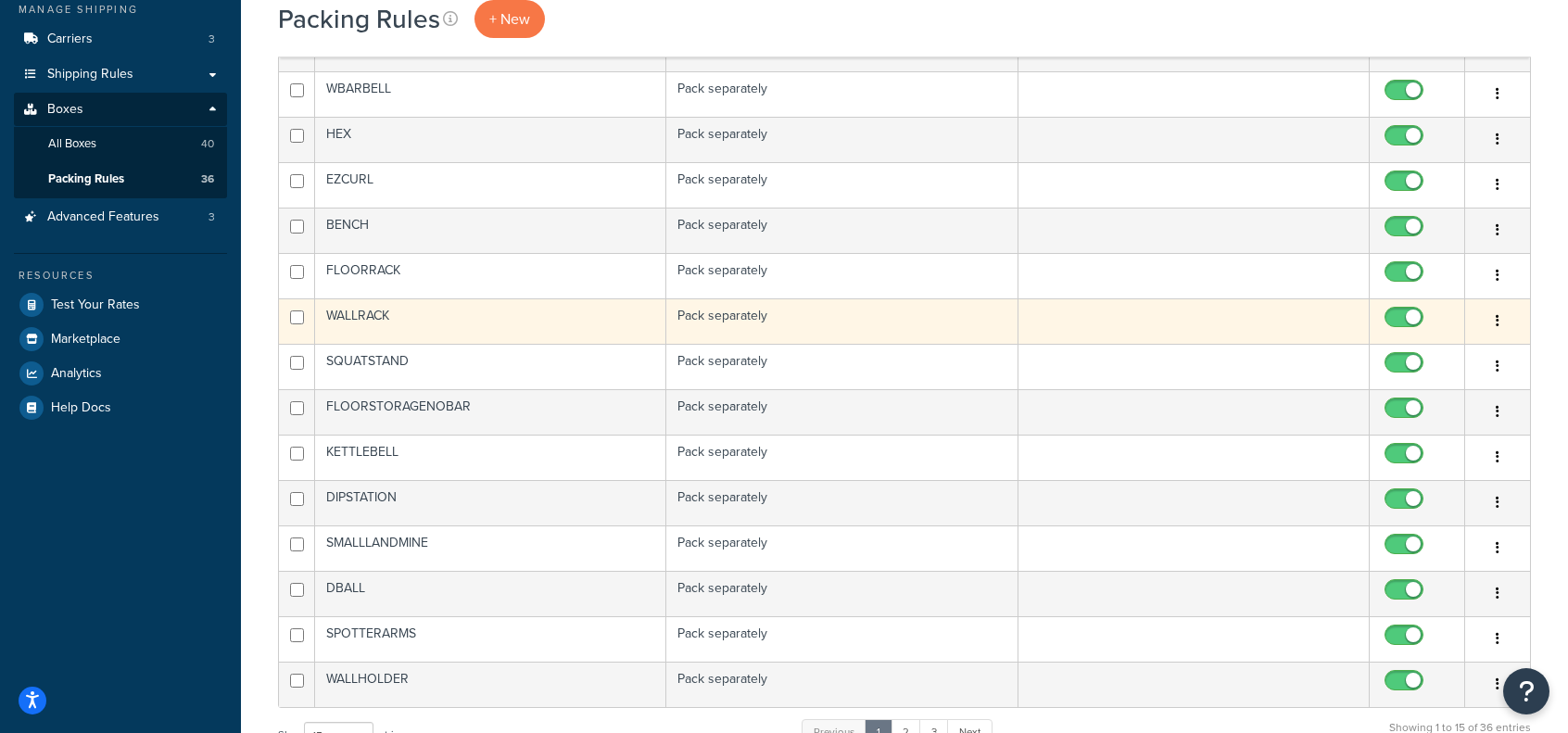
scroll to position [463, 0]
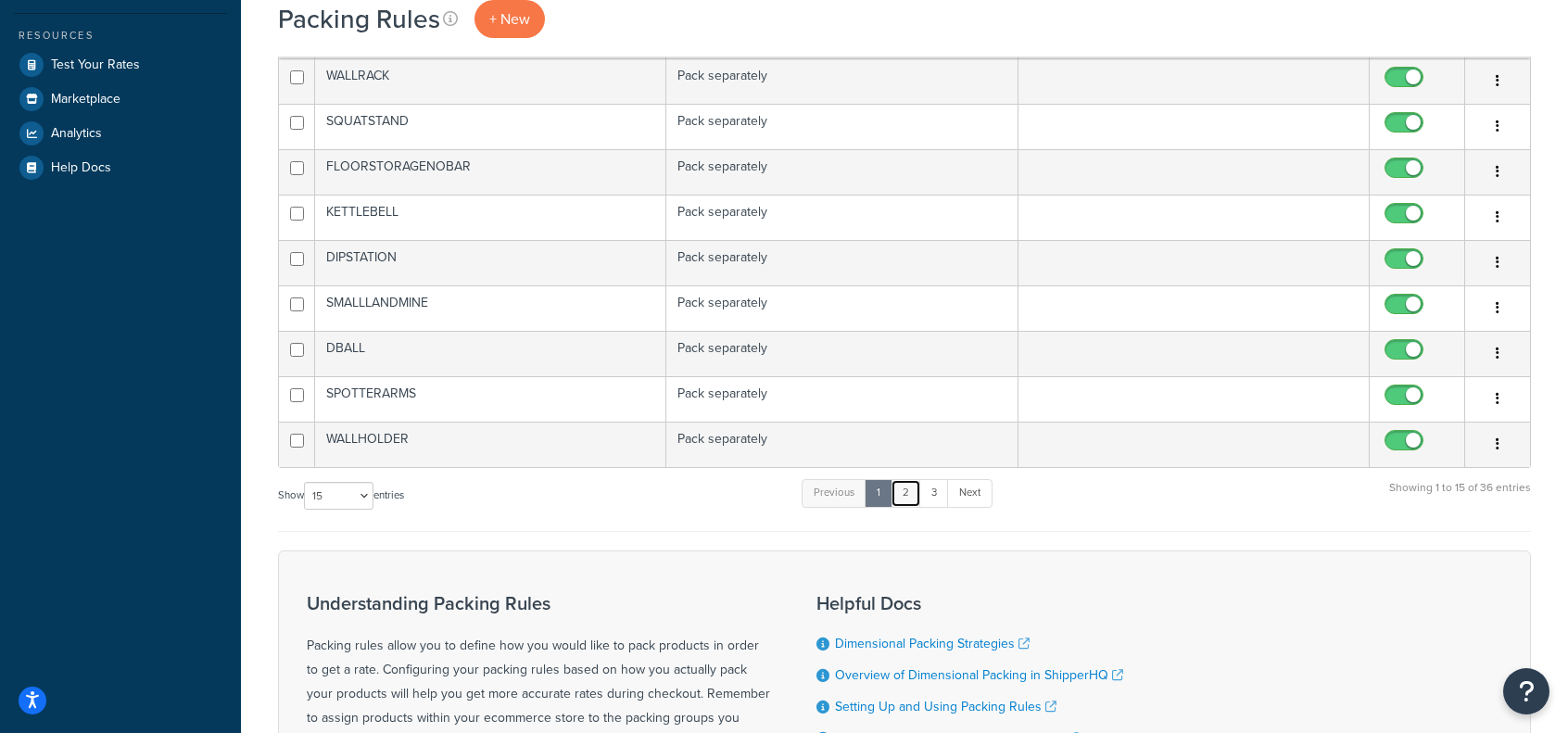
click at [909, 481] on link "2" at bounding box center [905, 493] width 30 height 27
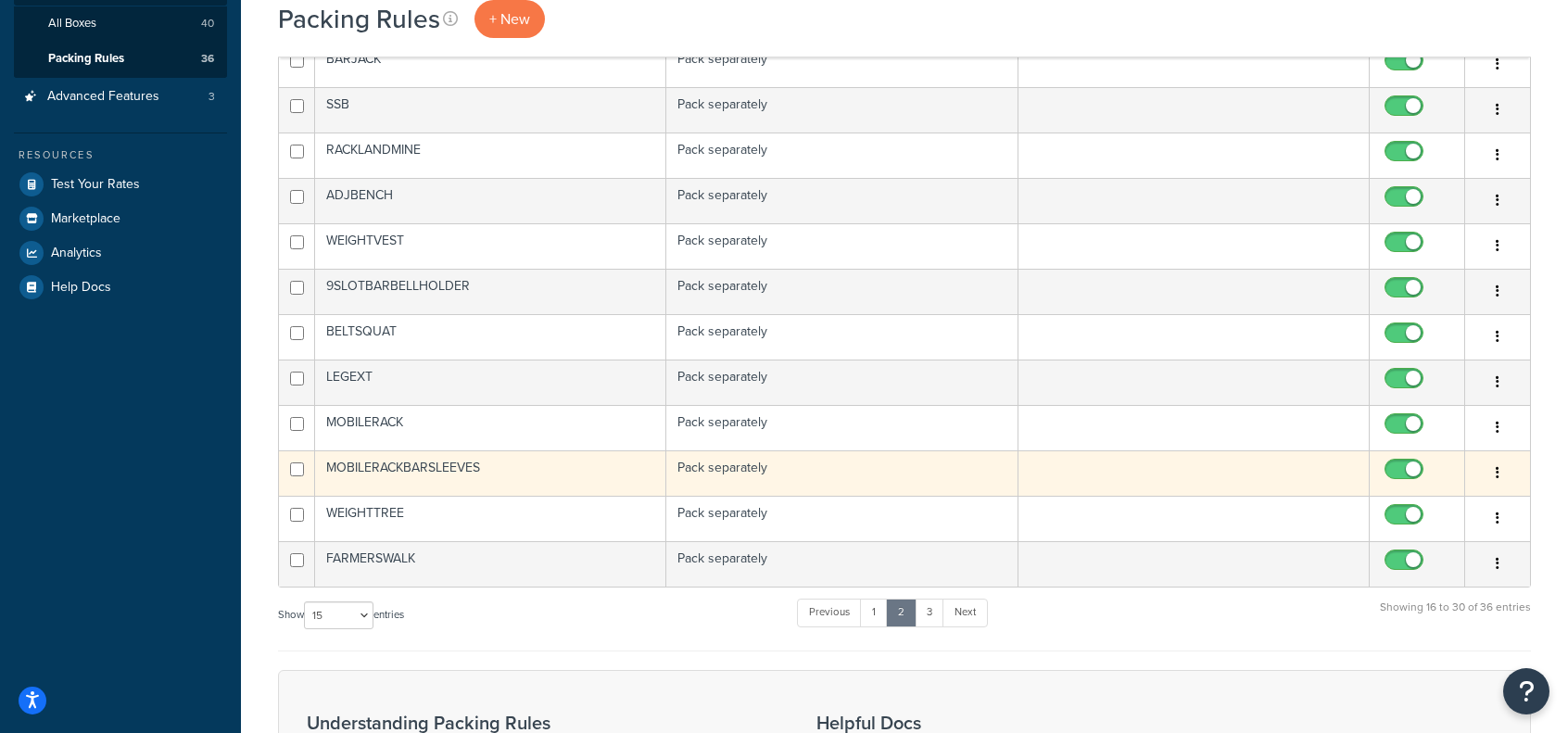
scroll to position [278, 0]
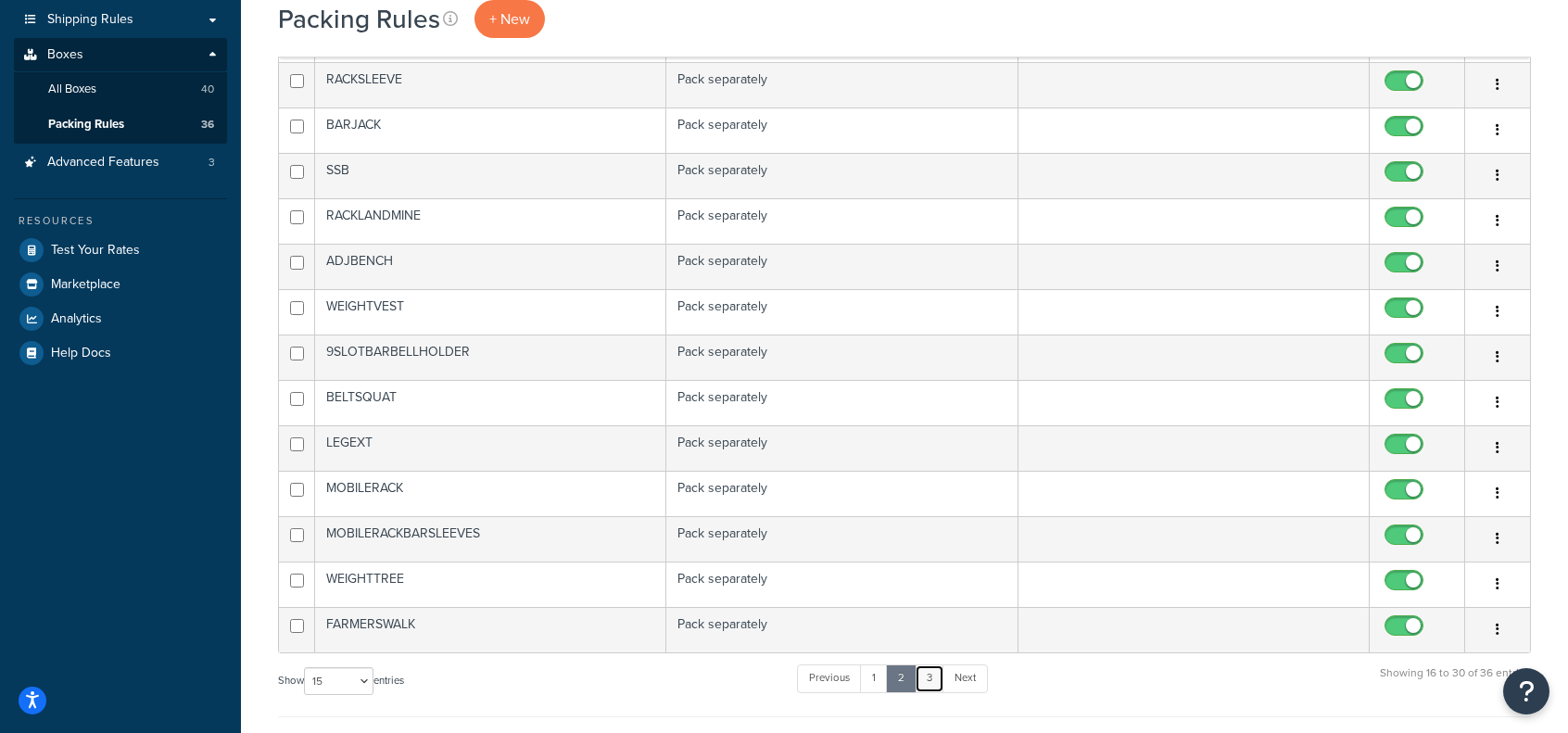
click at [938, 667] on link "3" at bounding box center [930, 678] width 29 height 27
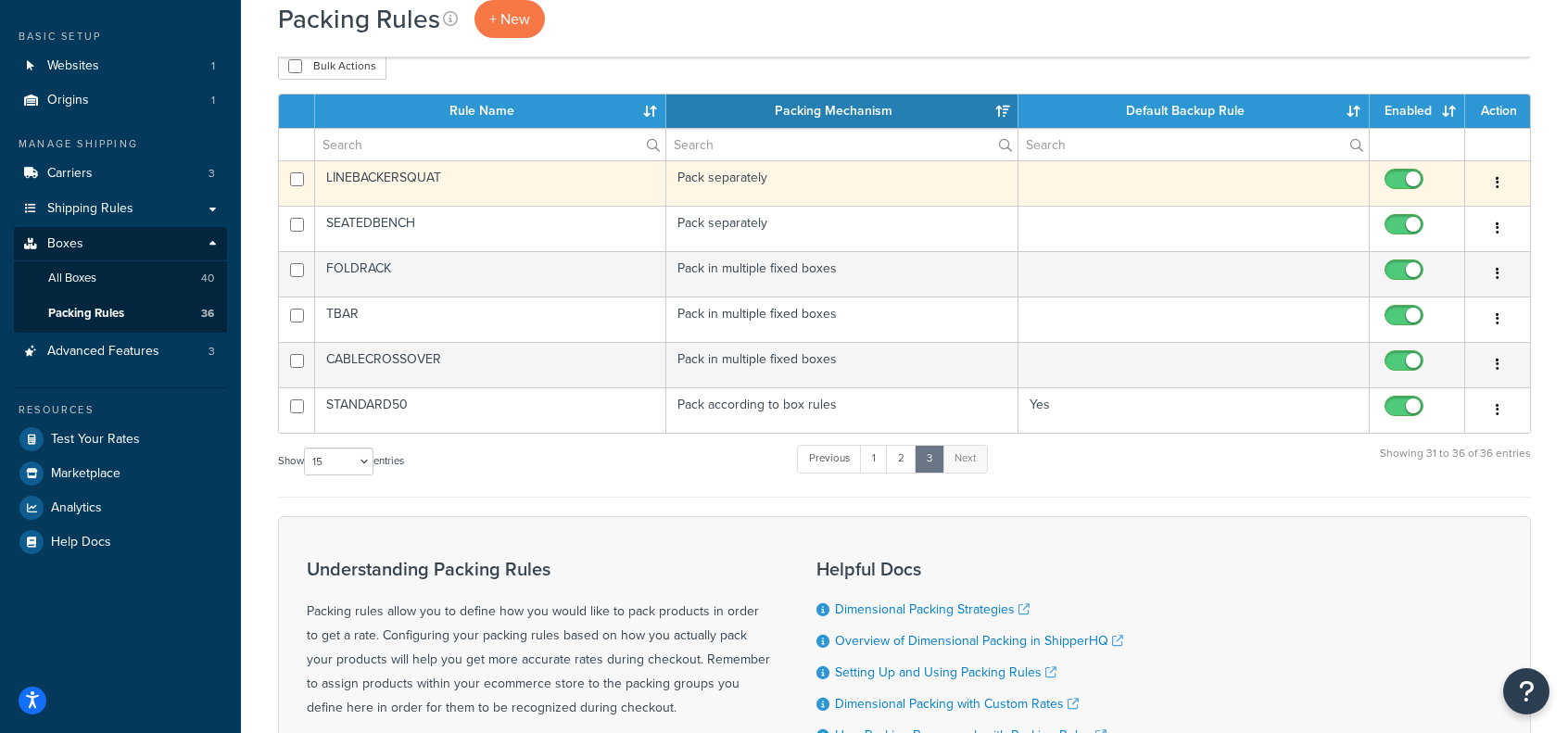
scroll to position [0, 0]
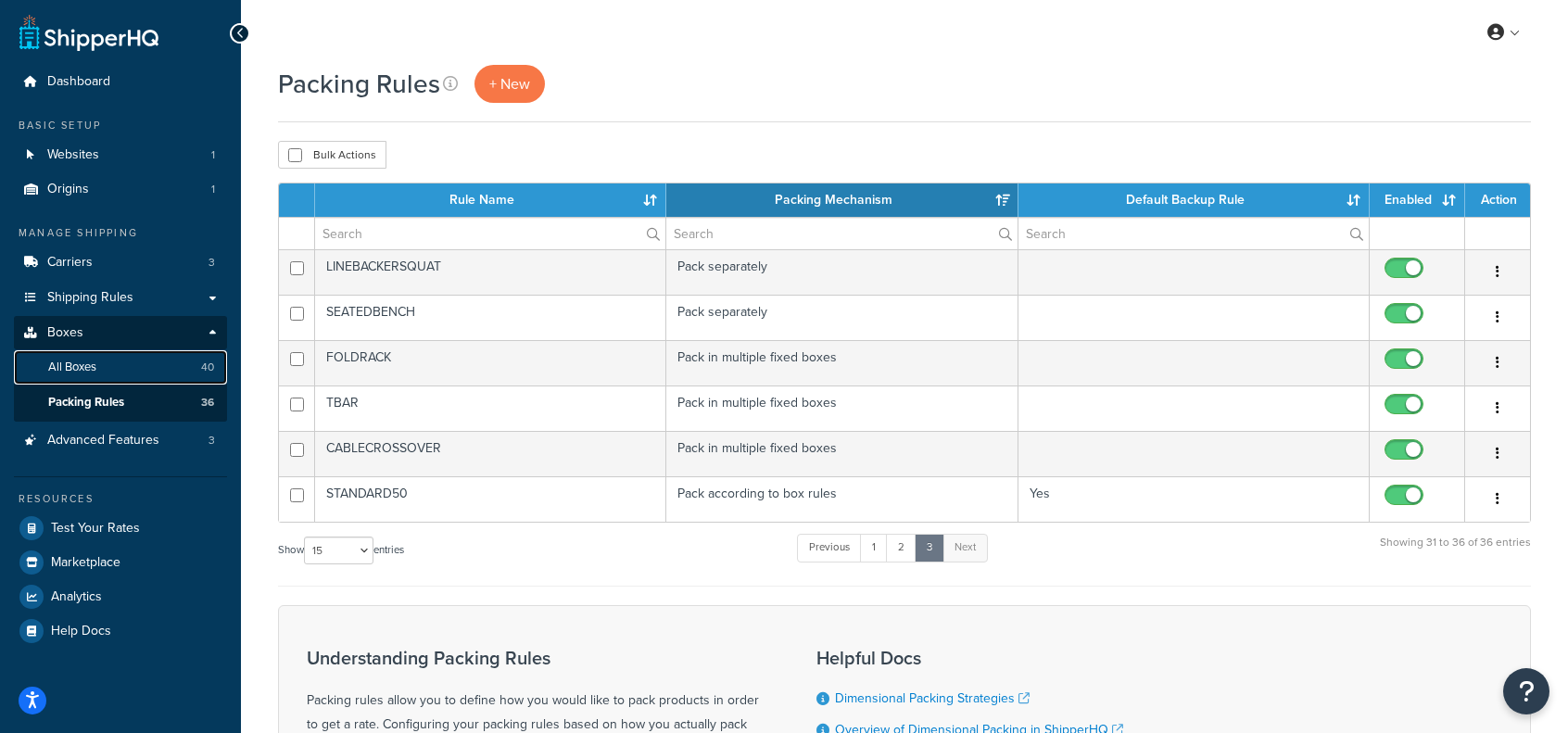
click at [75, 371] on span "All Boxes" at bounding box center [72, 368] width 48 height 16
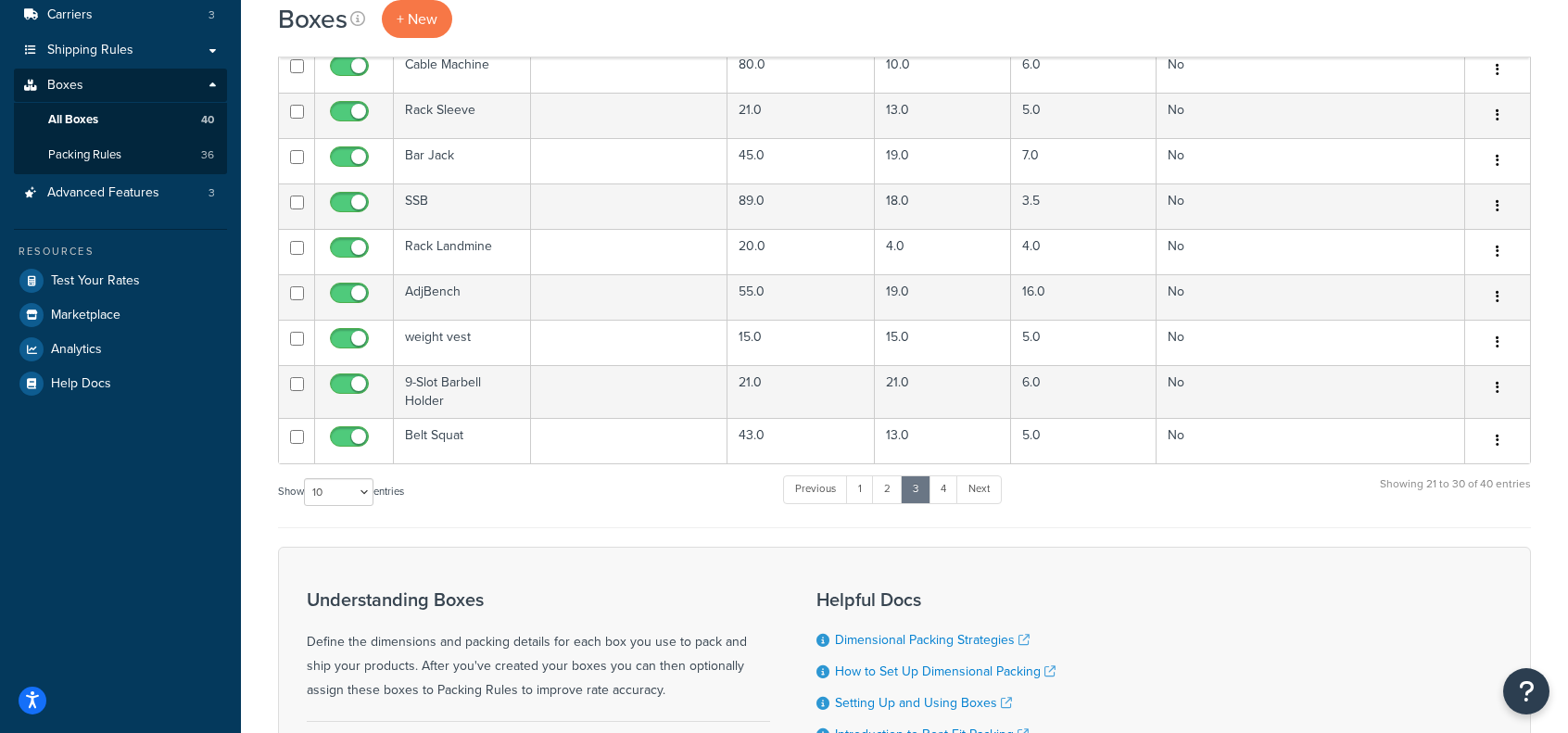
scroll to position [160, 0]
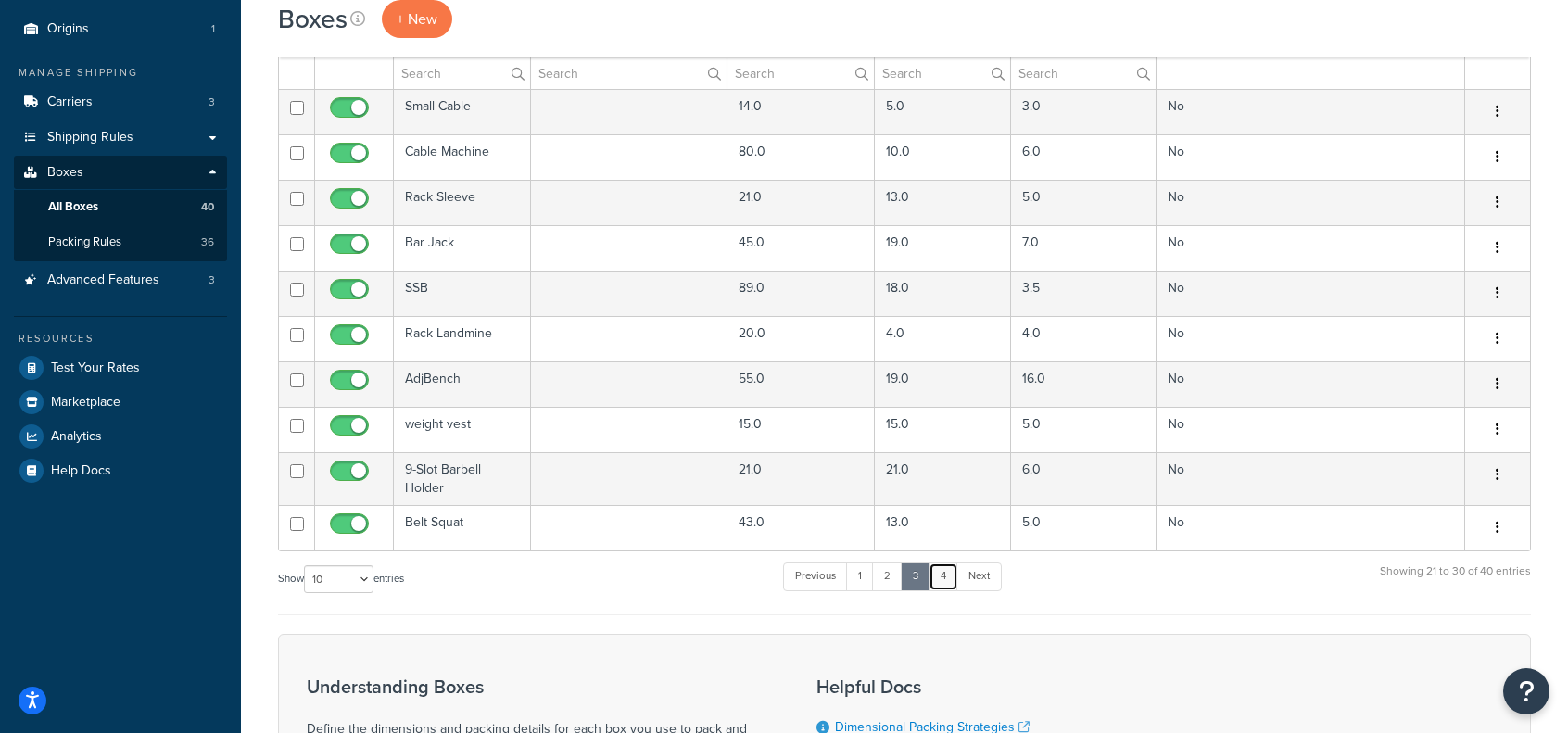
click at [952, 577] on link "4" at bounding box center [943, 576] width 29 height 27
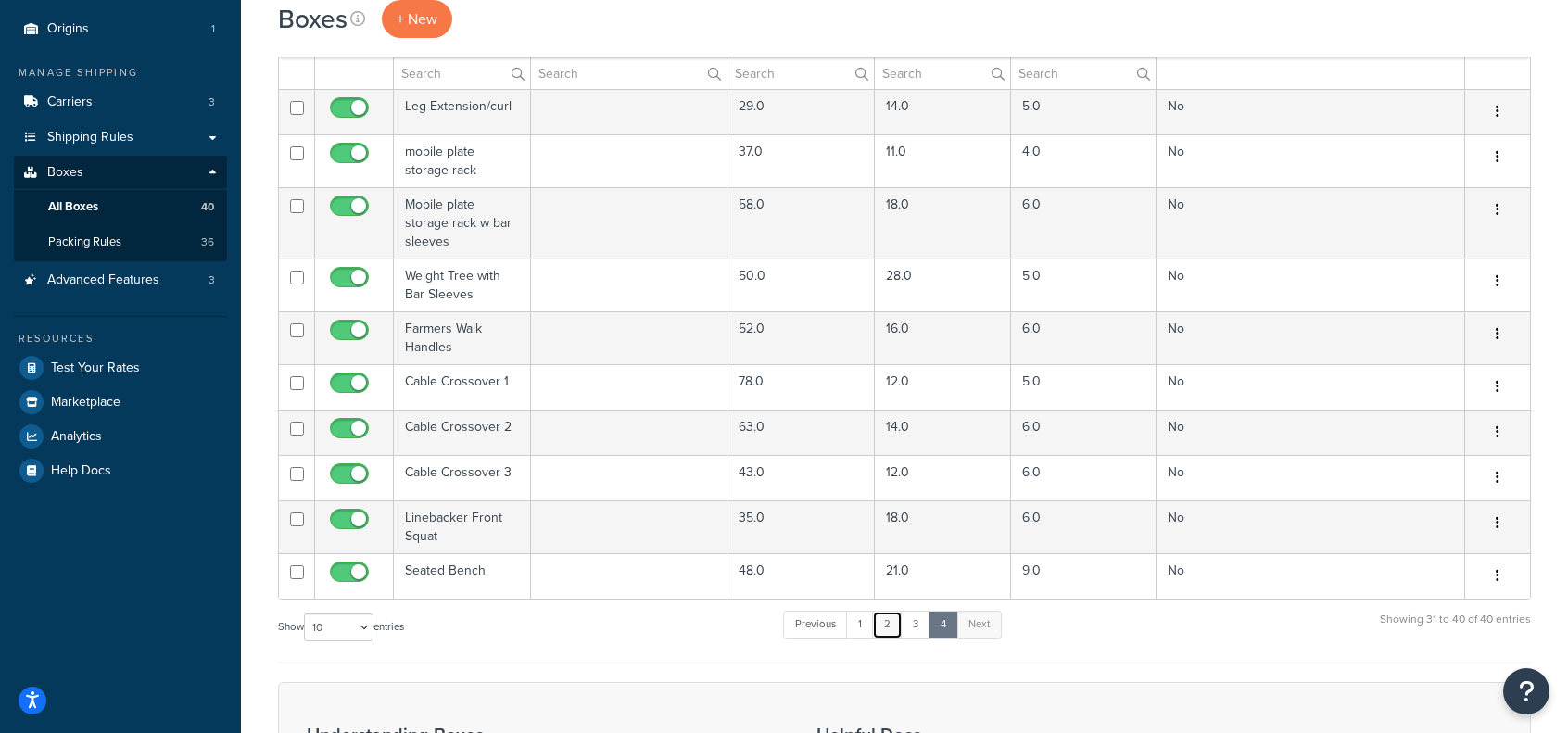
click at [895, 625] on link "2" at bounding box center [886, 625] width 30 height 27
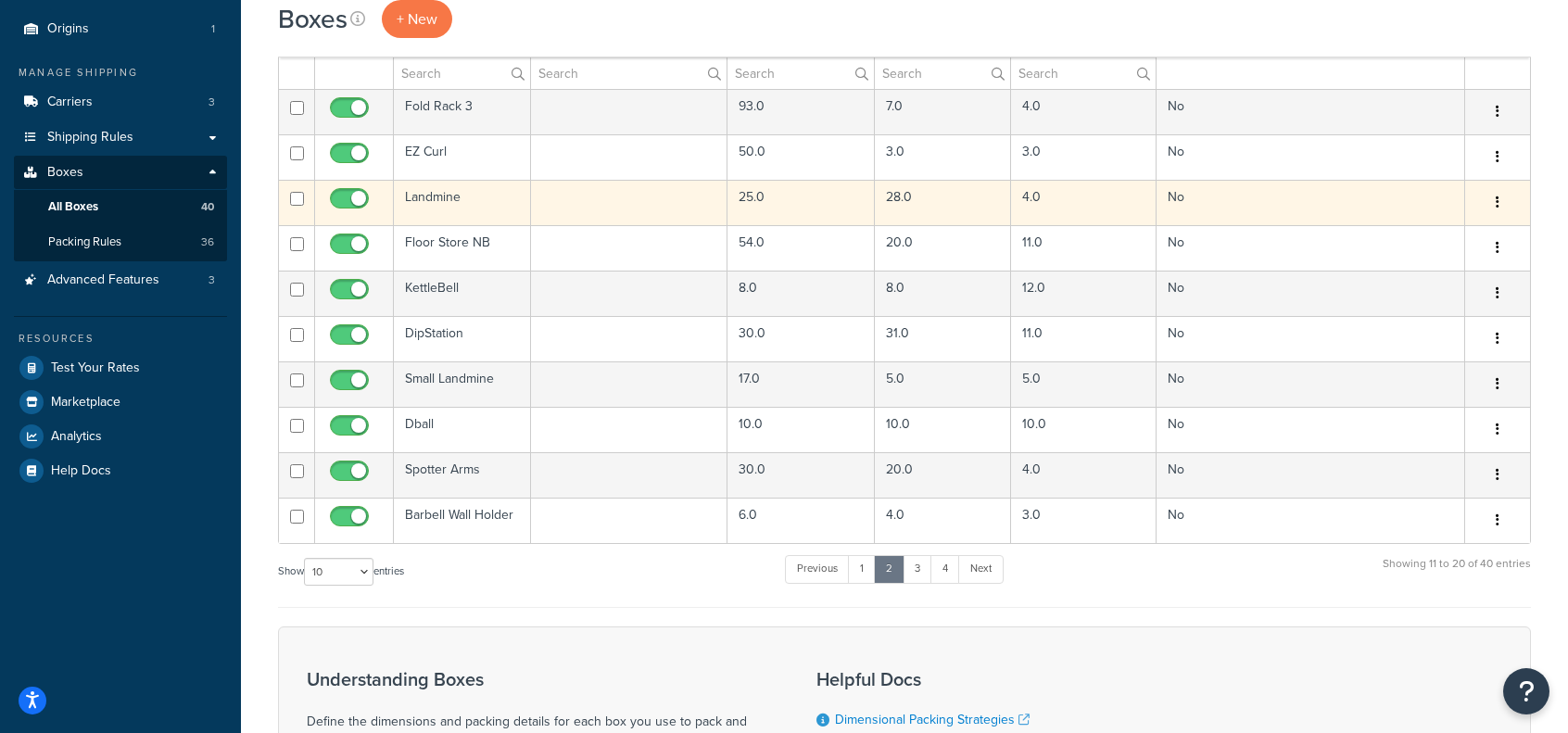
click at [445, 193] on td "Landmine" at bounding box center [463, 202] width 137 height 45
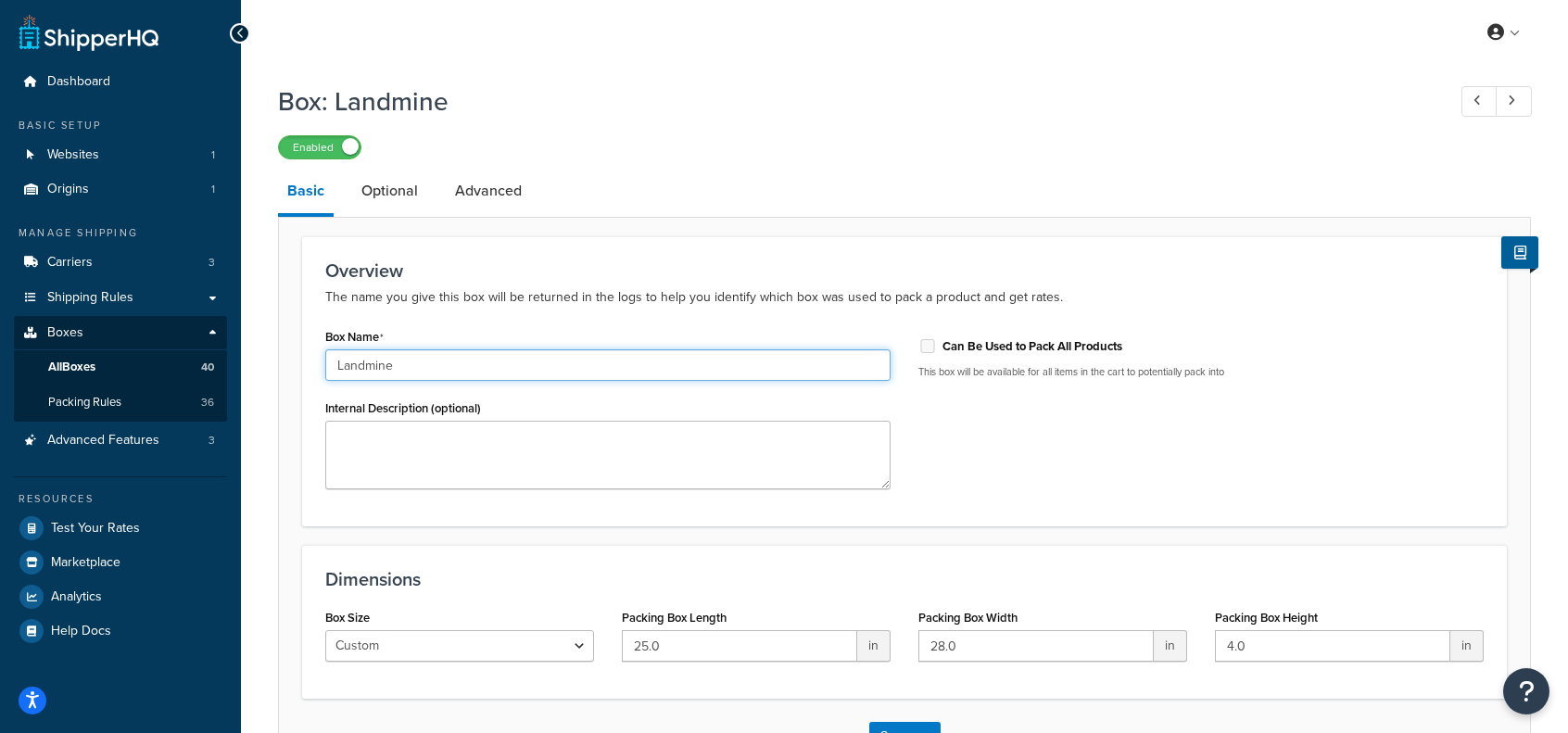
click at [333, 360] on input "Landmine" at bounding box center [608, 365] width 565 height 31
click at [442, 361] on input "Landmine" at bounding box center [608, 365] width 565 height 31
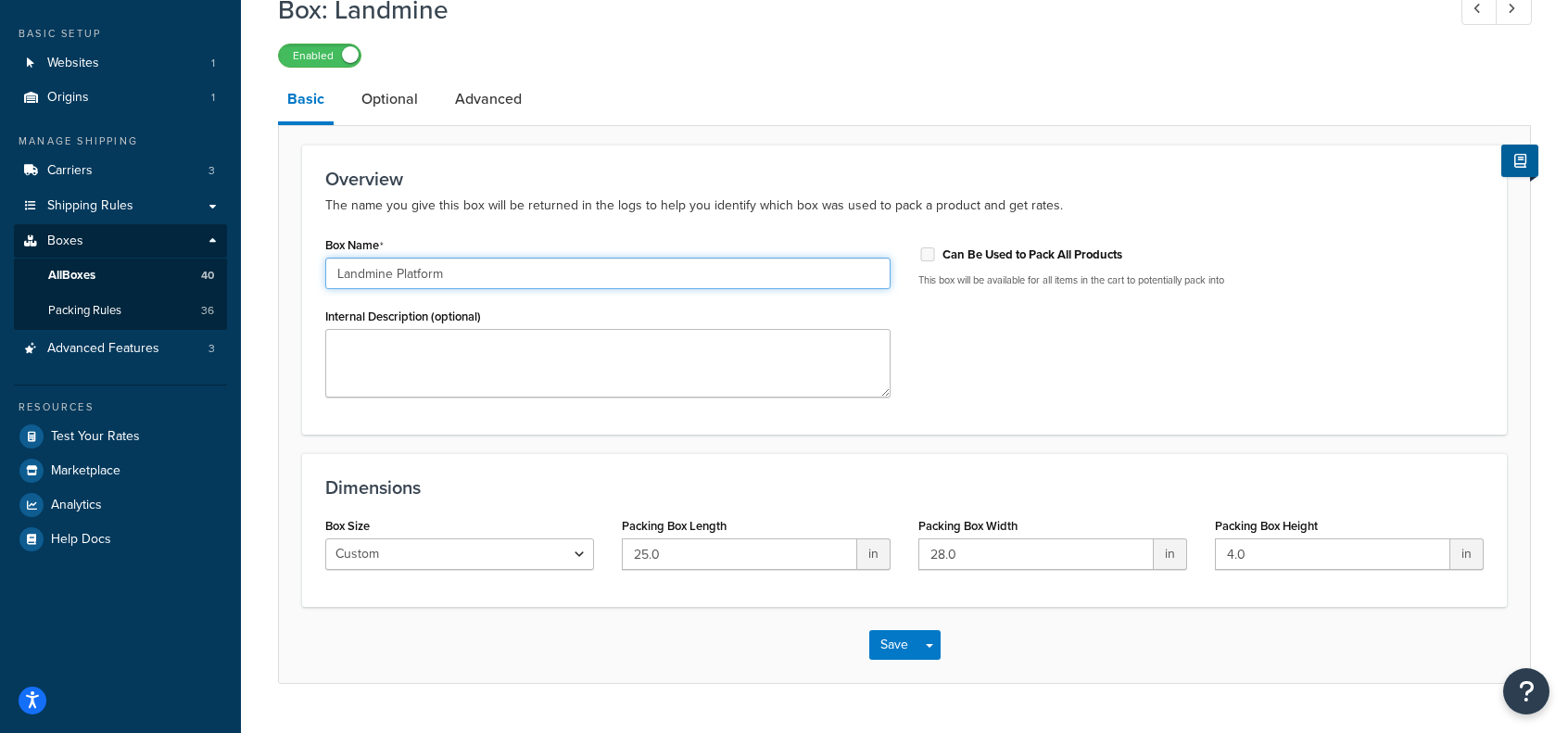
scroll to position [133, 0]
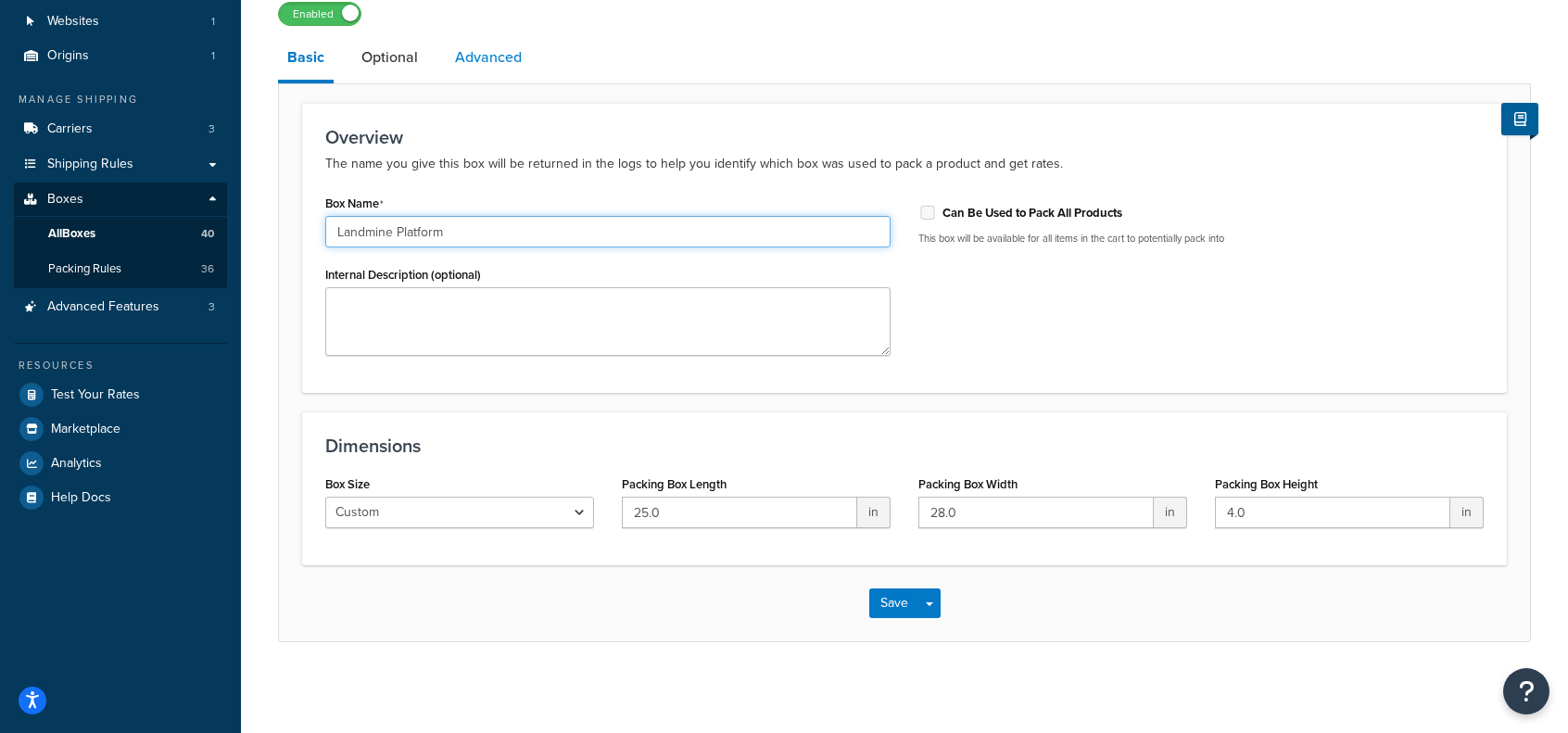
type input "Landmine Platform"
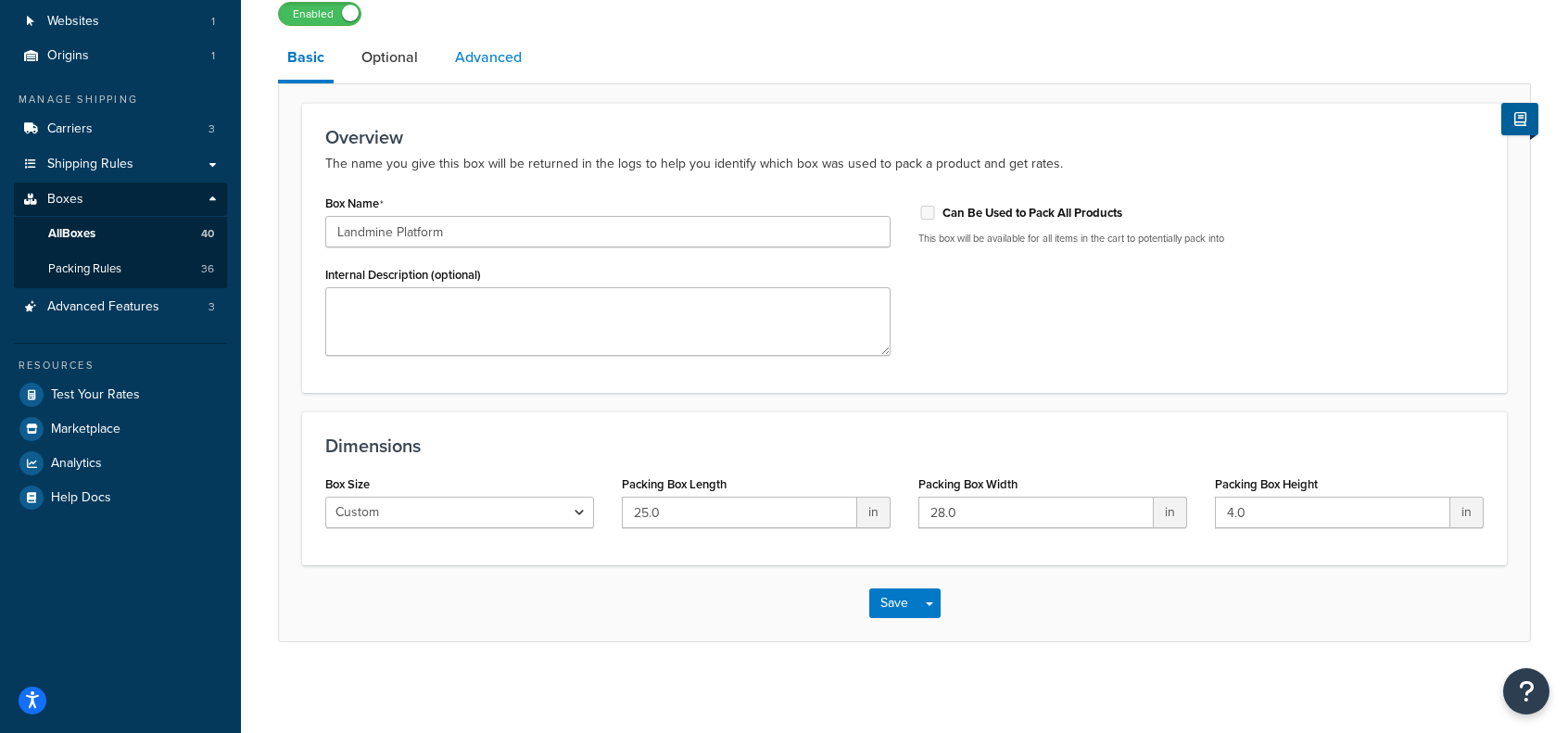
click at [466, 53] on link "Advanced" at bounding box center [487, 57] width 85 height 44
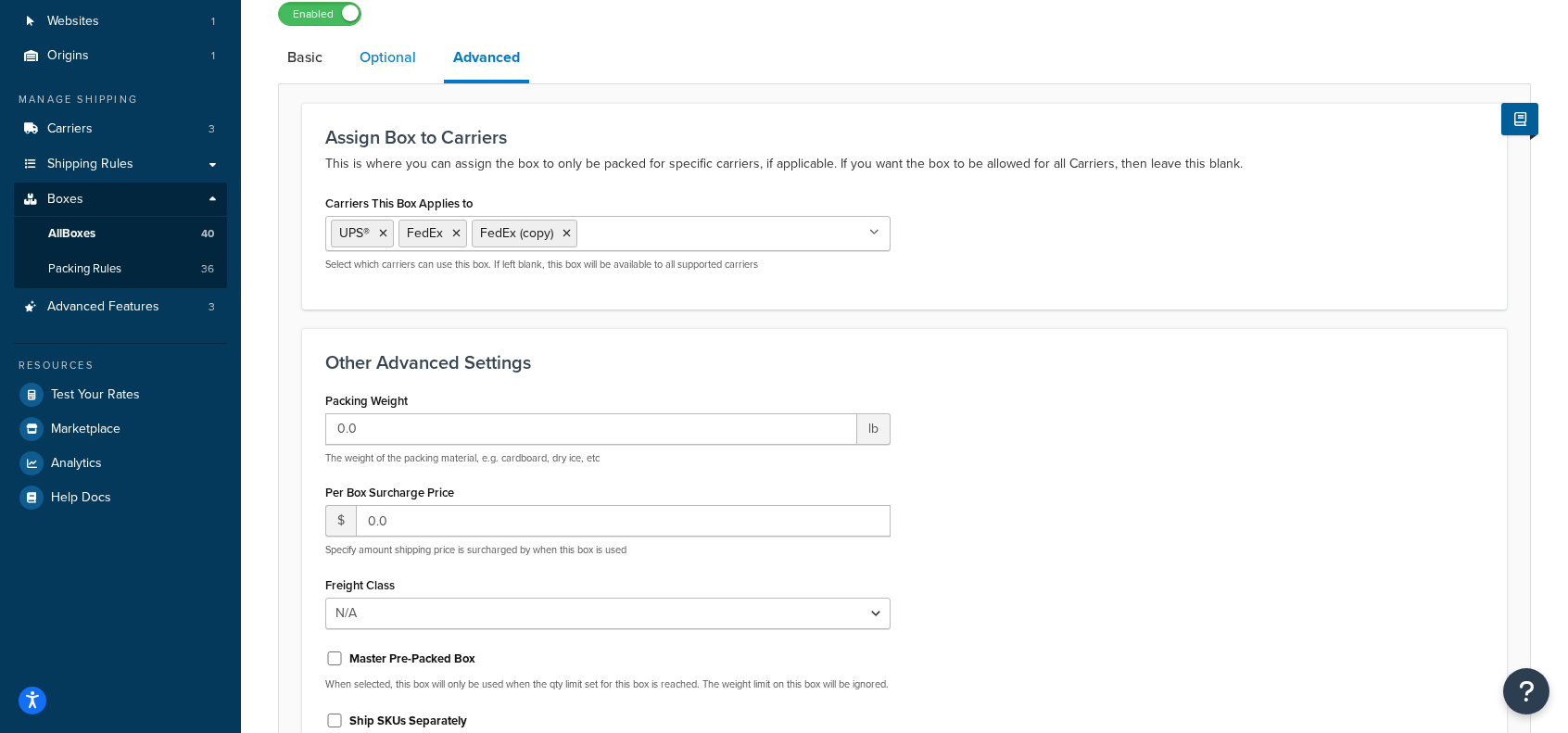
click at [378, 57] on link "Optional" at bounding box center [387, 57] width 76 height 44
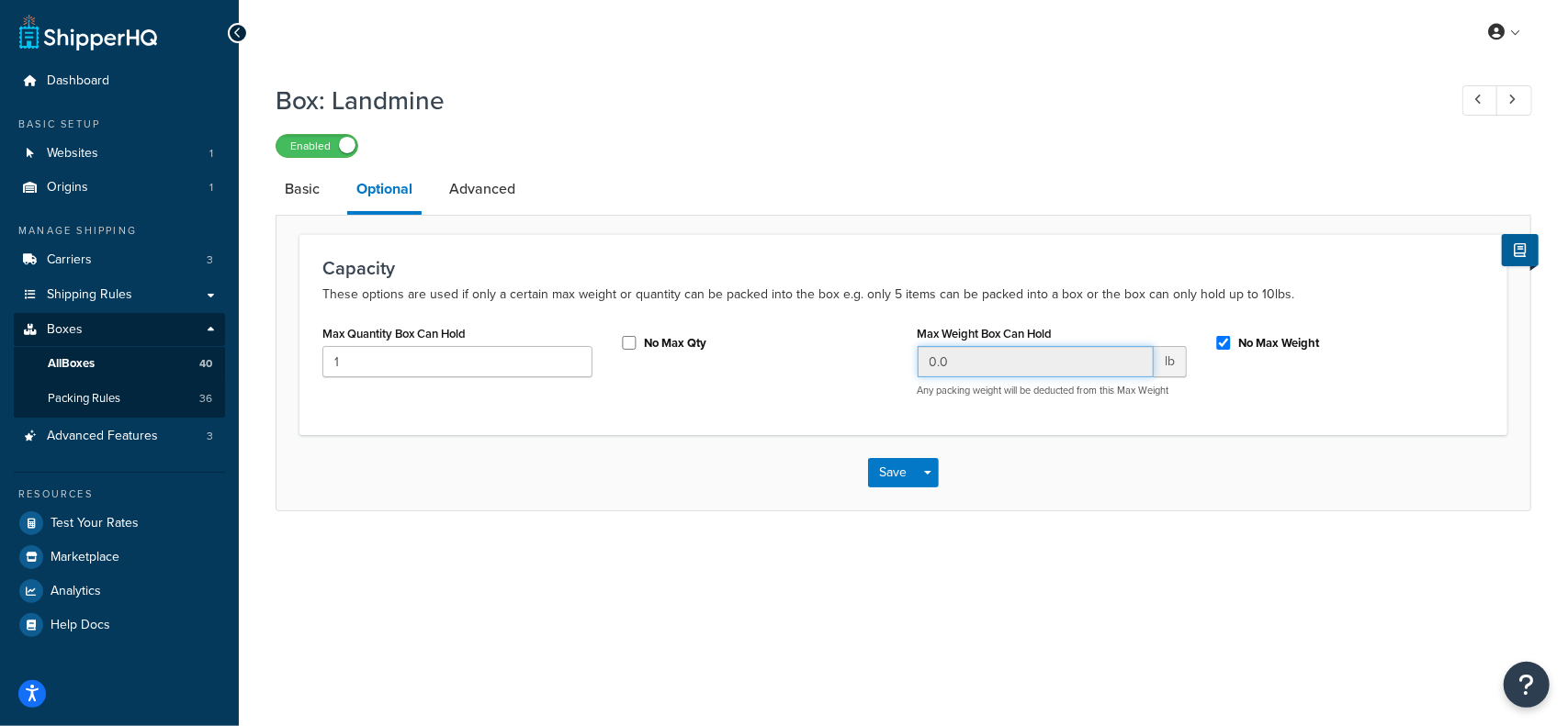
click at [1038, 354] on input "0.0" at bounding box center [1036, 362] width 237 height 31
click at [1225, 343] on input "No Max Weight" at bounding box center [1223, 343] width 18 height 14
checkbox input "false"
click at [1074, 370] on input "0.0" at bounding box center [1036, 362] width 237 height 31
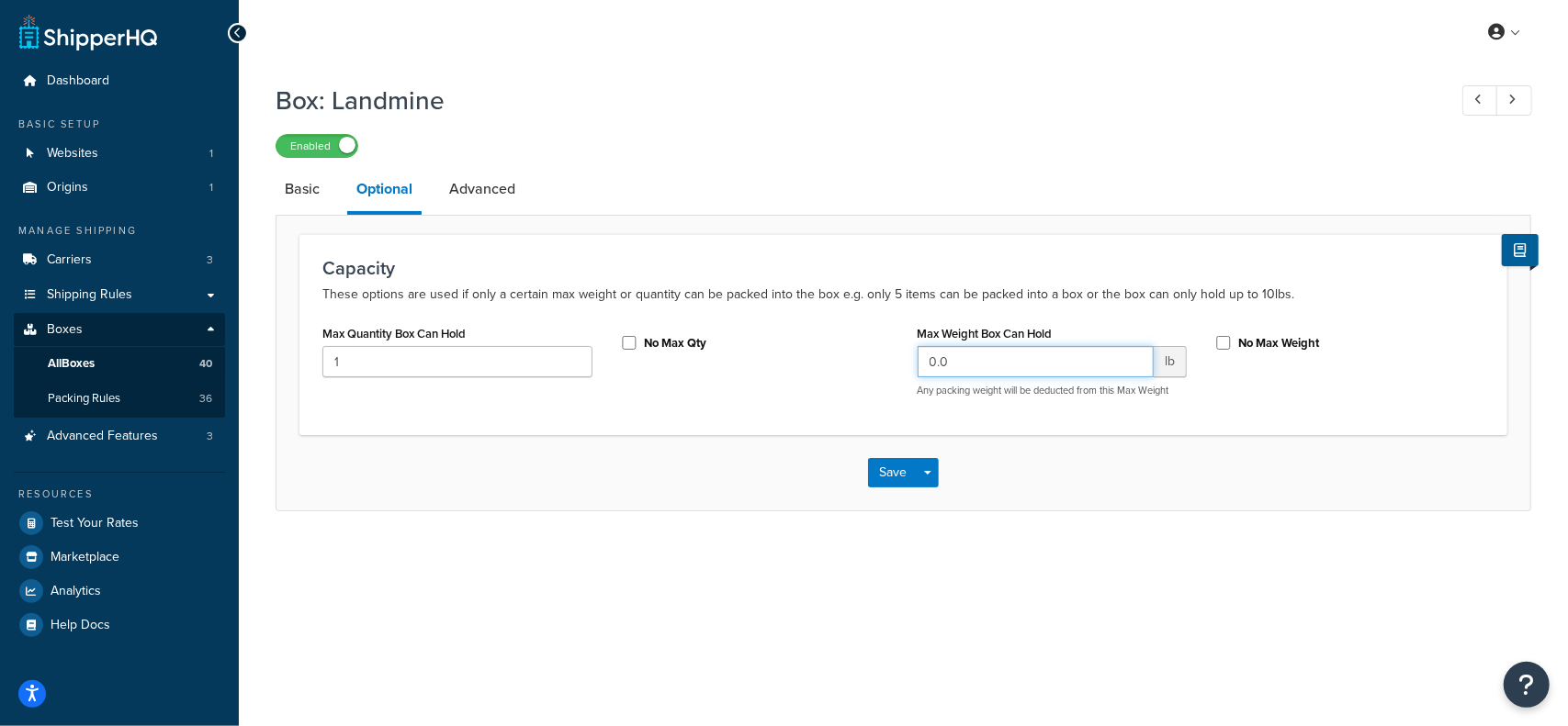
click at [1074, 370] on input "0.0" at bounding box center [1036, 362] width 237 height 31
type input "50"
click at [899, 473] on button "Save" at bounding box center [892, 472] width 50 height 29
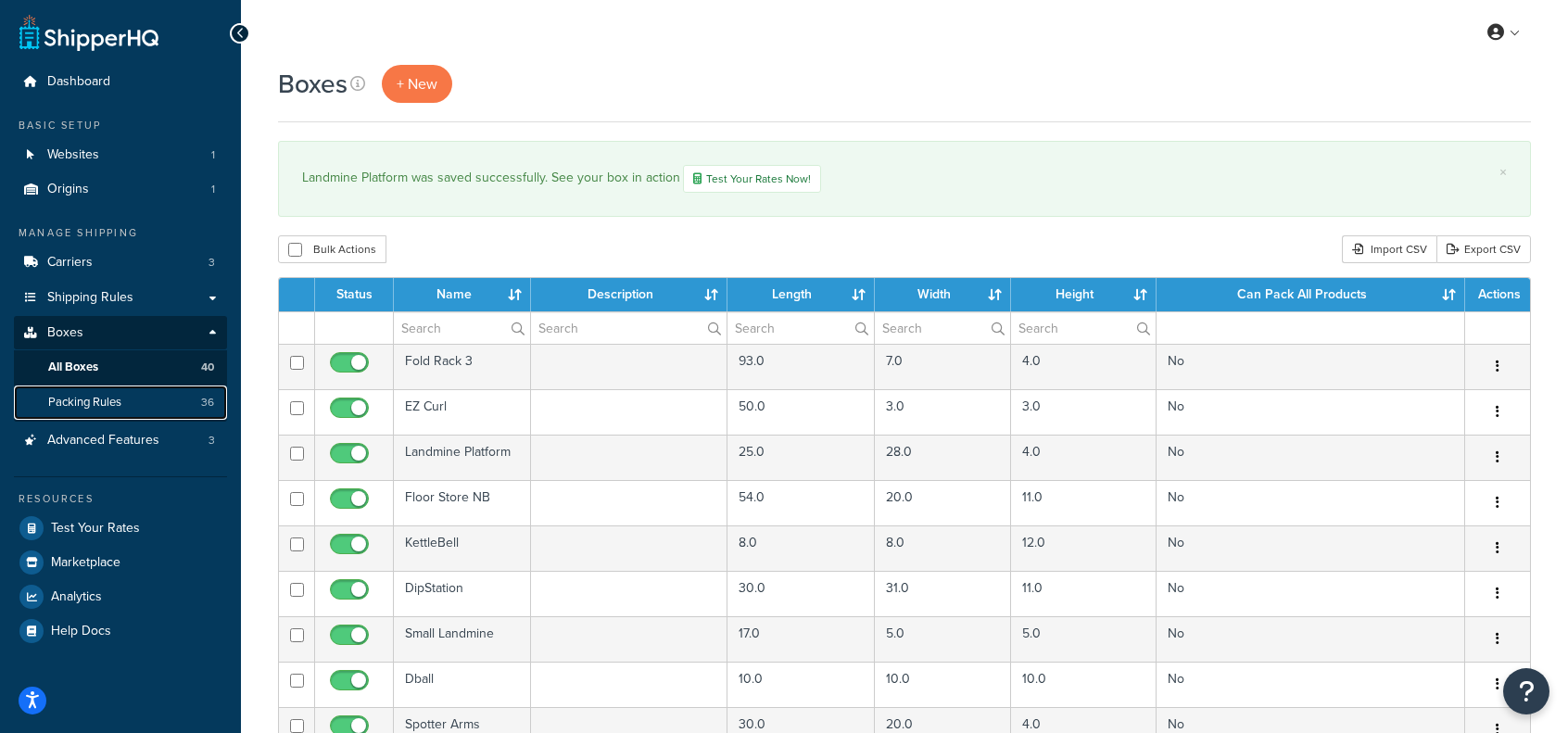
click at [71, 398] on span "Packing Rules" at bounding box center [84, 402] width 74 height 16
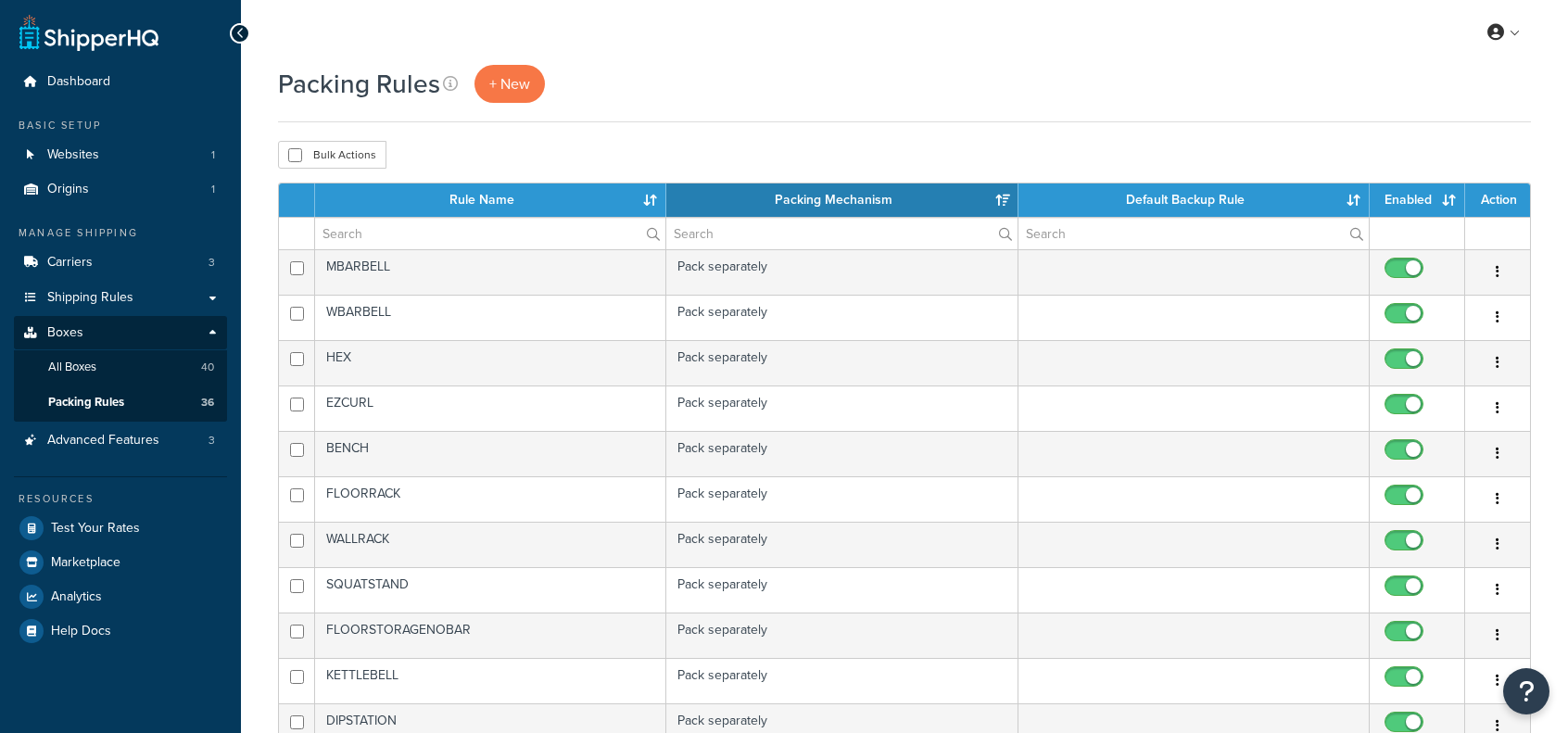
select select "15"
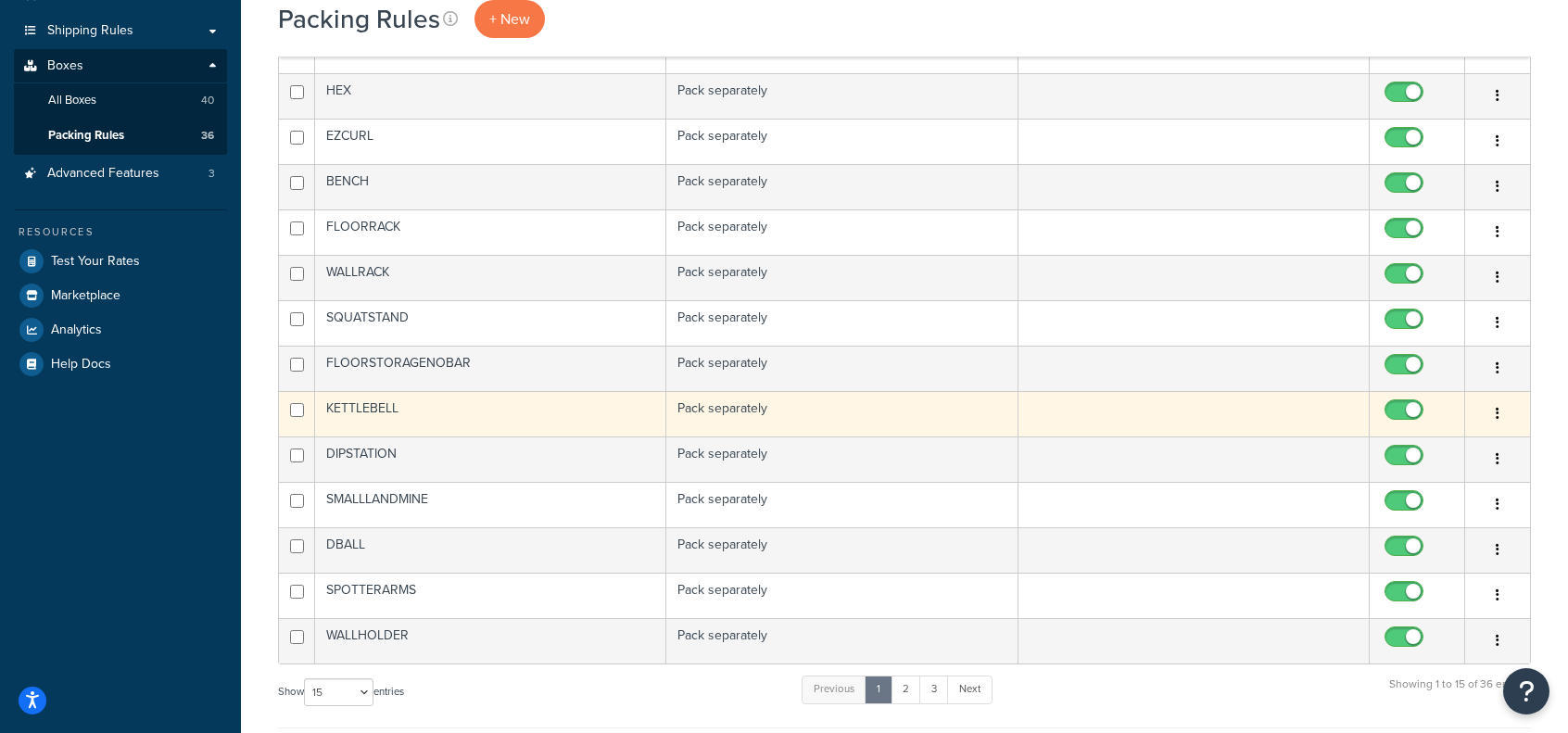
scroll to position [278, 0]
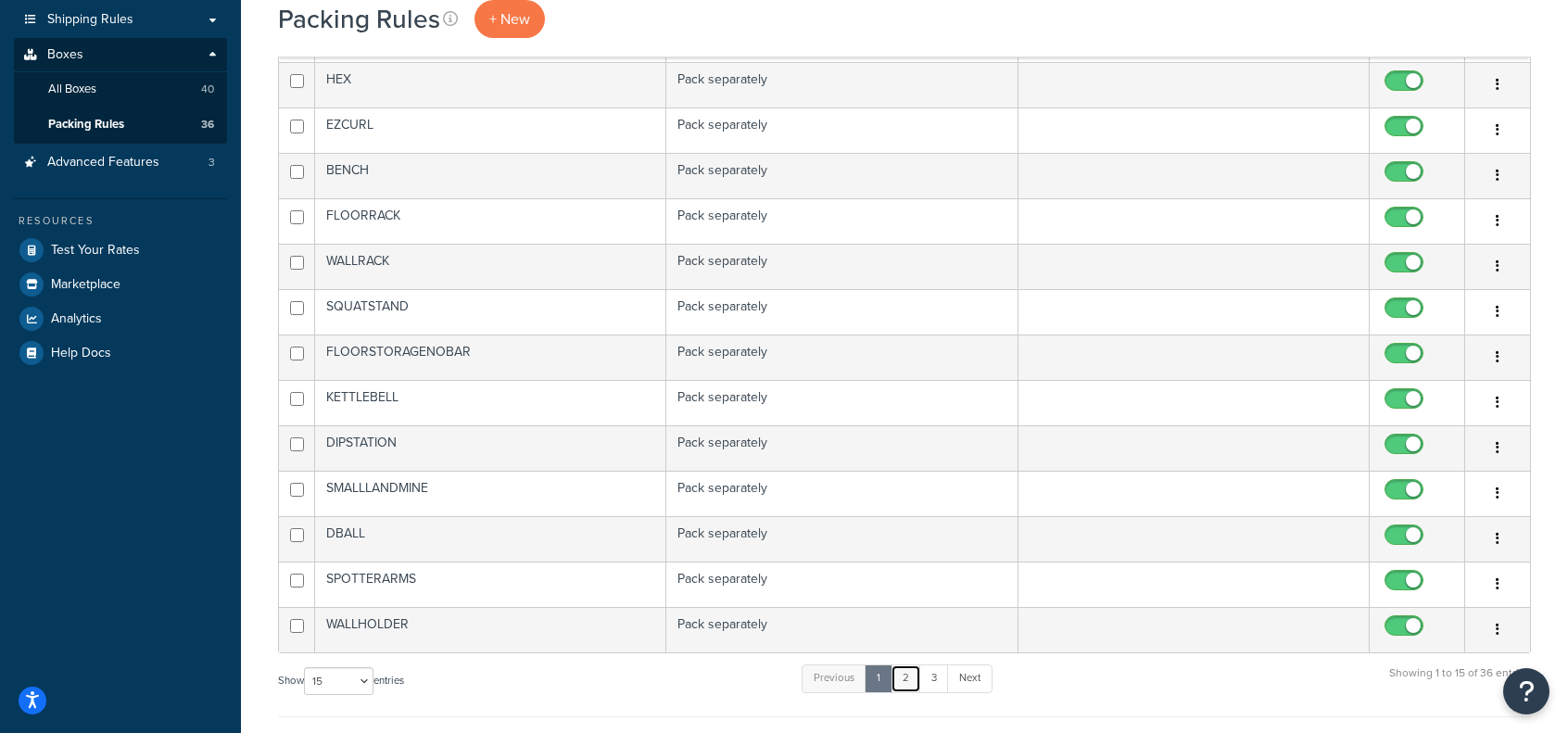
click at [910, 677] on link "2" at bounding box center [905, 678] width 30 height 27
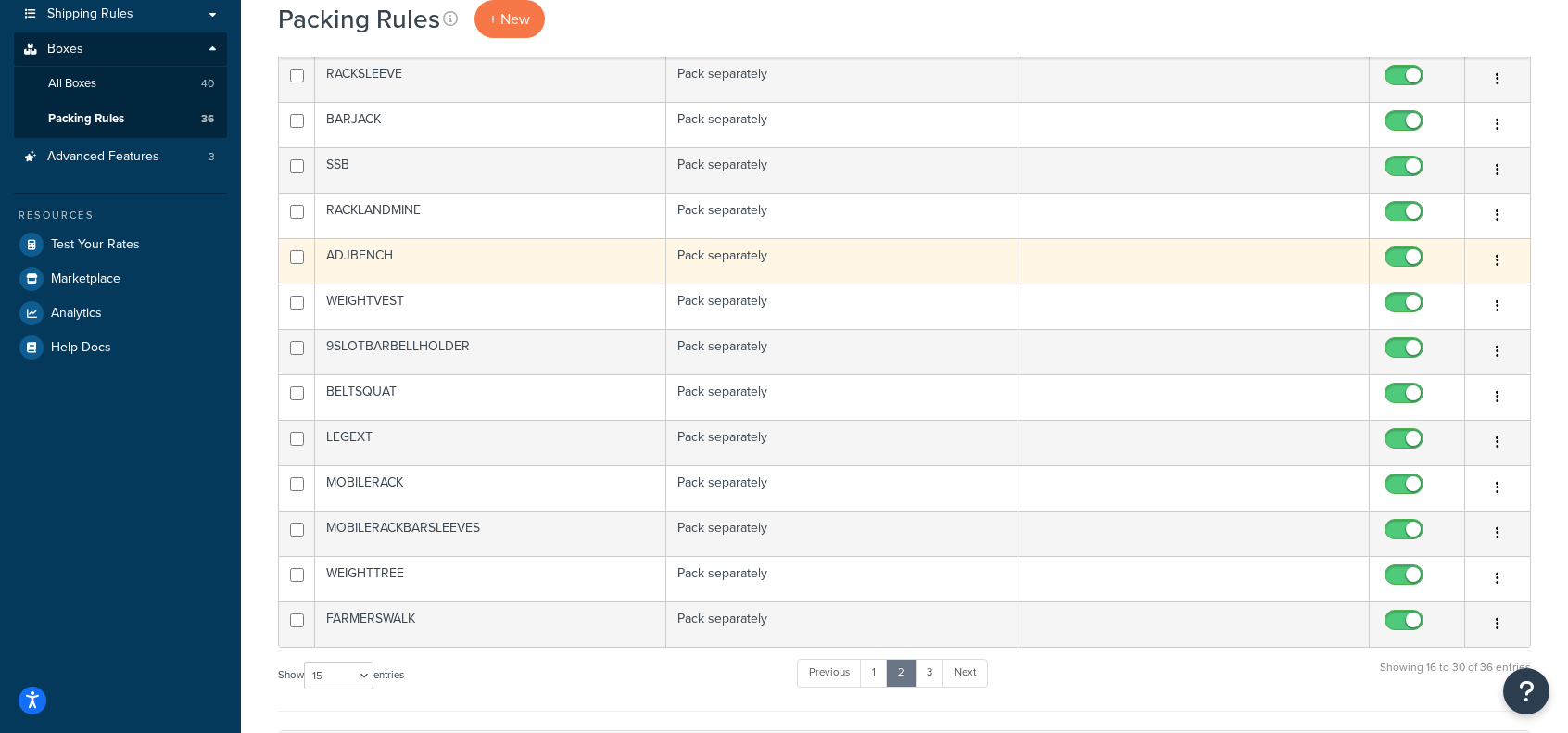
scroll to position [371, 0]
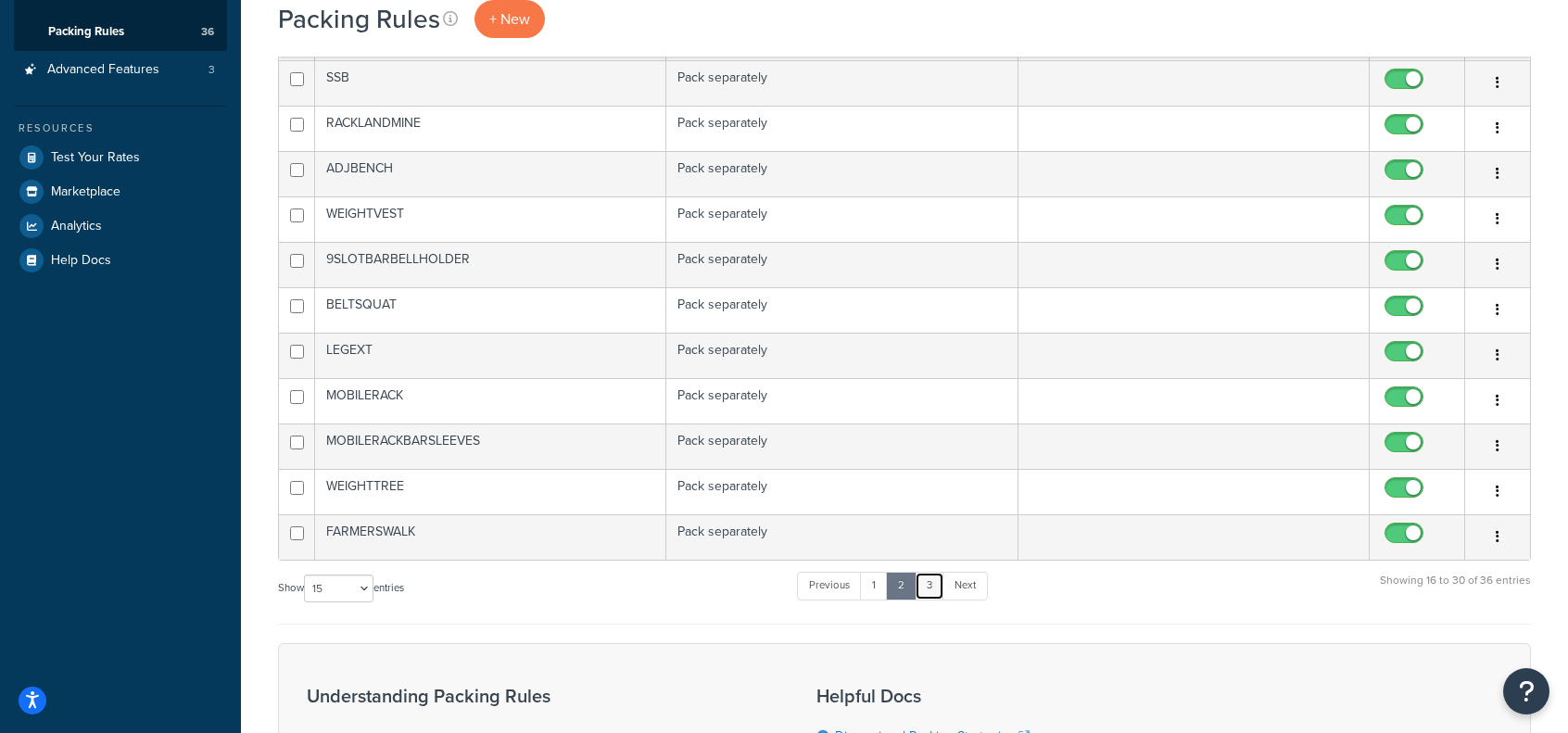
click at [936, 580] on link "3" at bounding box center [930, 586] width 29 height 27
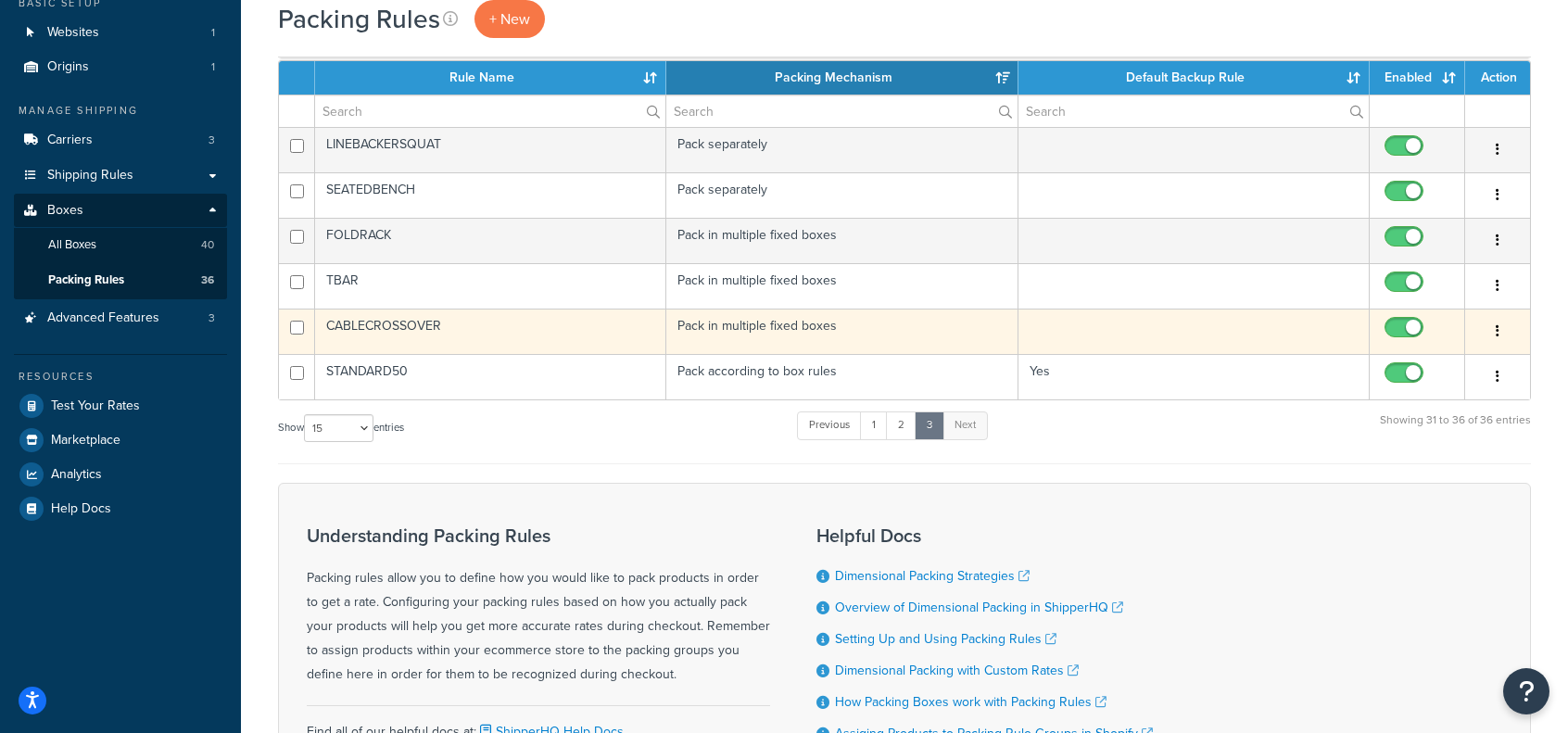
scroll to position [109, 0]
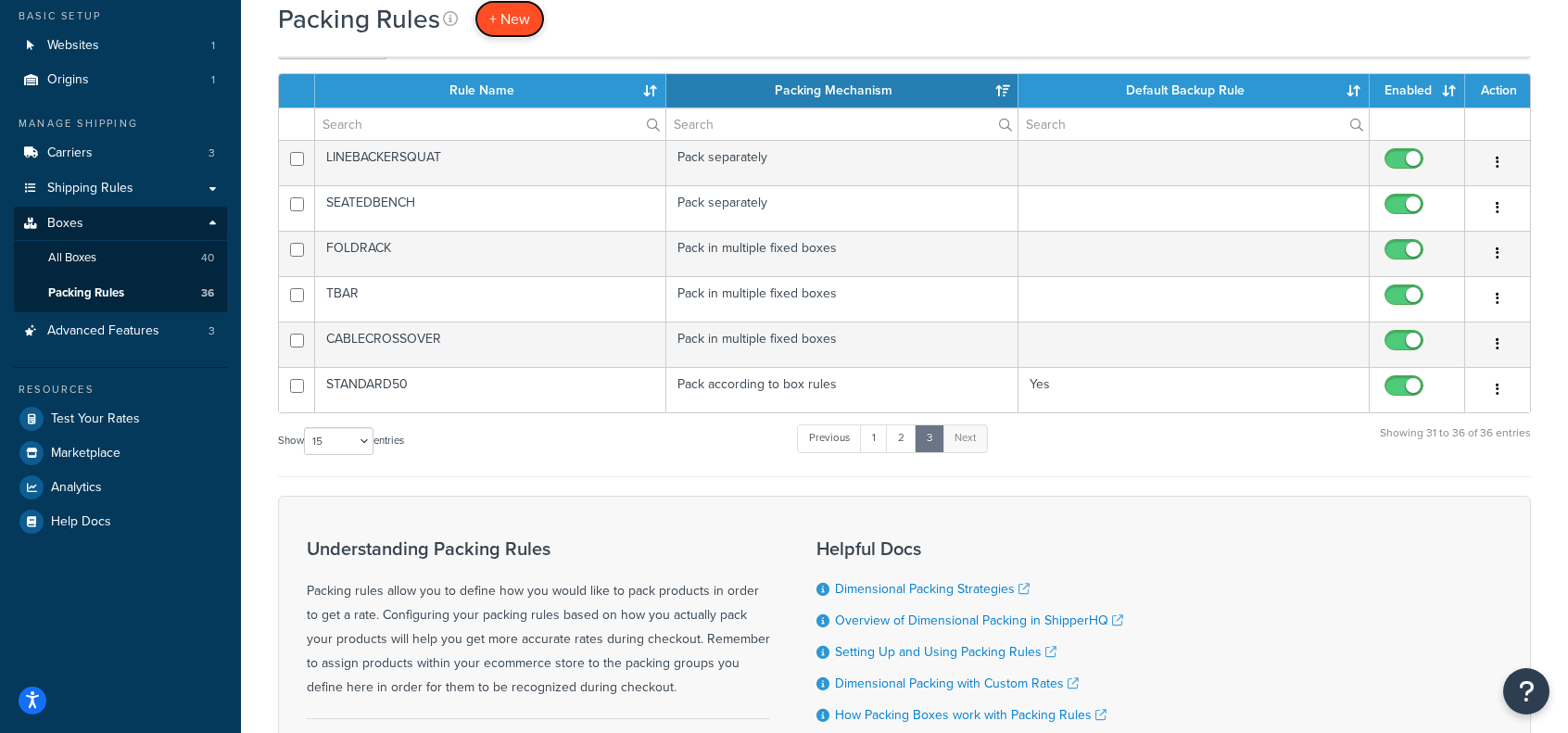
click at [512, 24] on span "+ New" at bounding box center [510, 20] width 41 height 22
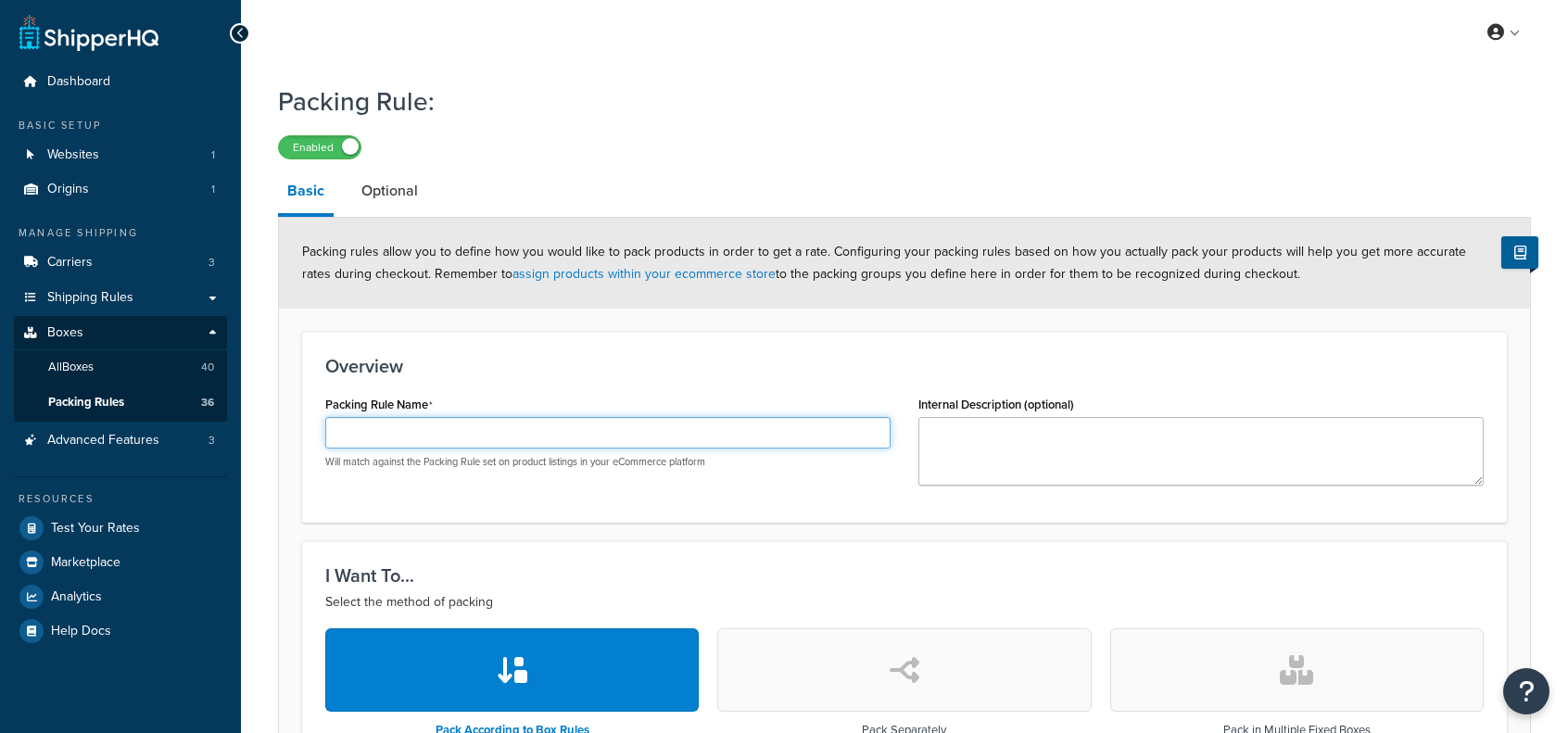
click at [428, 440] on input "Packing Rule Name" at bounding box center [608, 433] width 565 height 31
type input "l"
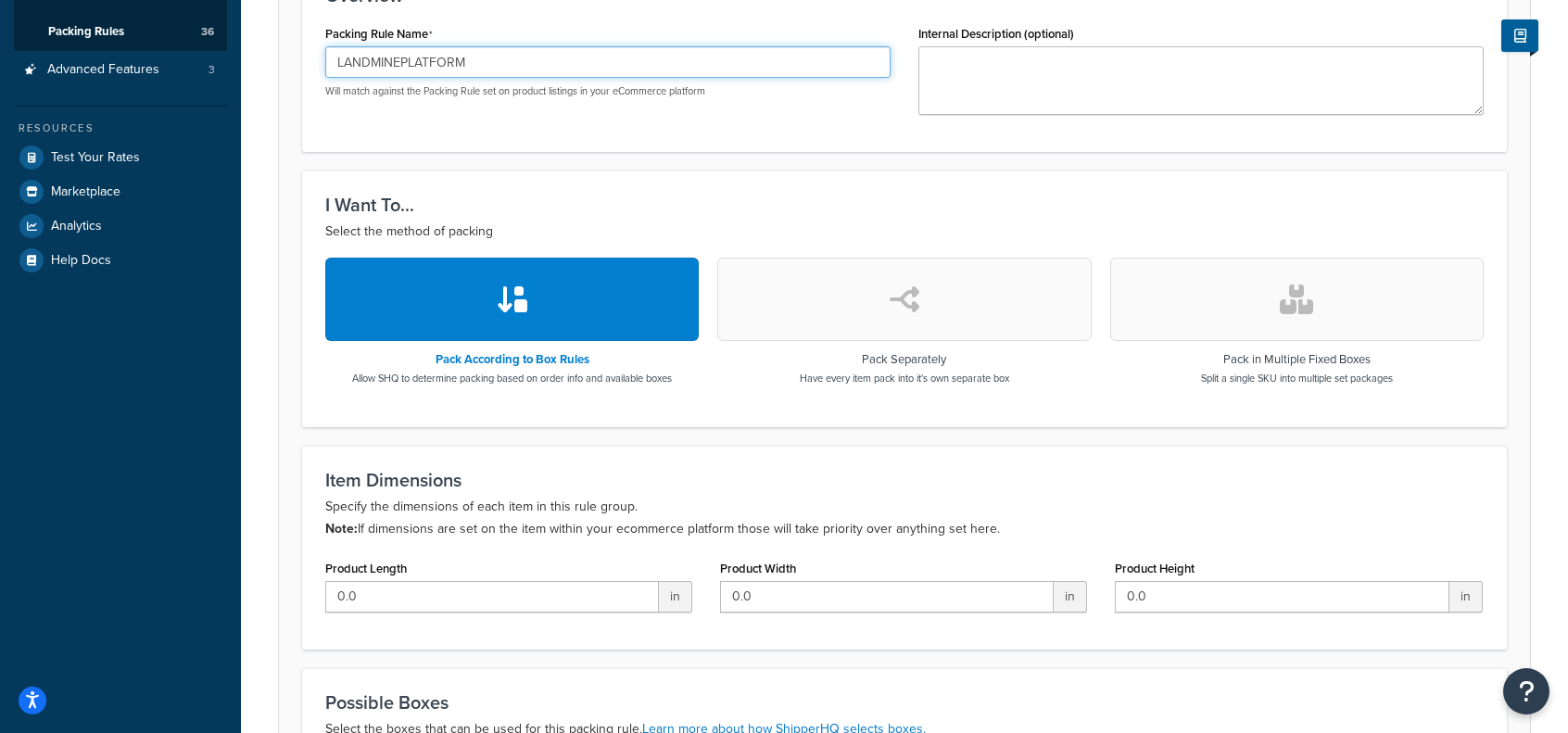
type input "LANDMINEPLATFORM"
click at [898, 292] on icon "button" at bounding box center [904, 299] width 29 height 29
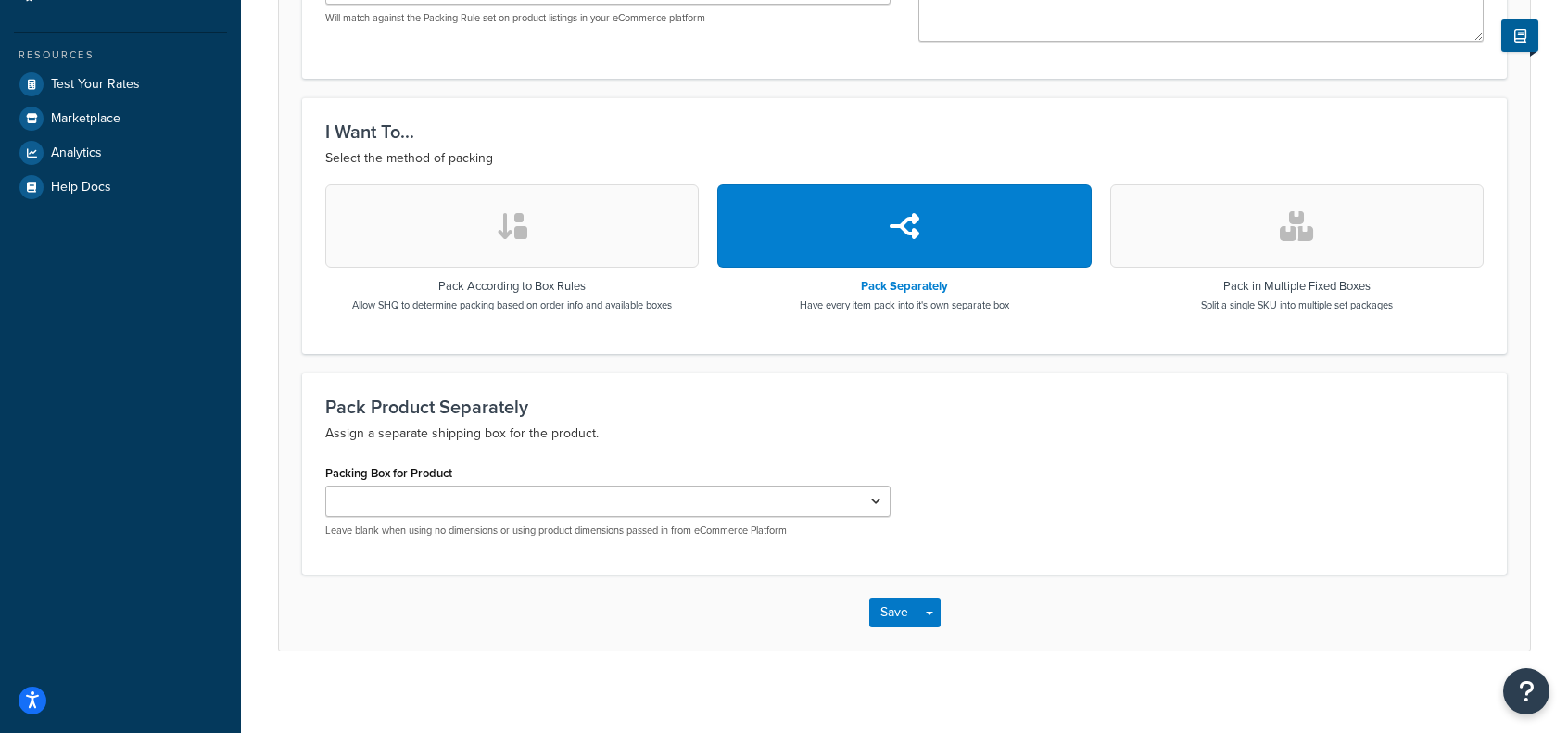
scroll to position [452, 0]
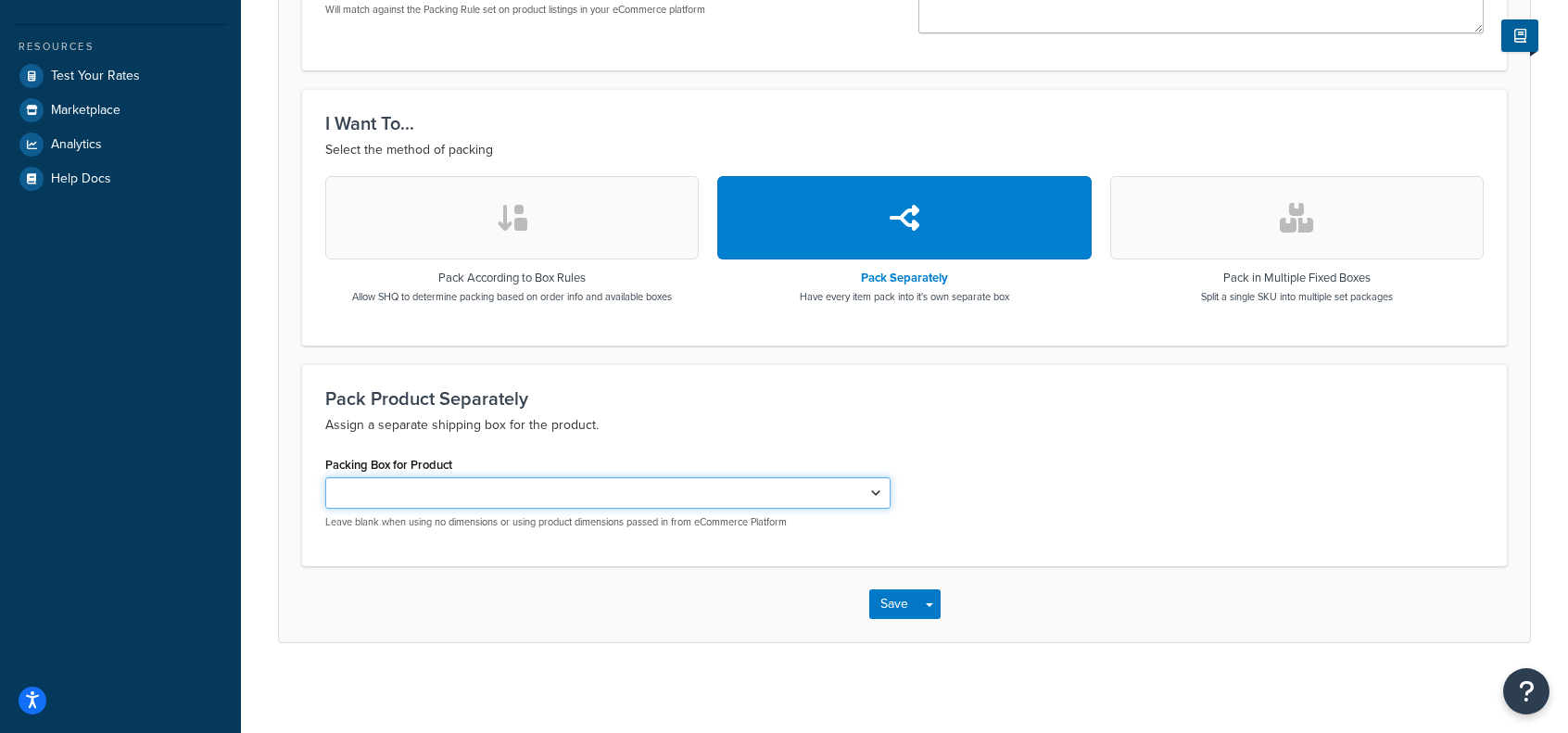
click at [477, 491] on select "Standard 50 Men Barbell Women barbell Bench Hex Floor Rack Wall Mount Rack Stan…" at bounding box center [608, 494] width 565 height 31
select select "557974"
click at [326, 478] on select "Standard 50 Men Barbell Women barbell Bench Hex Floor Rack Wall Mount Rack Stan…" at bounding box center [608, 494] width 565 height 31
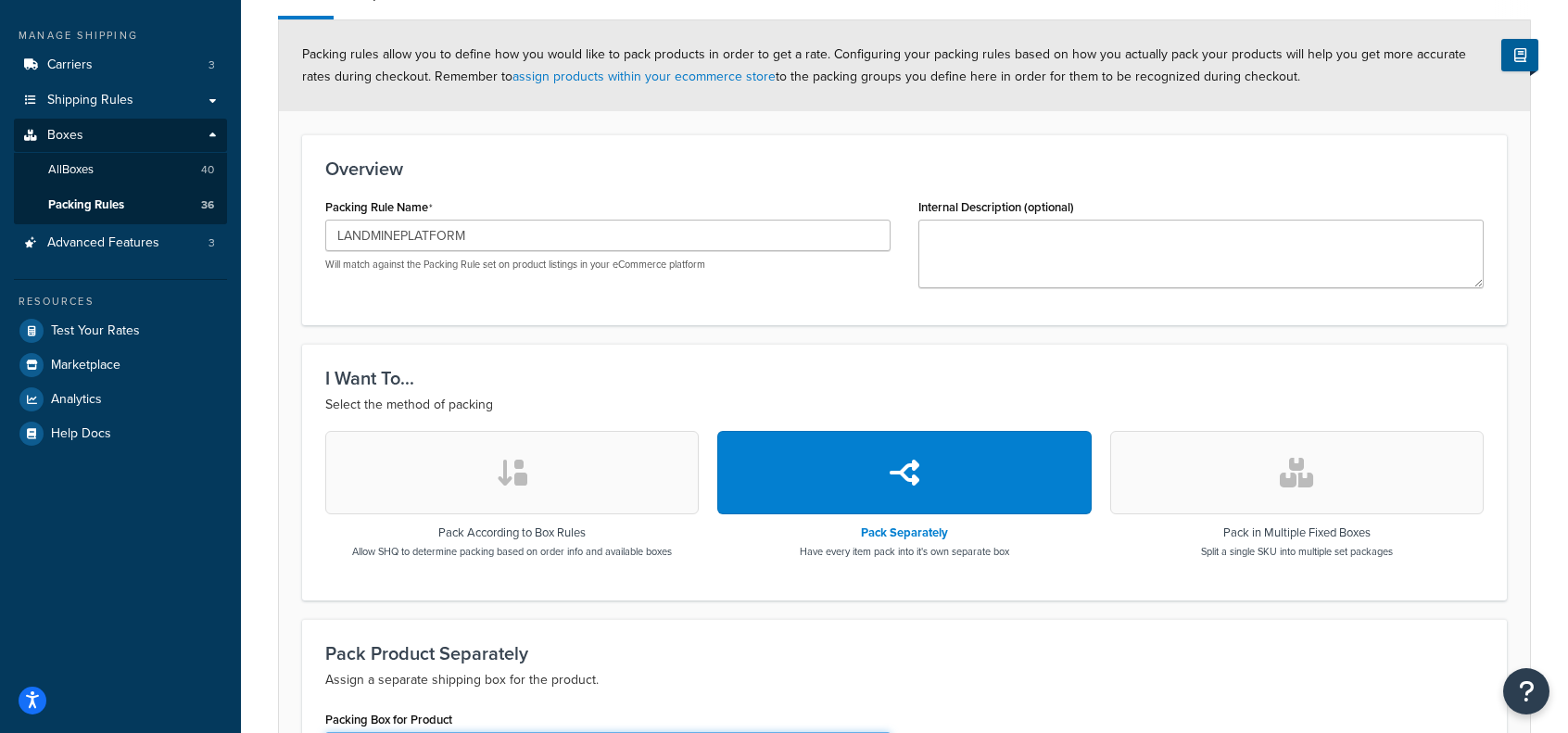
scroll to position [175, 0]
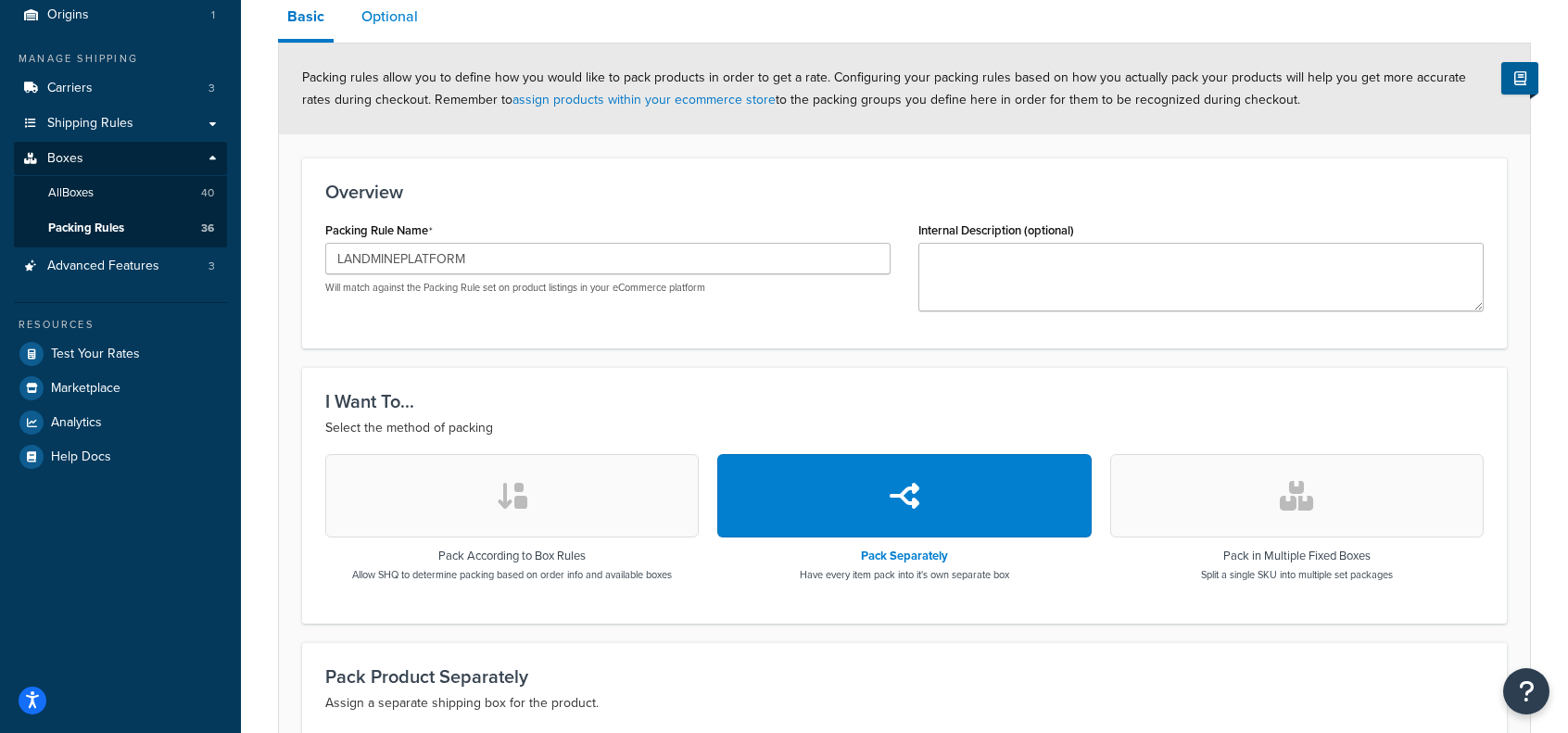
click at [369, 19] on link "Optional" at bounding box center [389, 16] width 76 height 44
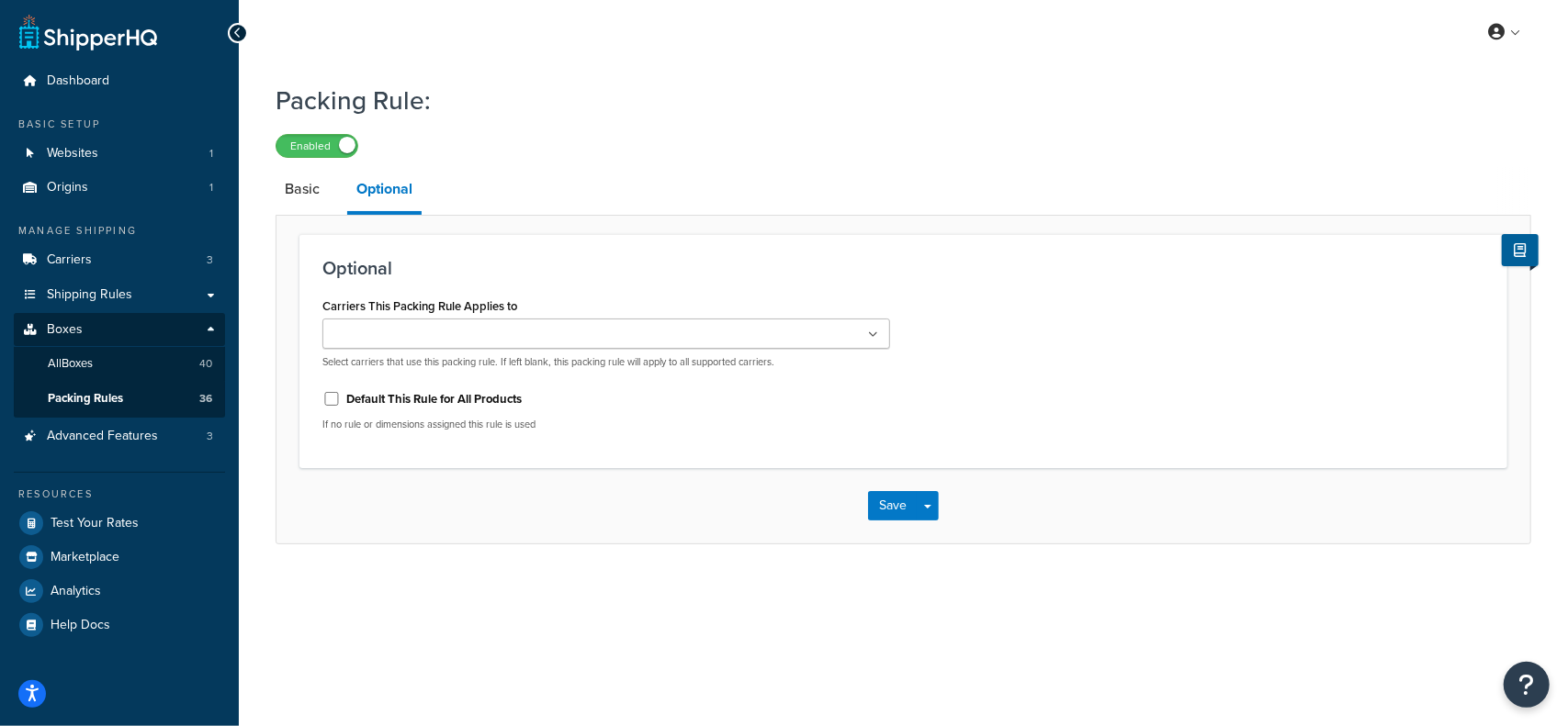
click at [450, 328] on input "Carriers This Packing Rule Applies to" at bounding box center [408, 334] width 162 height 20
click at [885, 508] on button "Save" at bounding box center [892, 510] width 50 height 29
